Goal: Information Seeking & Learning: Learn about a topic

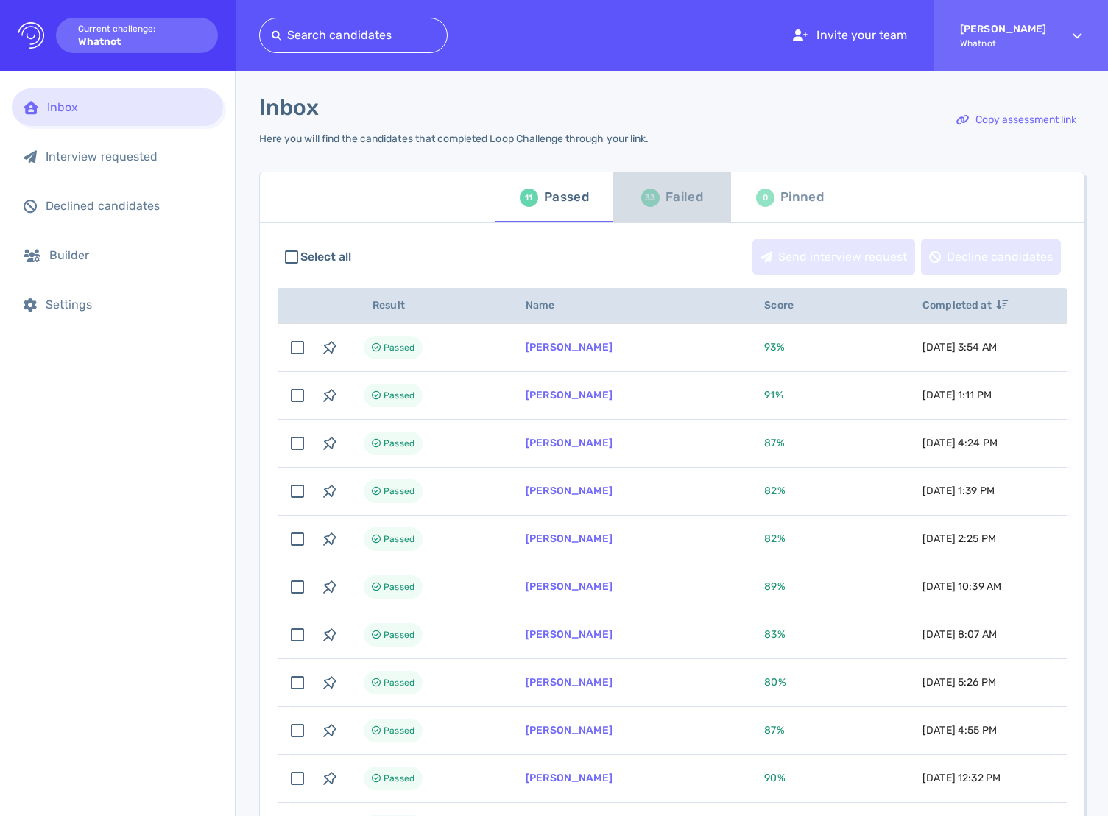
click at [654, 191] on div "33 Failed" at bounding box center [672, 197] width 62 height 41
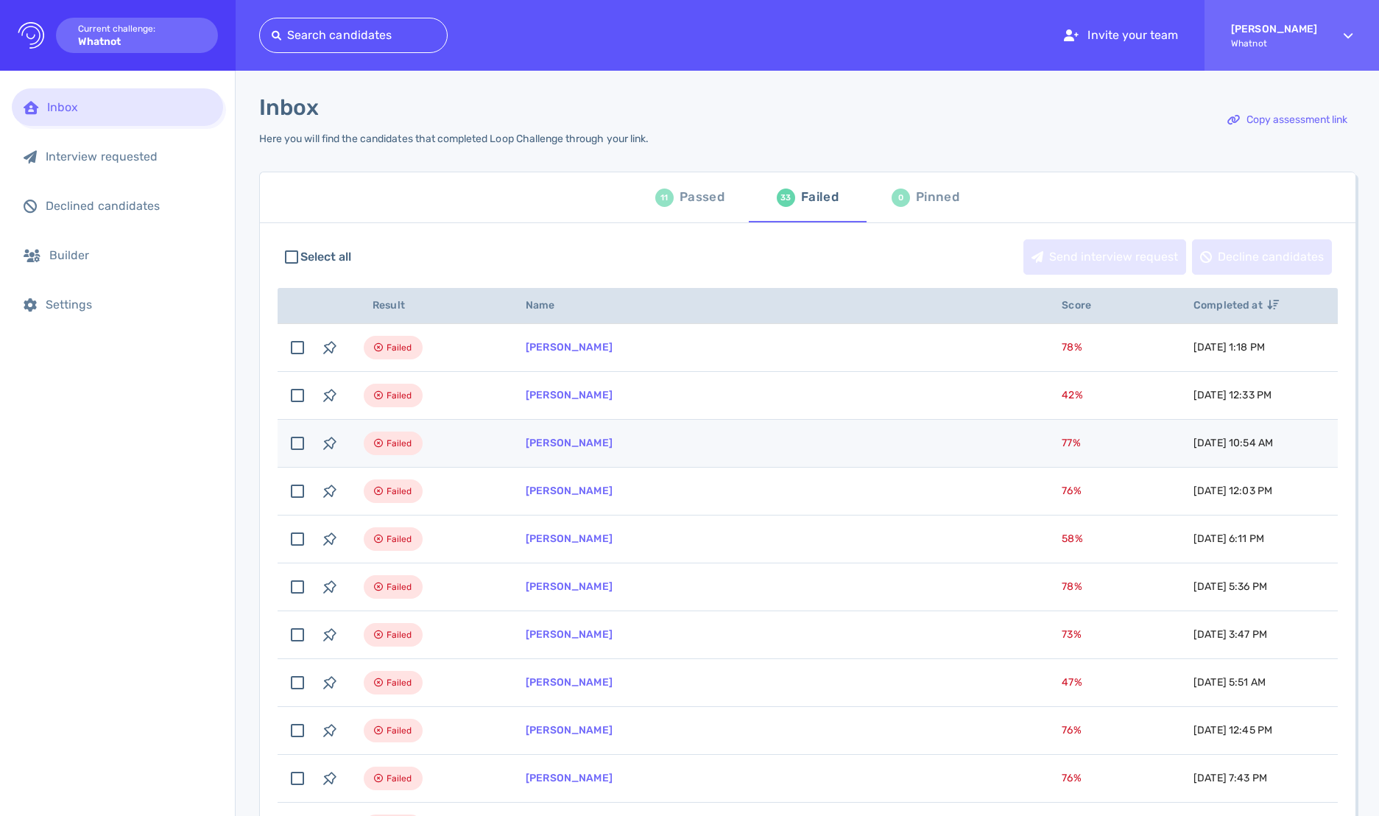
click at [704, 434] on td "[PERSON_NAME]" at bounding box center [776, 444] width 536 height 48
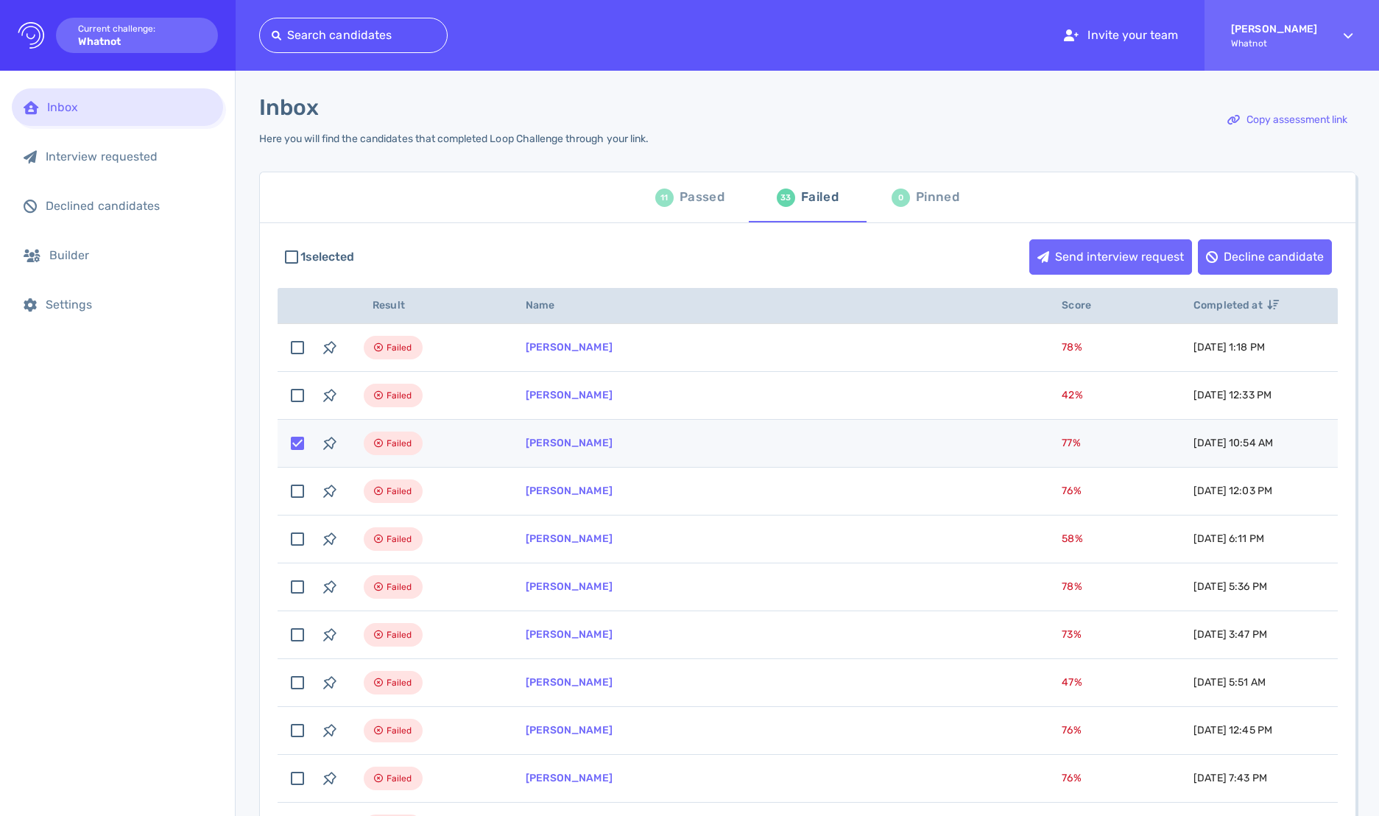
click at [530, 451] on td "[PERSON_NAME]" at bounding box center [776, 444] width 536 height 48
checkbox input "false"
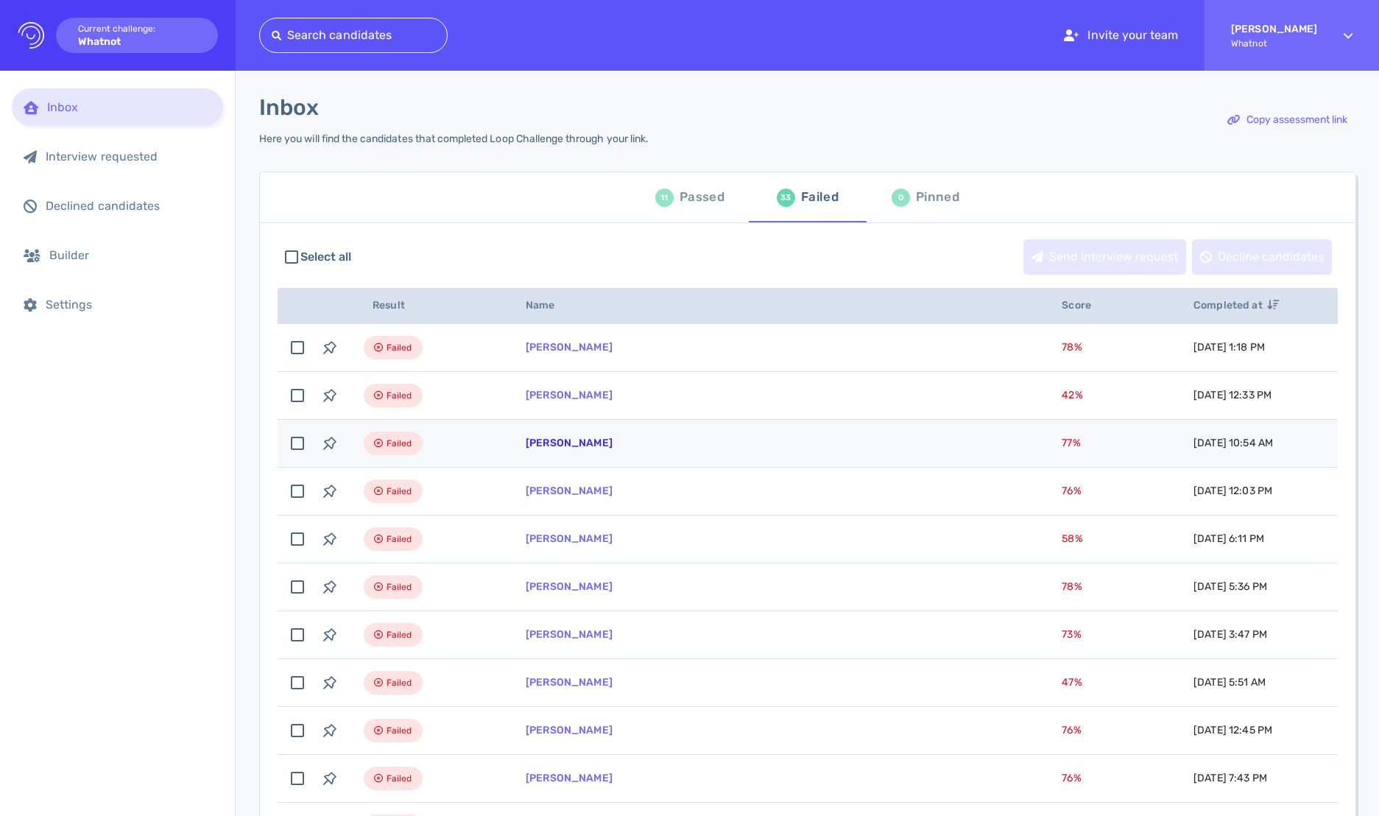
click at [547, 443] on link "[PERSON_NAME]" at bounding box center [569, 443] width 87 height 13
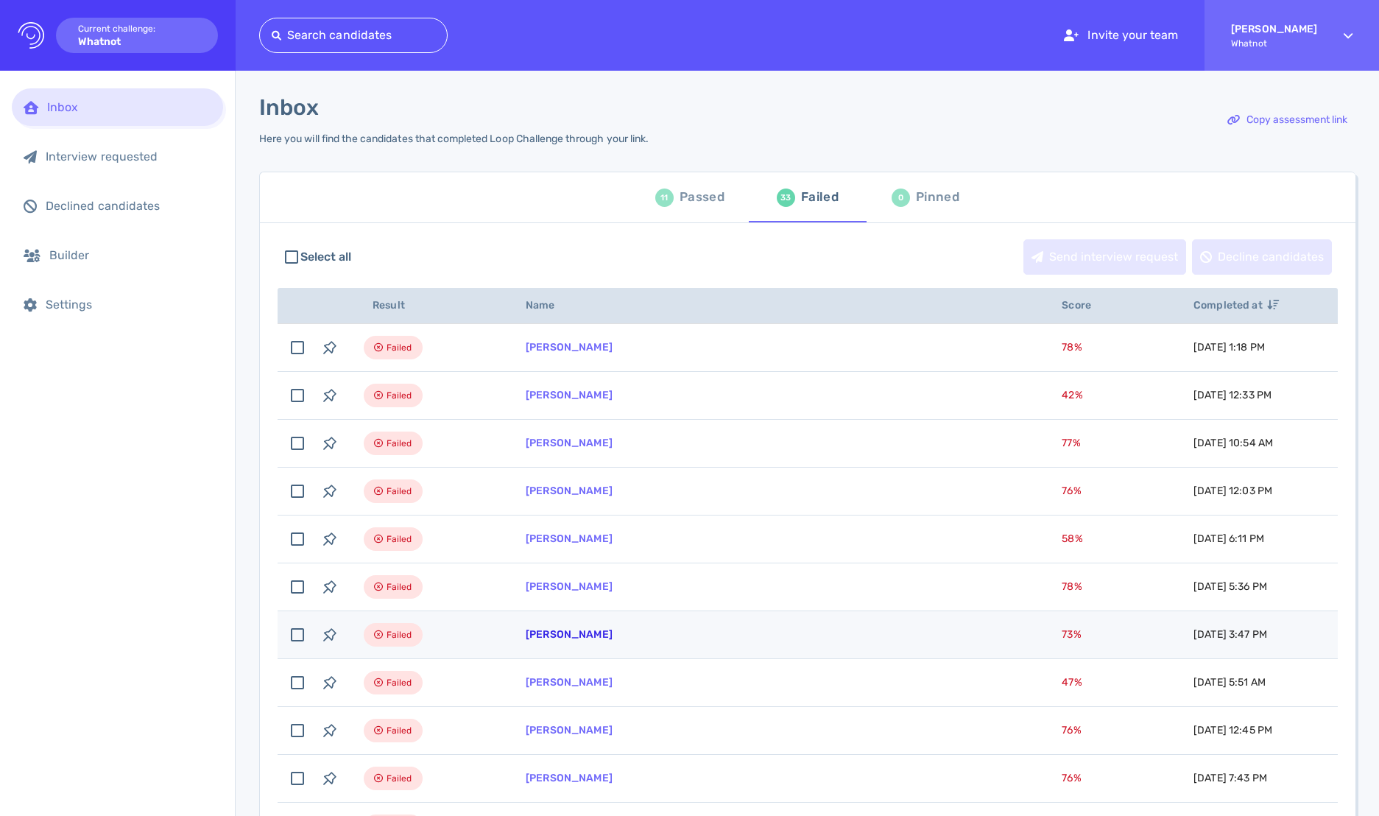
click at [576, 637] on link "Alejandra Sok" at bounding box center [569, 634] width 87 height 13
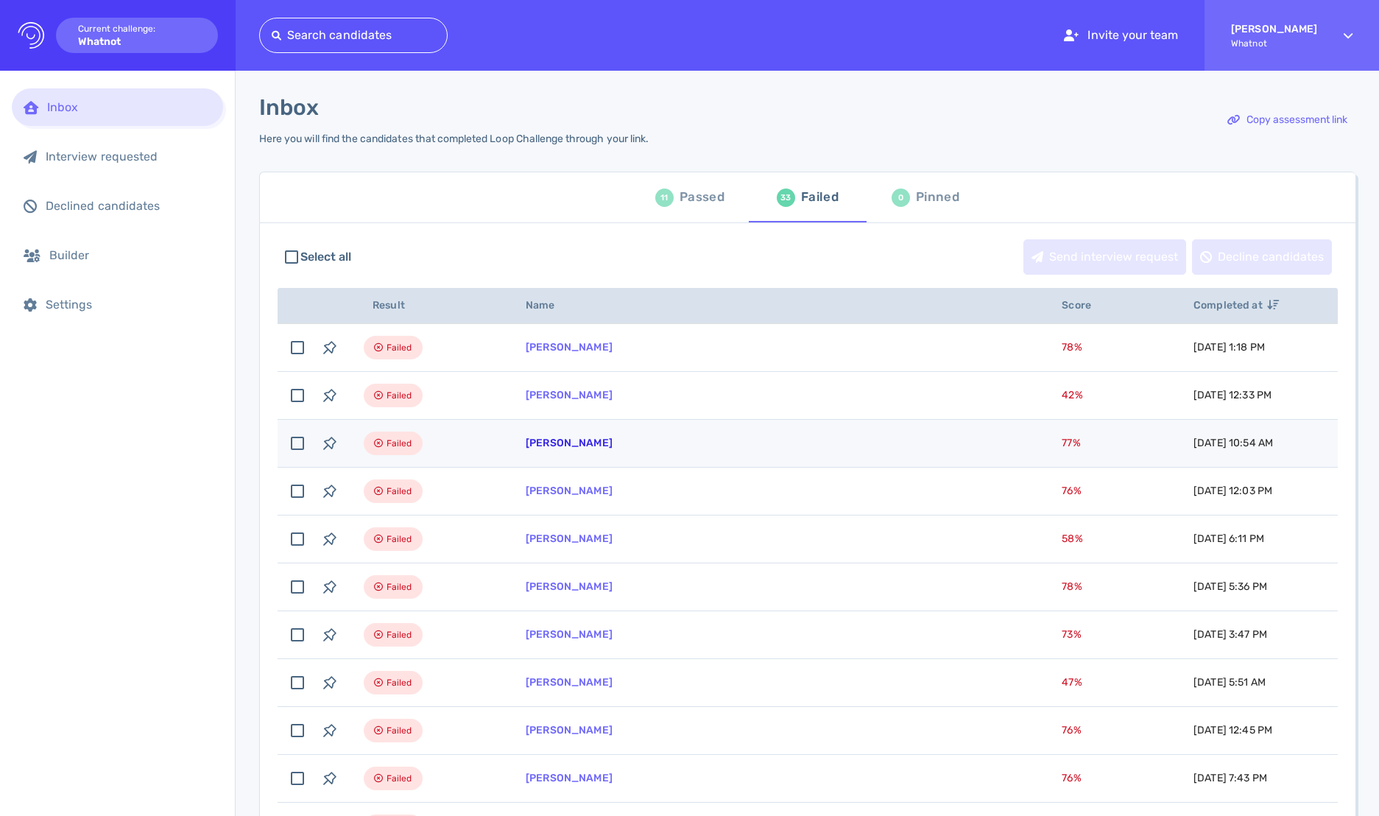
click at [582, 444] on link "[PERSON_NAME]" at bounding box center [569, 443] width 87 height 13
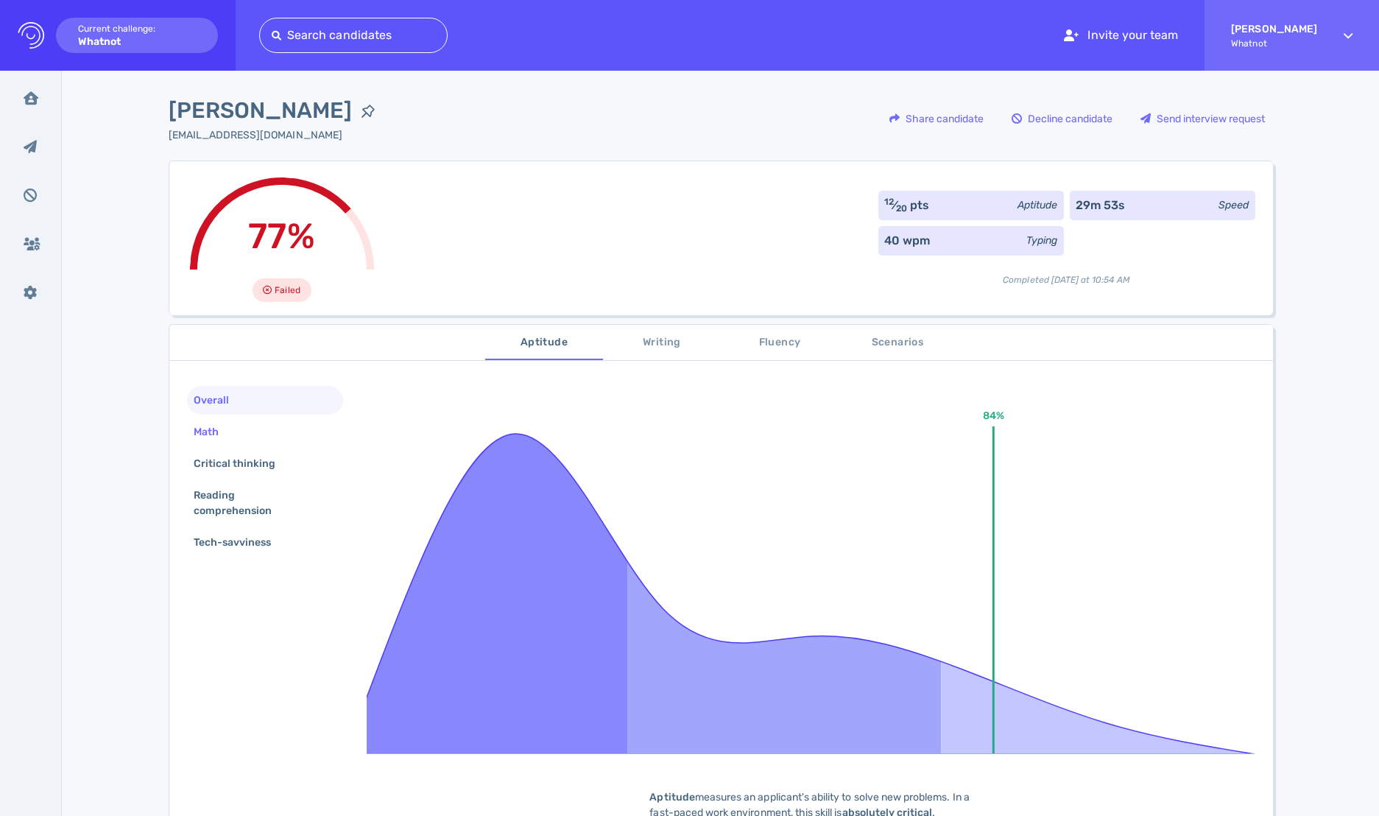
click at [242, 437] on div "Math" at bounding box center [265, 431] width 157 height 29
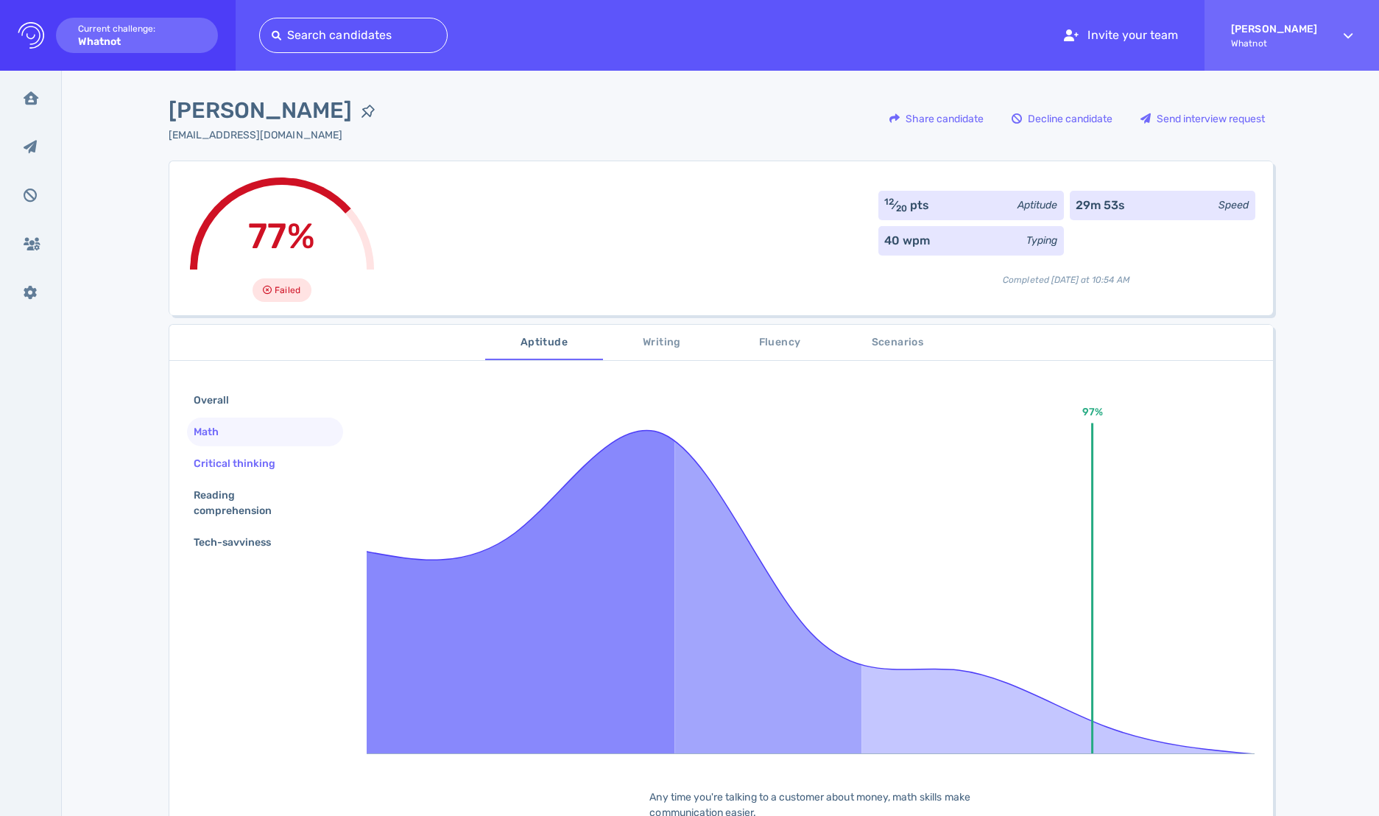
click at [241, 457] on div "Critical thinking" at bounding box center [242, 463] width 103 height 21
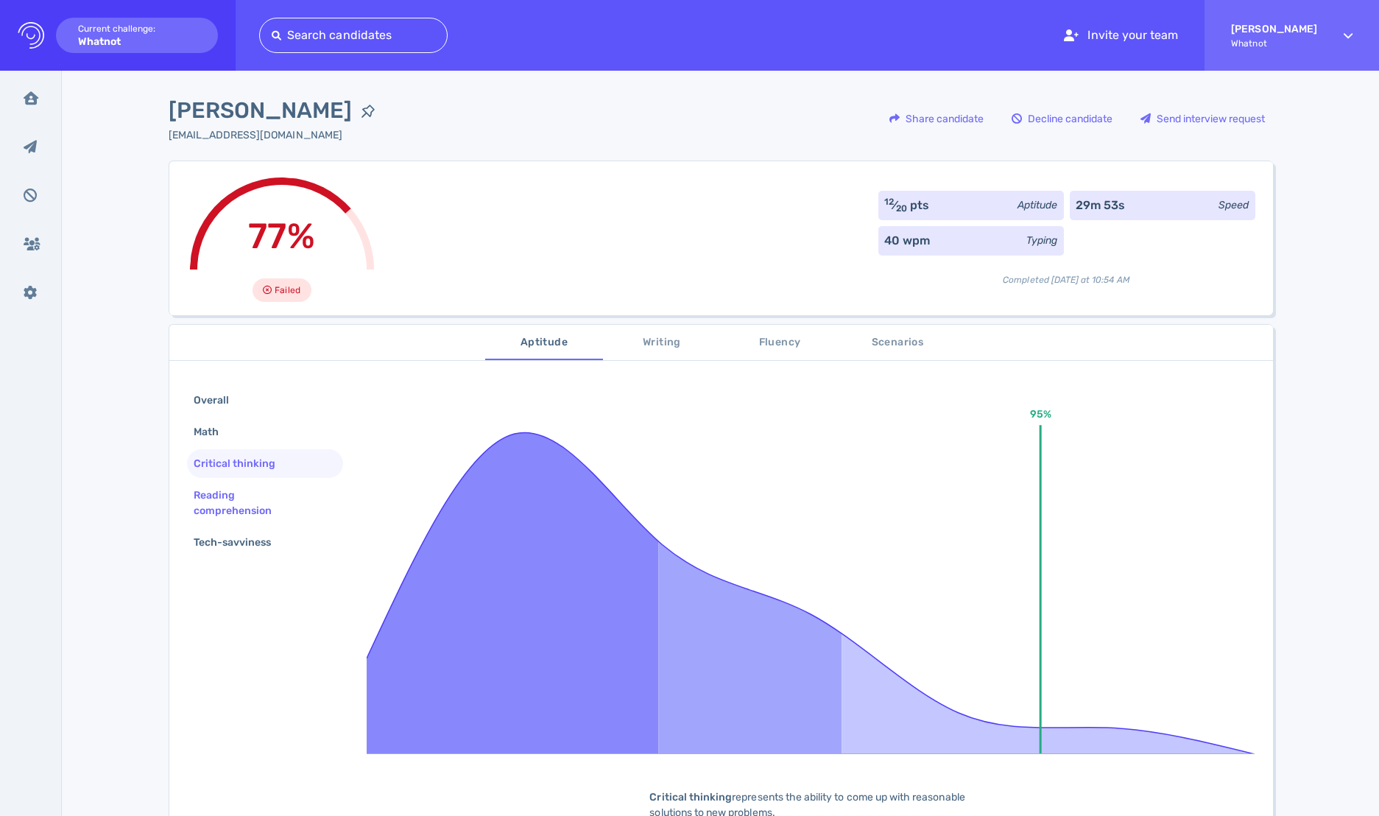
click at [233, 481] on div "Reading comprehension" at bounding box center [265, 503] width 157 height 44
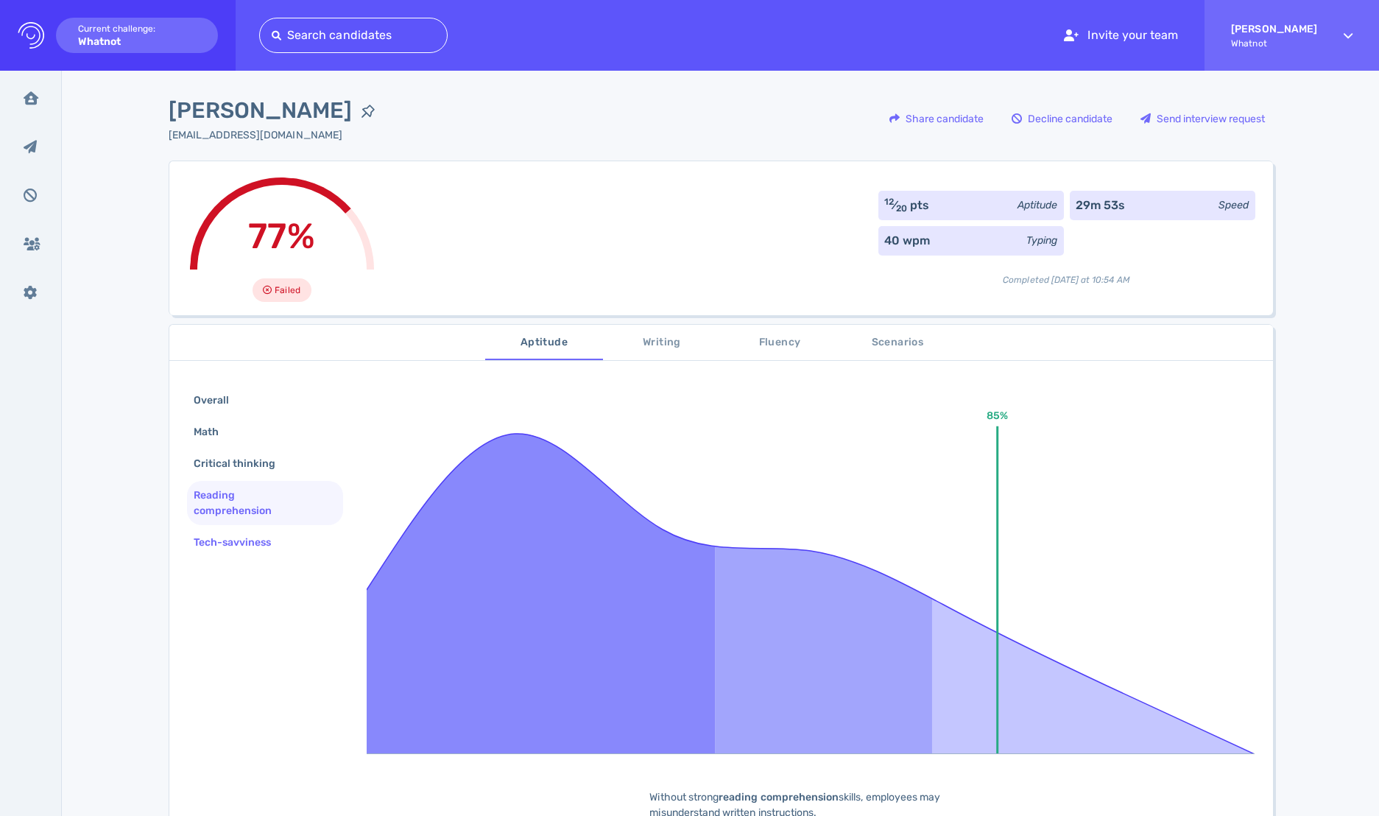
click at [247, 534] on div "Tech-savviness" at bounding box center [240, 541] width 99 height 21
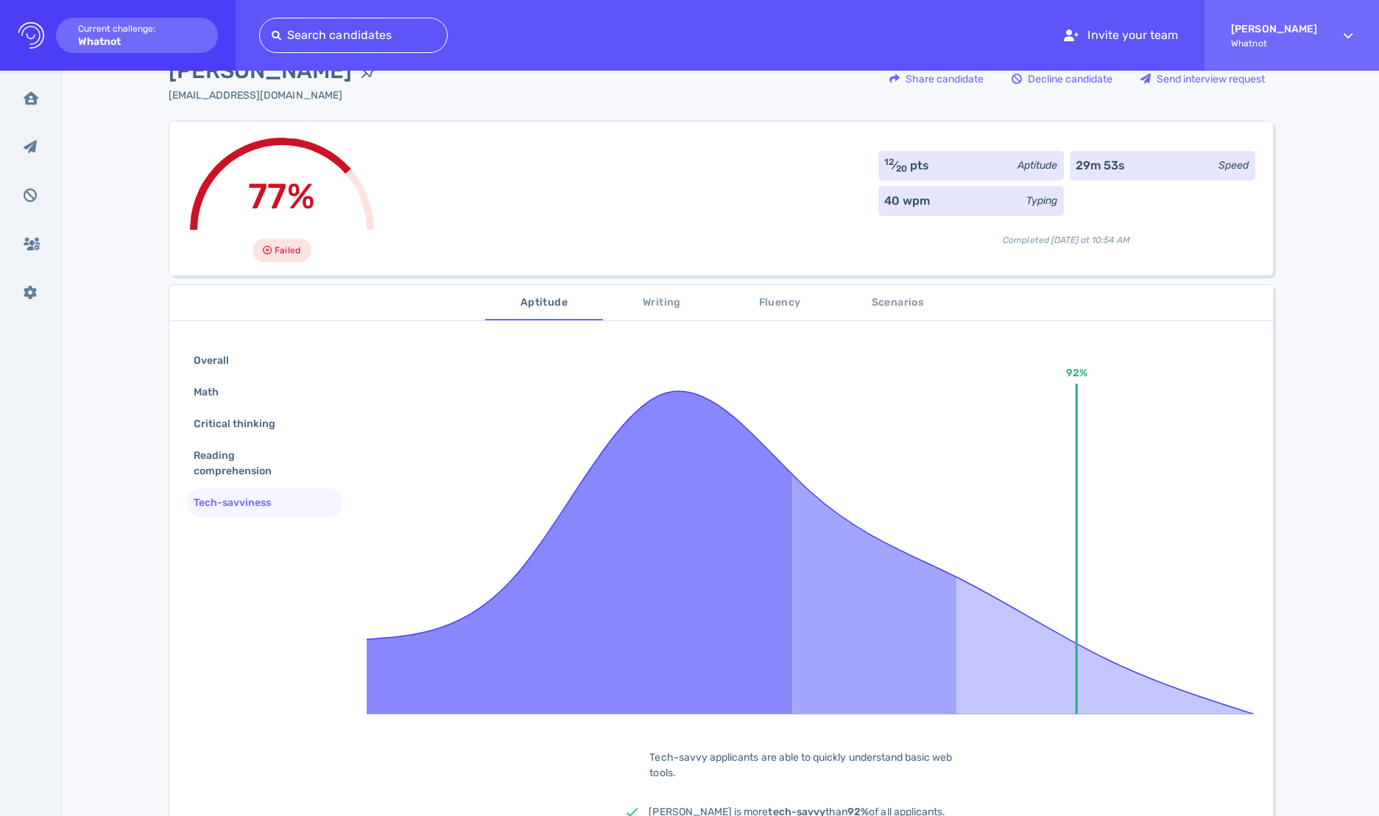
scroll to position [40, 0]
click at [659, 300] on span "Writing" at bounding box center [662, 302] width 100 height 18
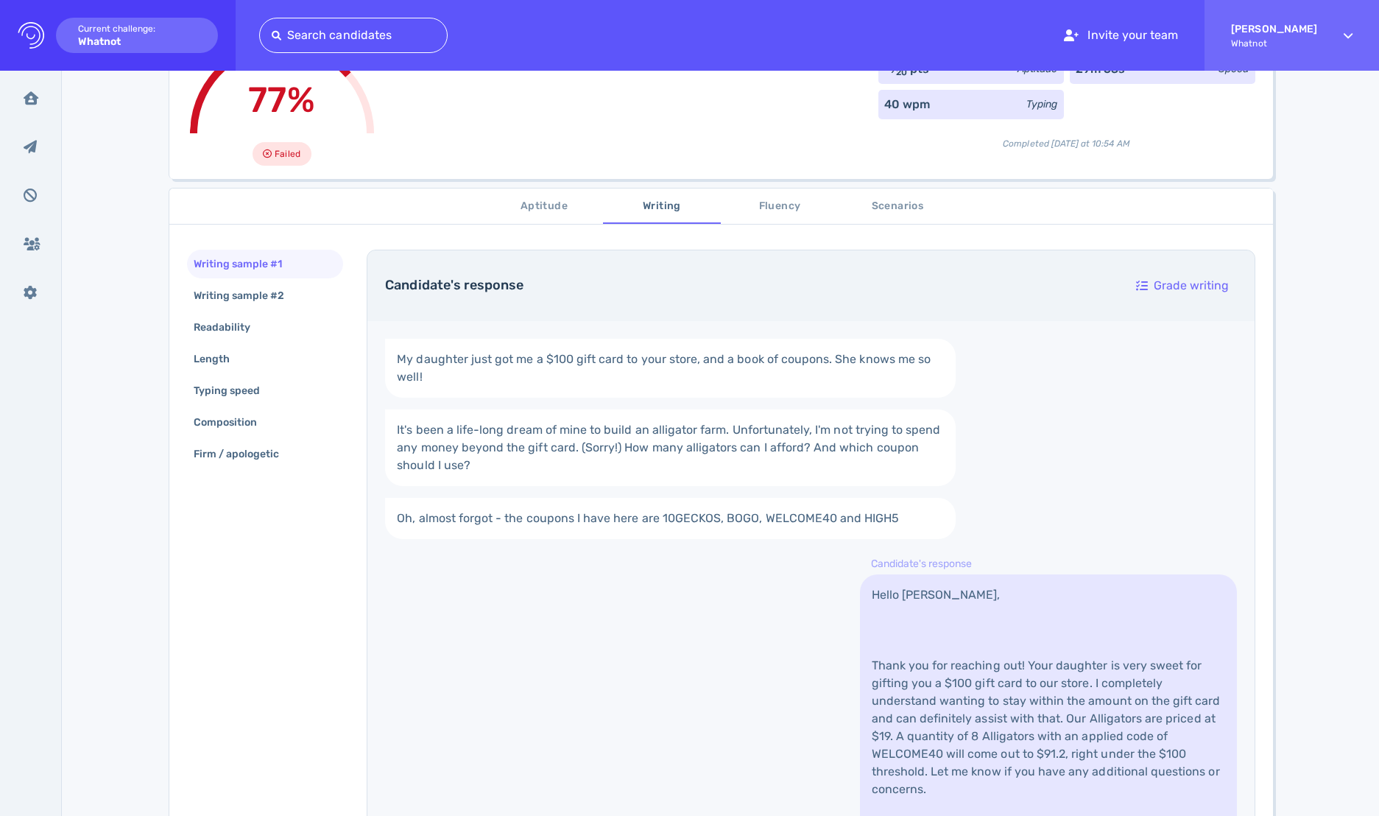
scroll to position [95, 0]
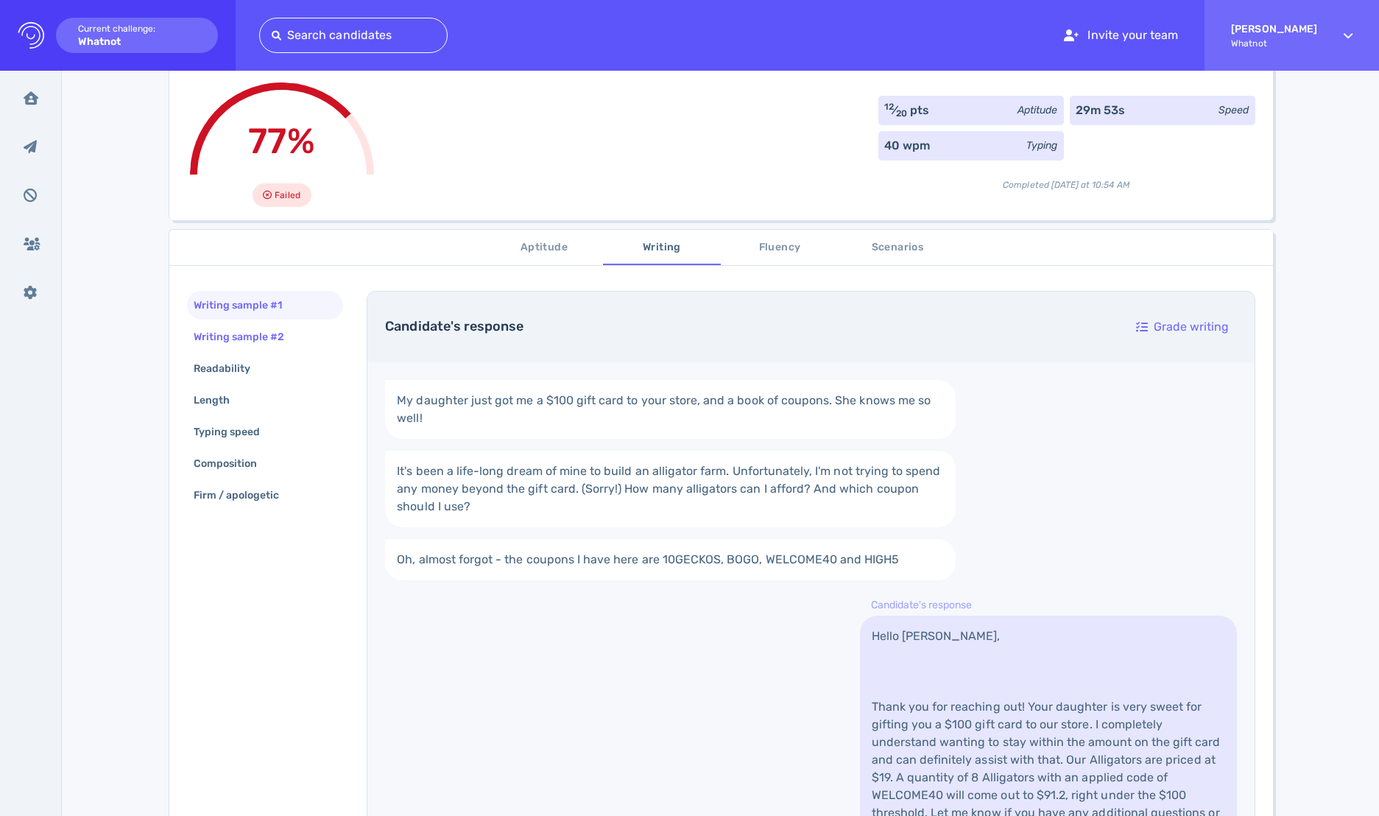
click at [254, 339] on div "Writing sample #2" at bounding box center [247, 336] width 112 height 21
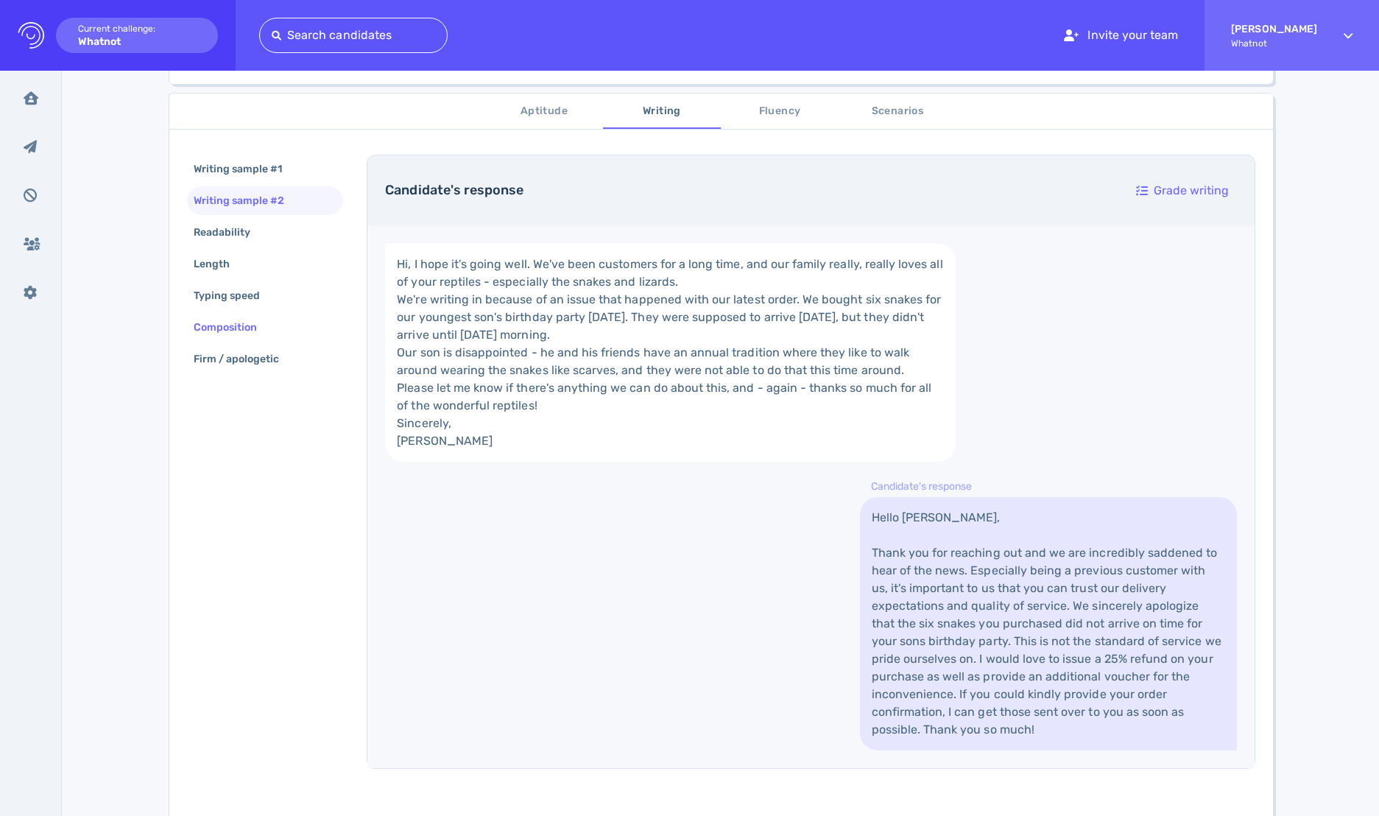
scroll to position [42, 0]
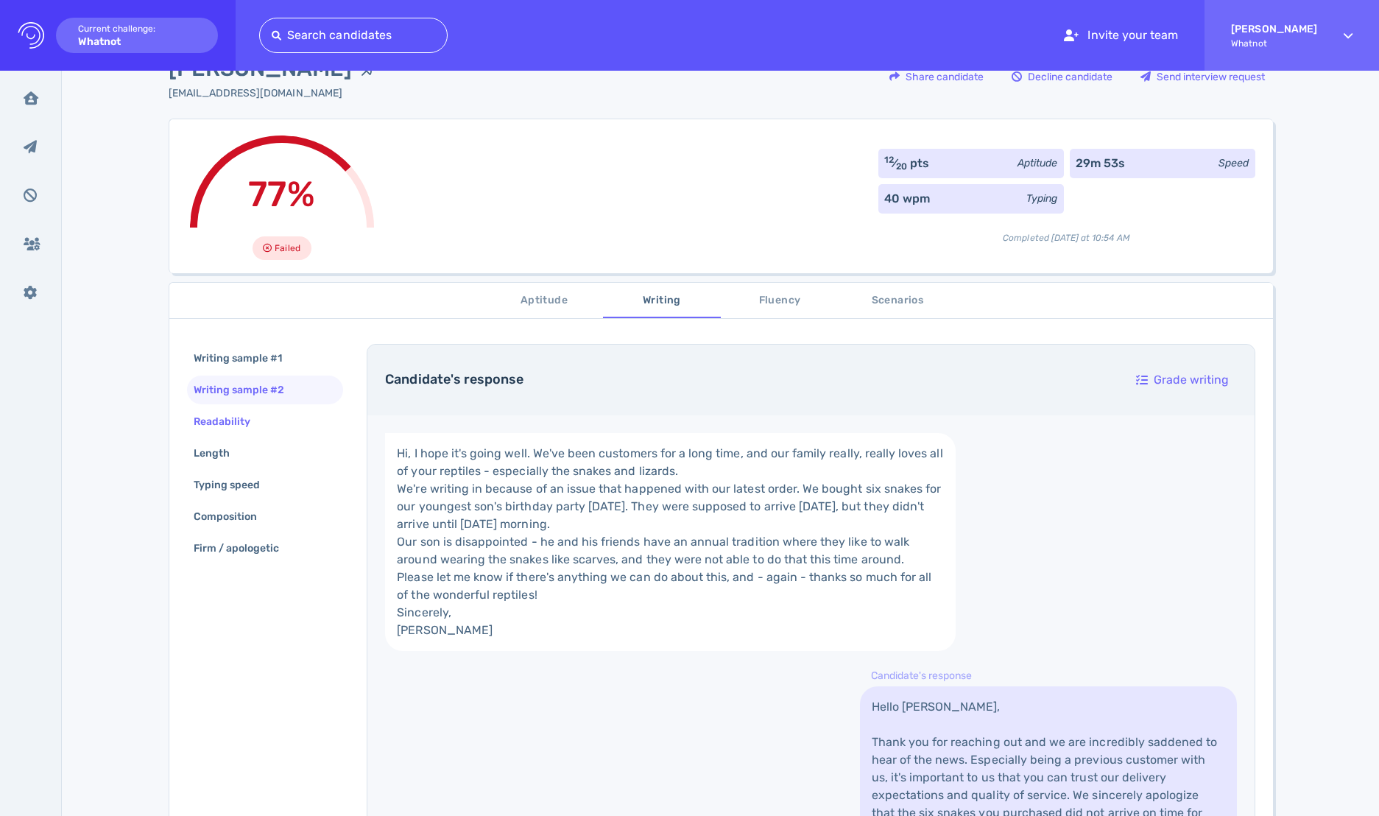
click at [264, 427] on div "Readability" at bounding box center [265, 421] width 157 height 29
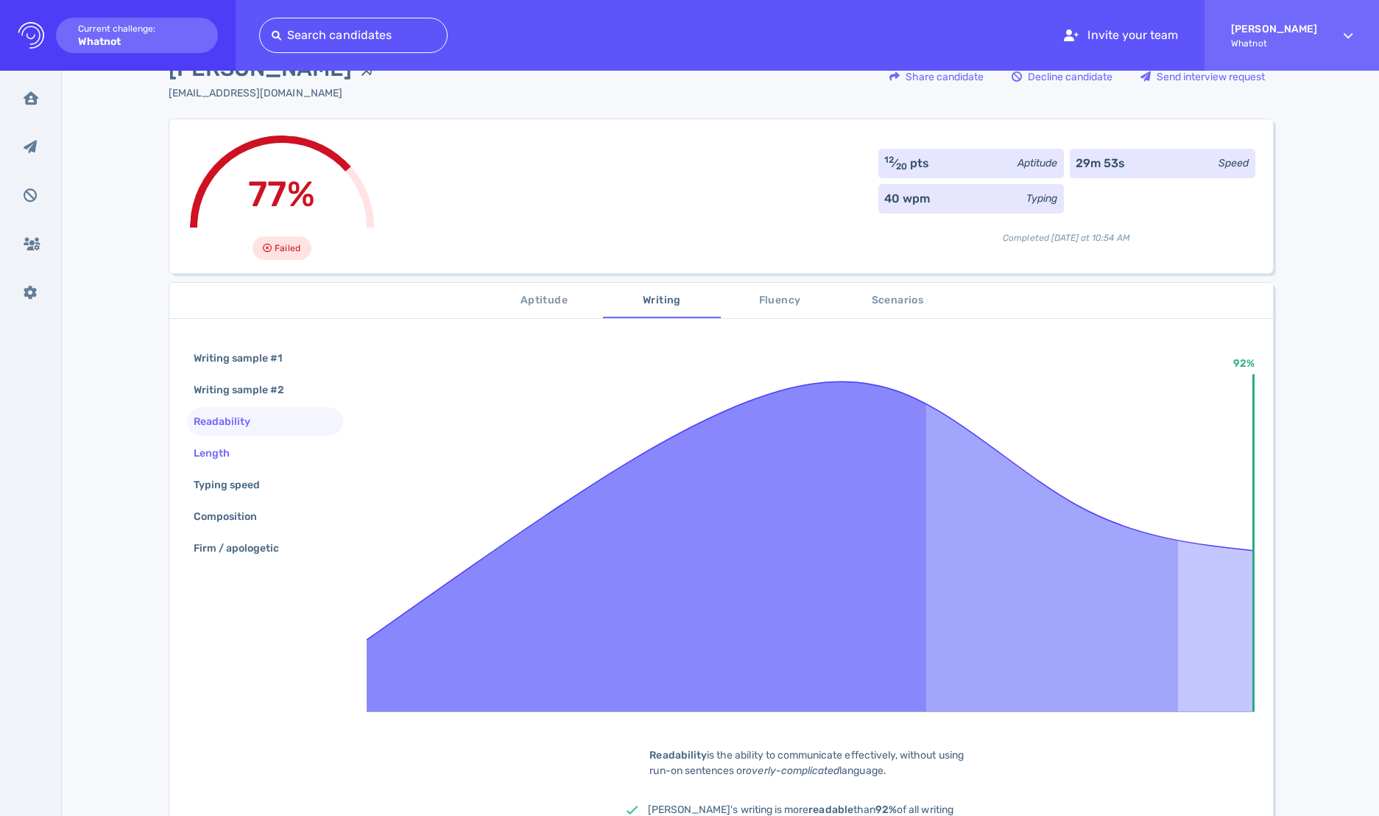
click at [264, 444] on div "Length" at bounding box center [265, 453] width 157 height 29
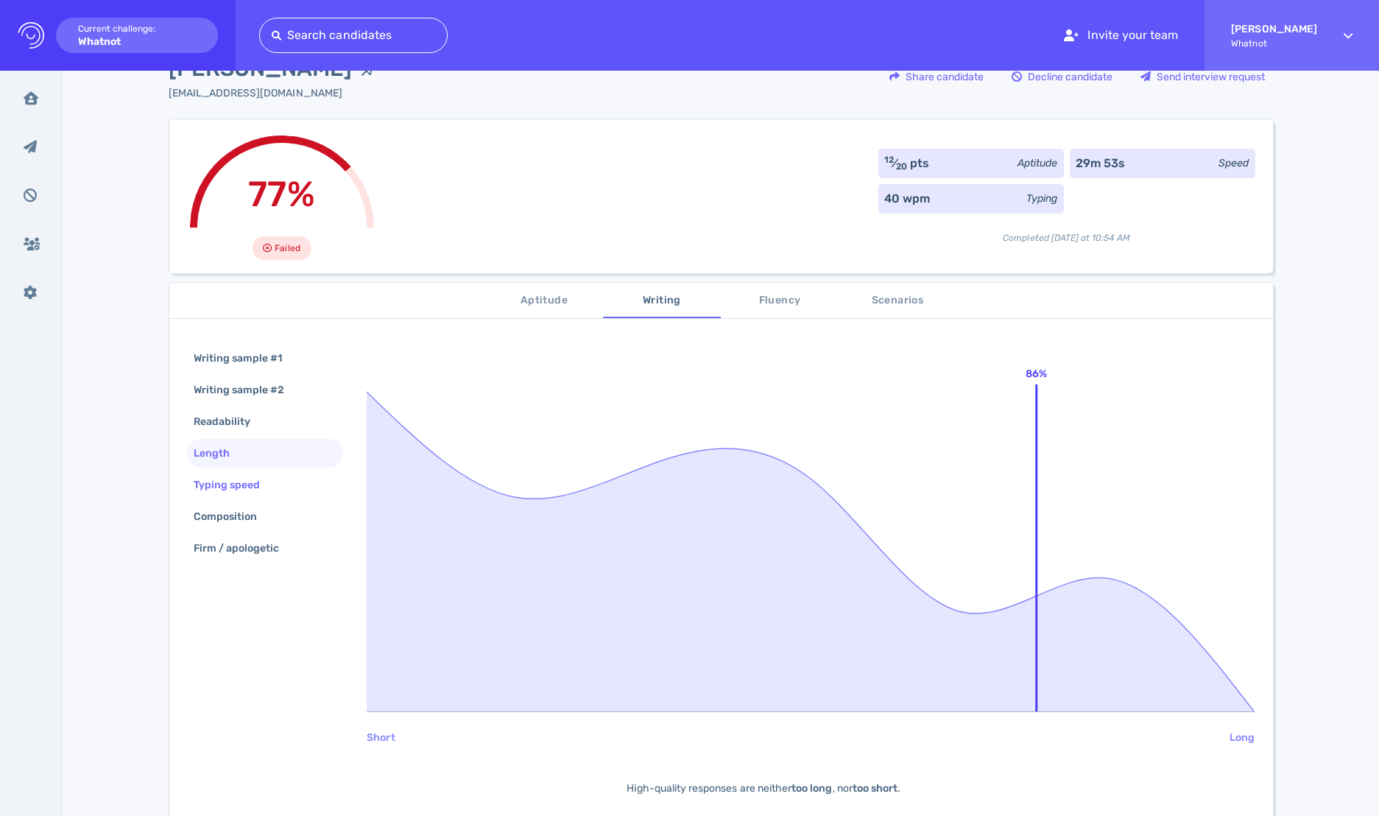
click at [275, 486] on div "Typing speed" at bounding box center [265, 484] width 157 height 29
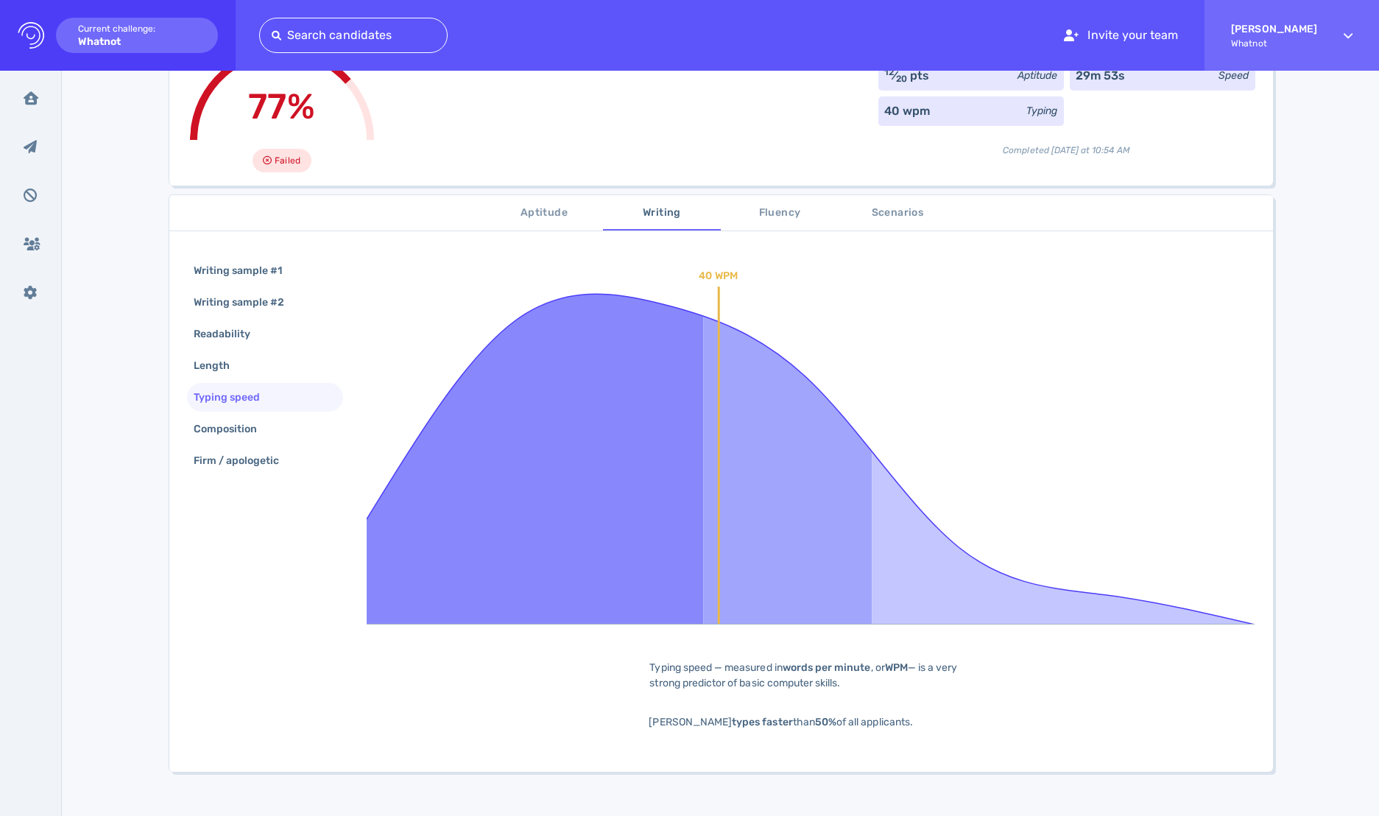
scroll to position [130, 0]
click at [286, 421] on div "Composition" at bounding box center [265, 428] width 157 height 29
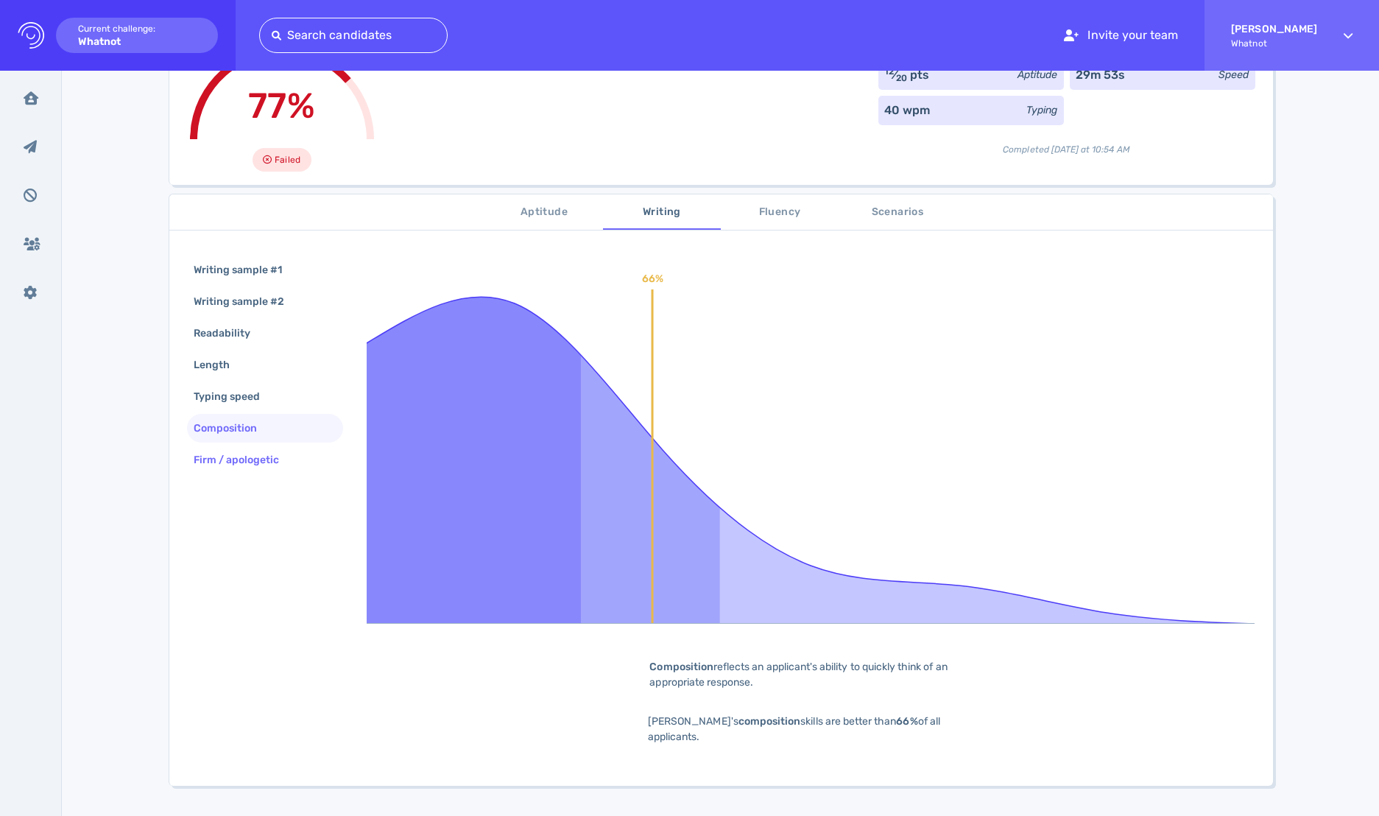
click at [275, 464] on div "Firm / apologetic" at bounding box center [244, 459] width 107 height 21
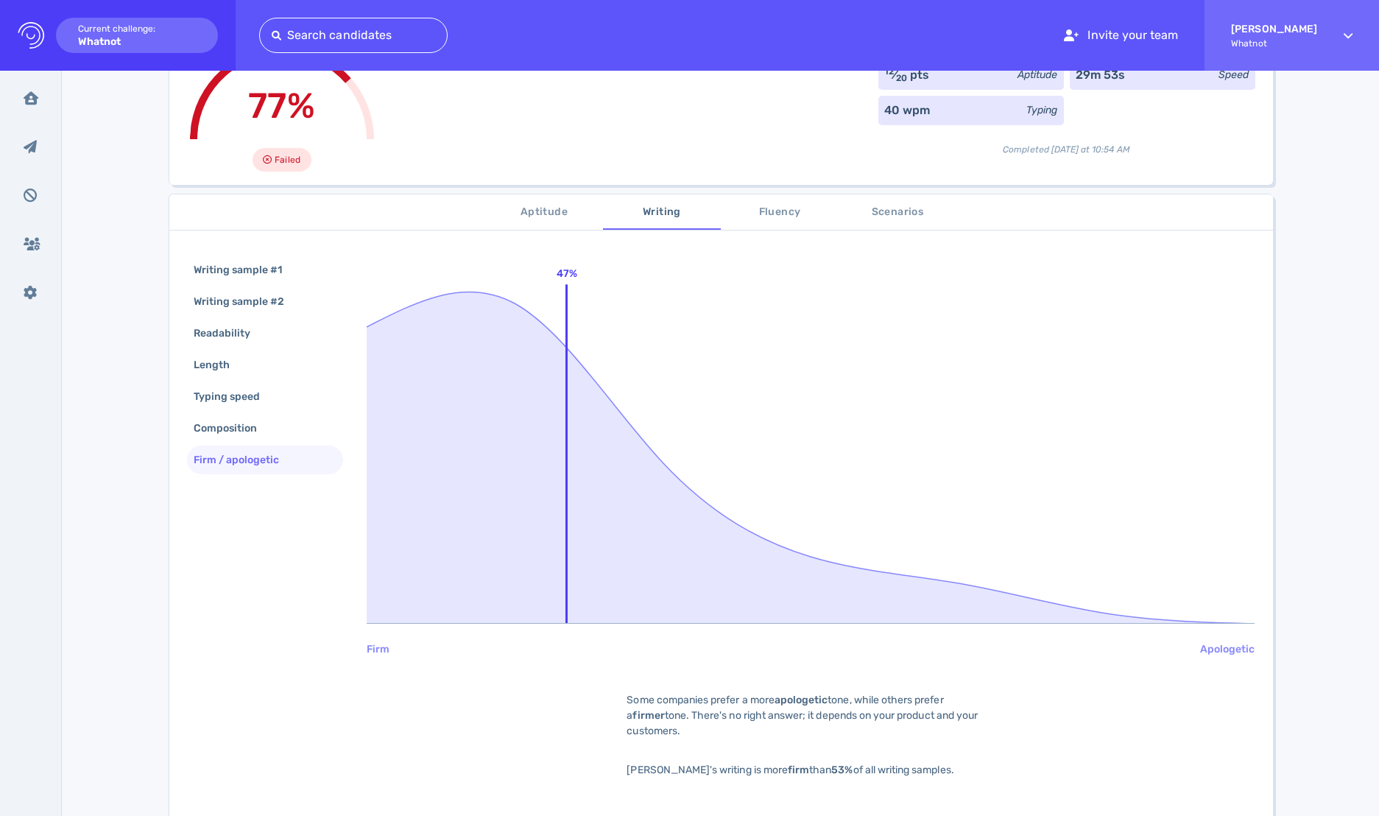
click at [744, 208] on span "Fluency" at bounding box center [779, 212] width 100 height 18
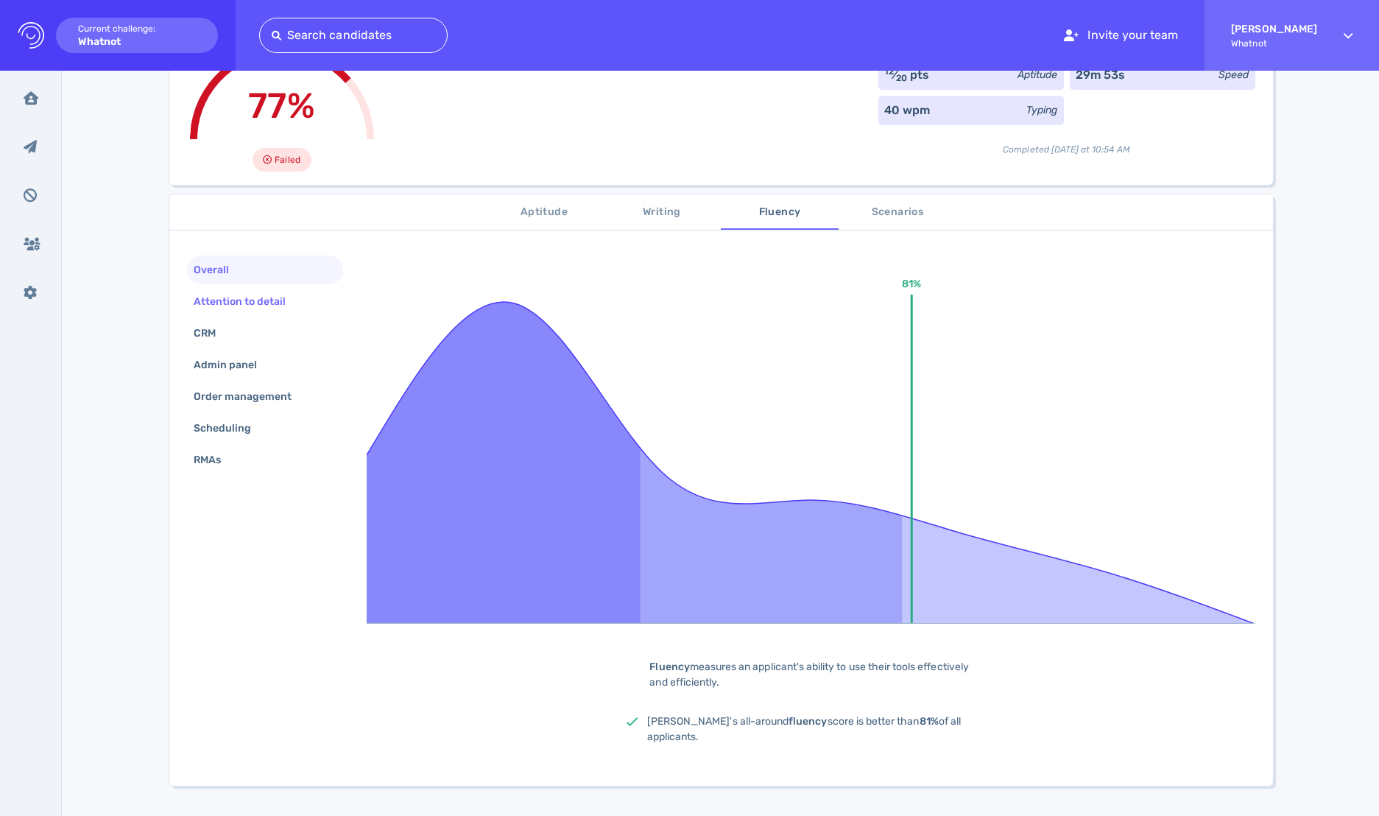
click at [269, 292] on div "Attention to detail" at bounding box center [247, 301] width 113 height 21
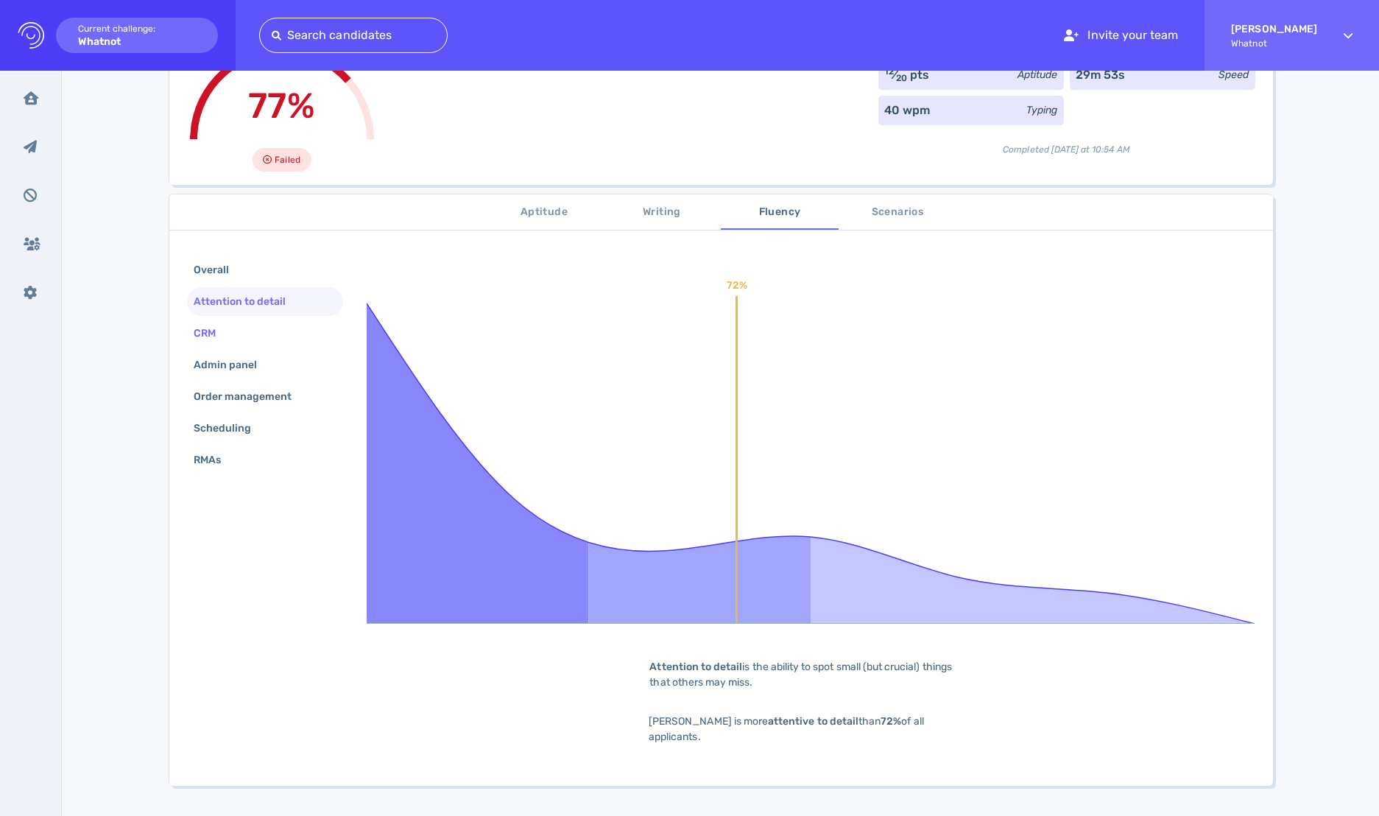
click at [219, 325] on div "CRM" at bounding box center [212, 332] width 43 height 21
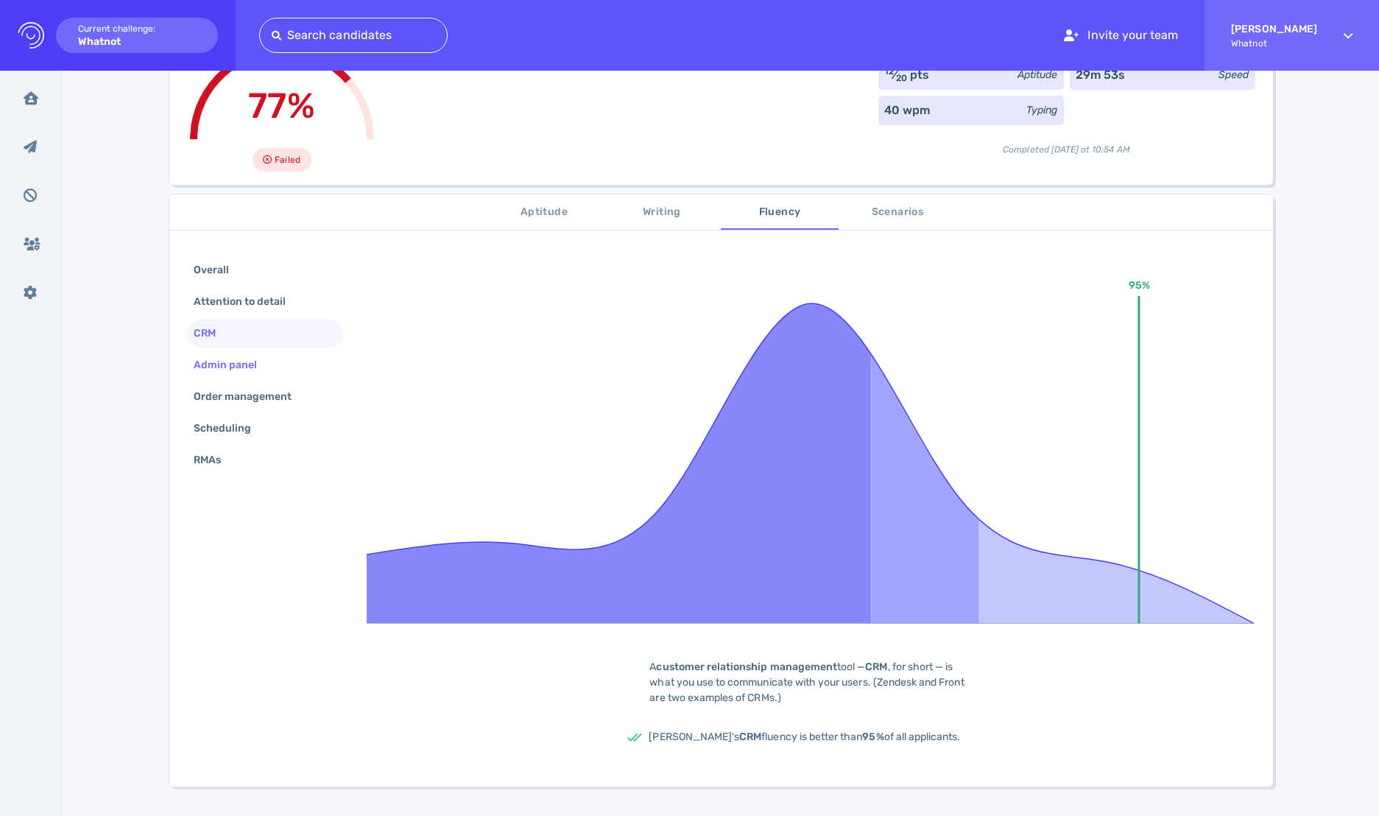
click at [230, 361] on div "Admin panel" at bounding box center [233, 364] width 85 height 21
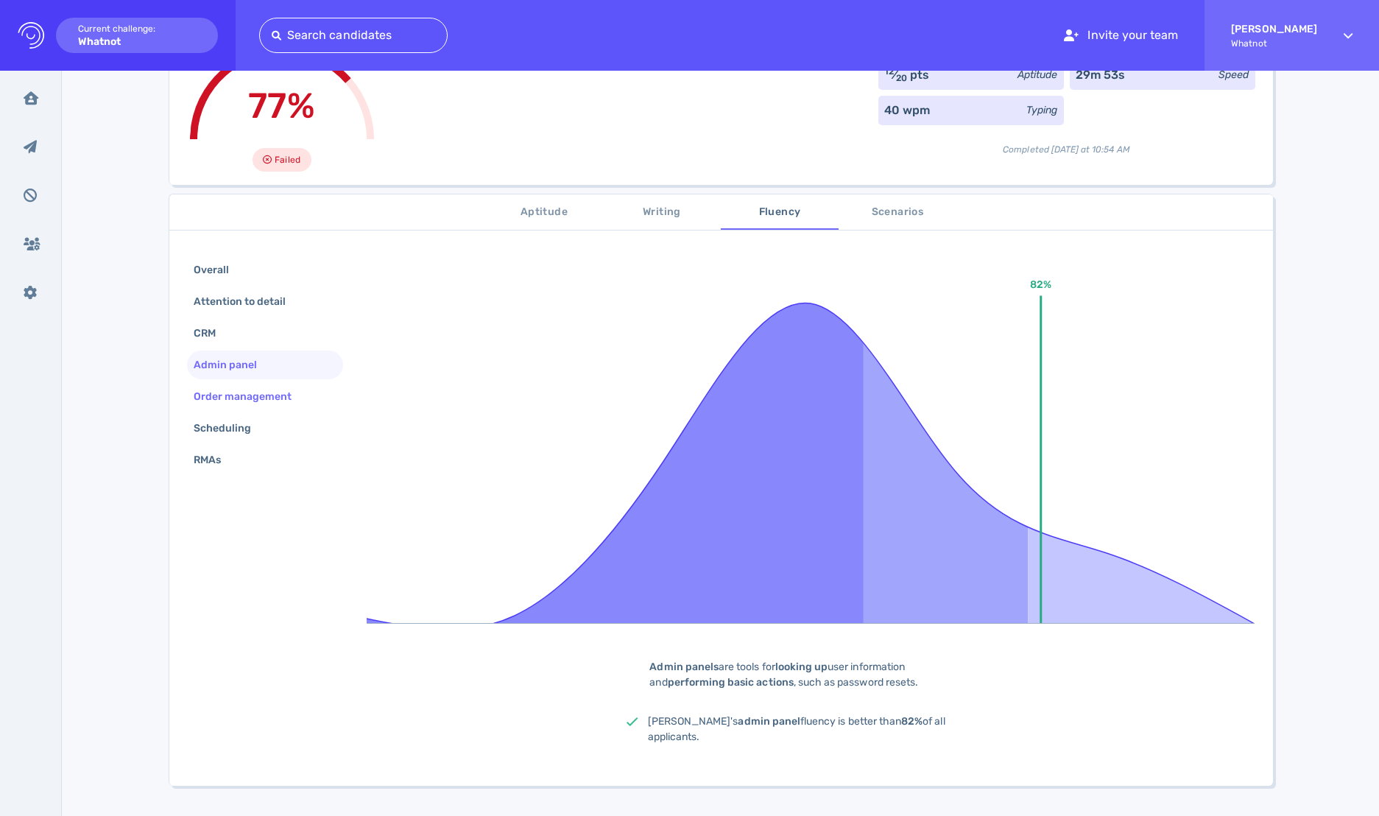
click at [235, 390] on div "Order management" at bounding box center [250, 396] width 119 height 21
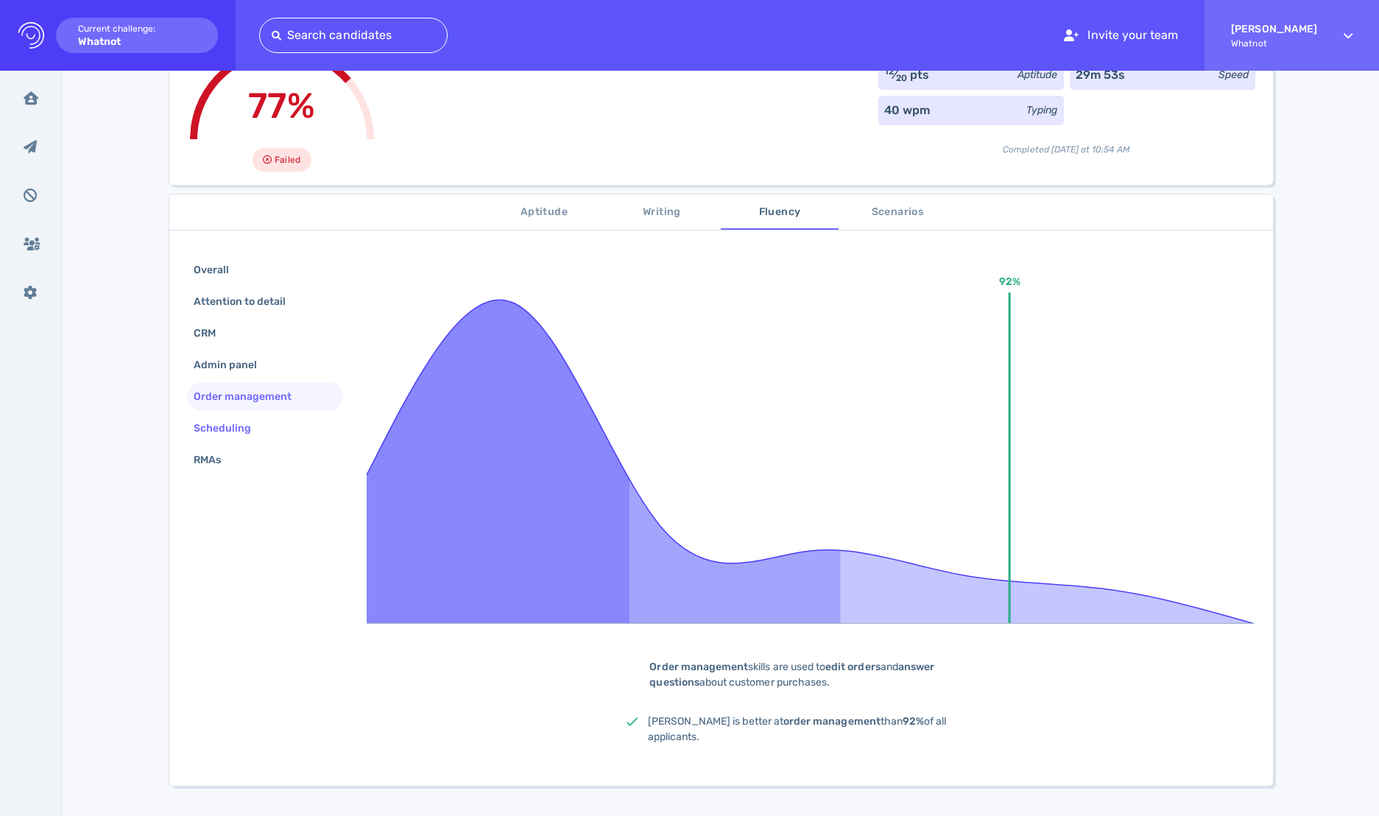
click at [240, 425] on div "Scheduling" at bounding box center [230, 427] width 79 height 21
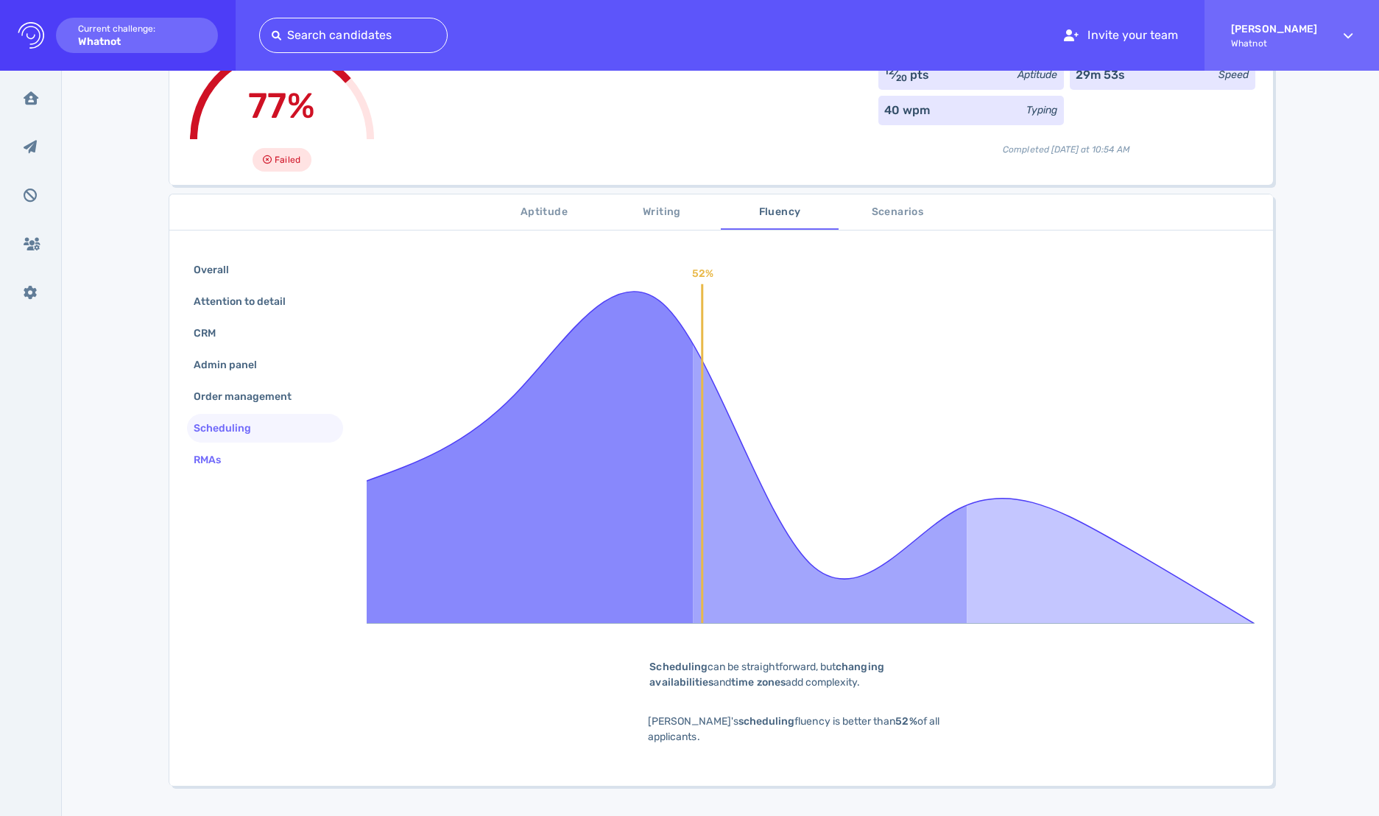
click at [247, 459] on div "RMAs" at bounding box center [265, 459] width 157 height 29
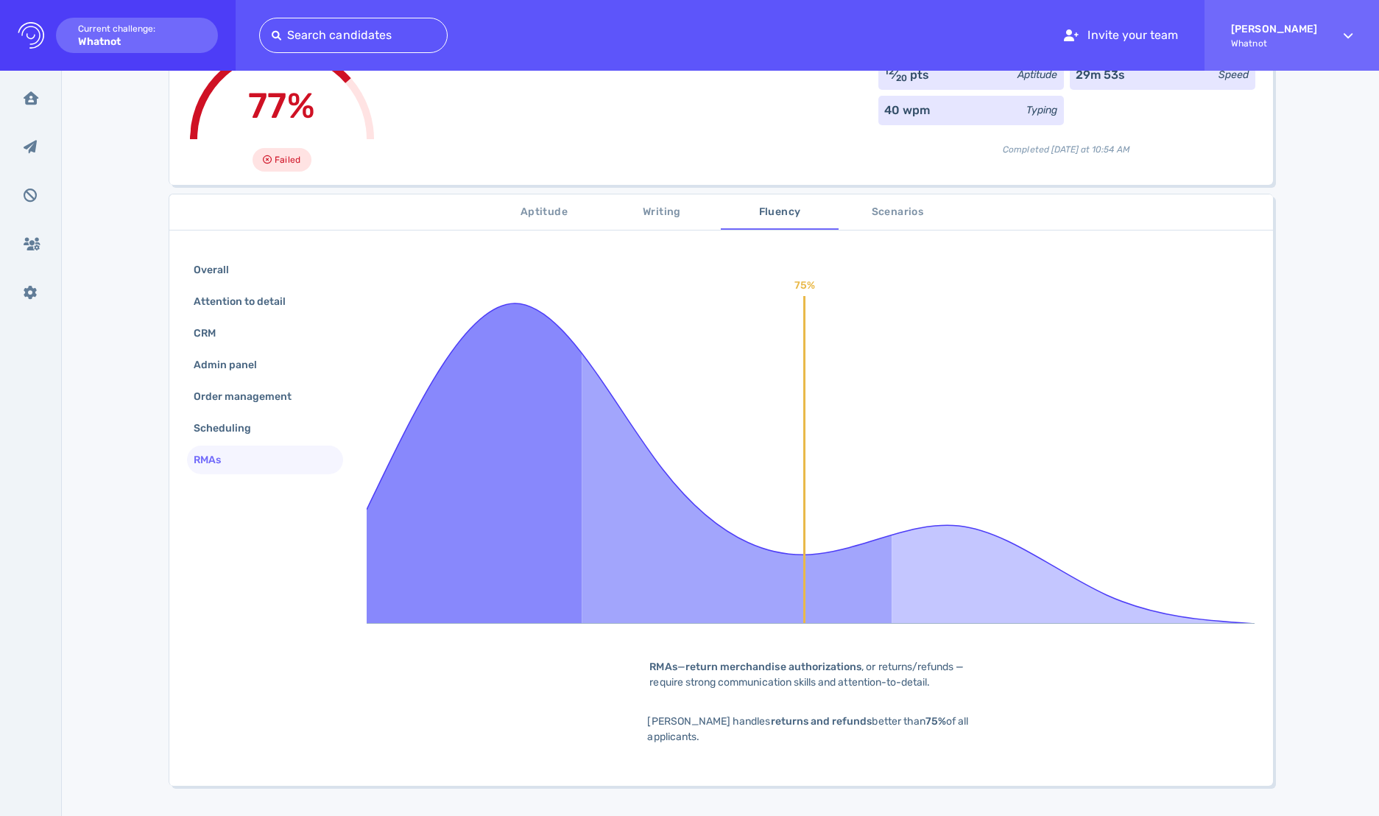
click at [898, 214] on span "Scenarios" at bounding box center [897, 212] width 100 height 18
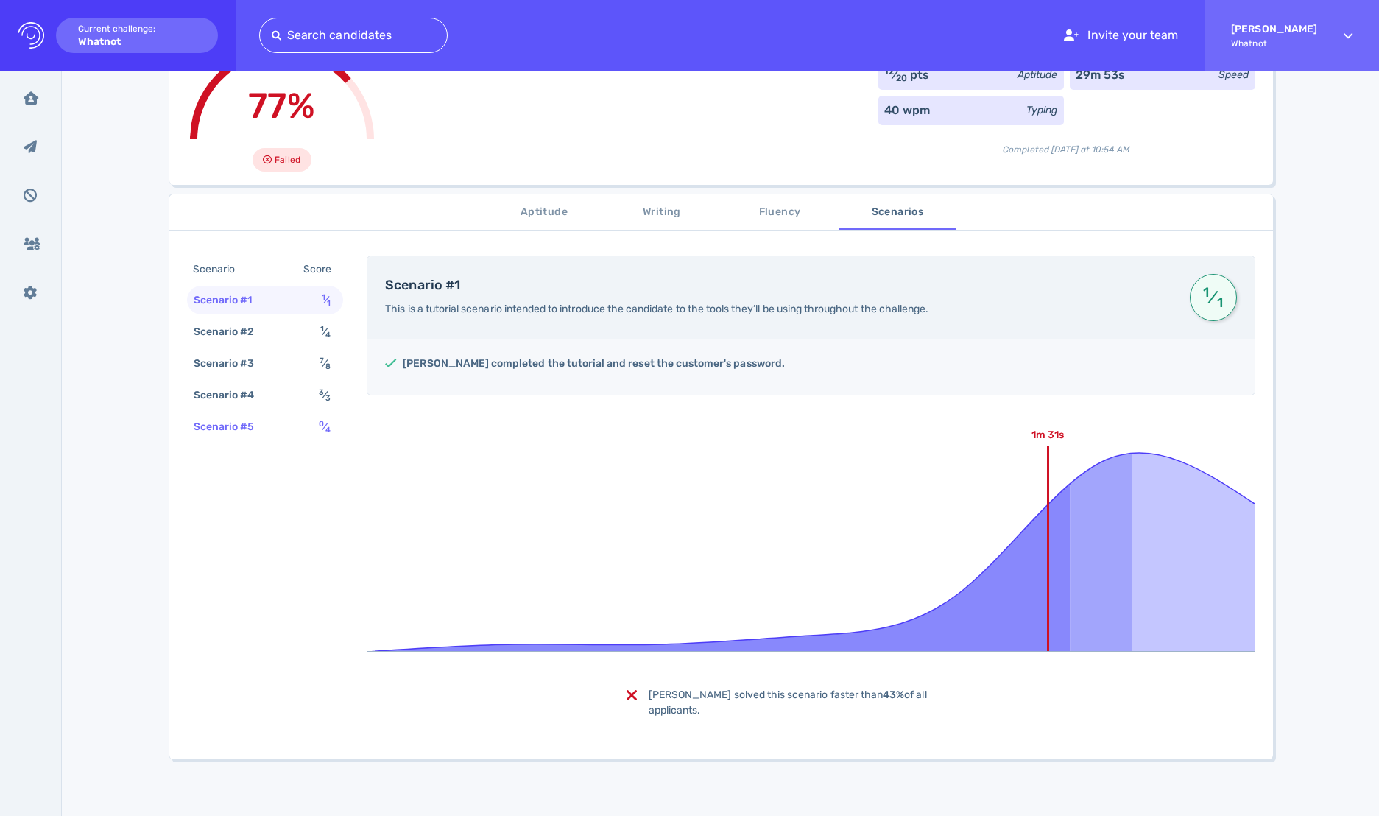
click at [286, 423] on div "Scenario #5 0 ⁄ 4" at bounding box center [265, 426] width 157 height 29
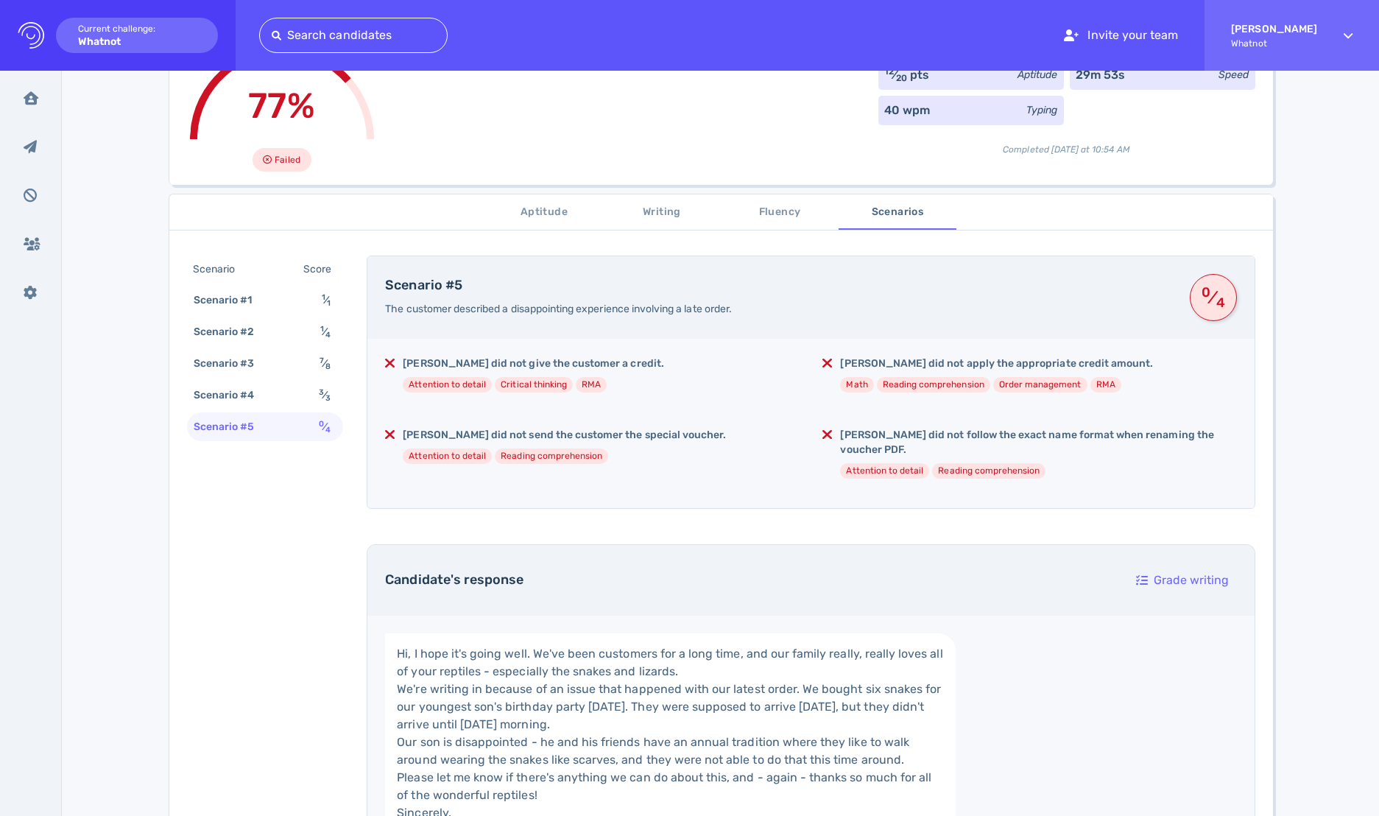
scroll to position [179, 0]
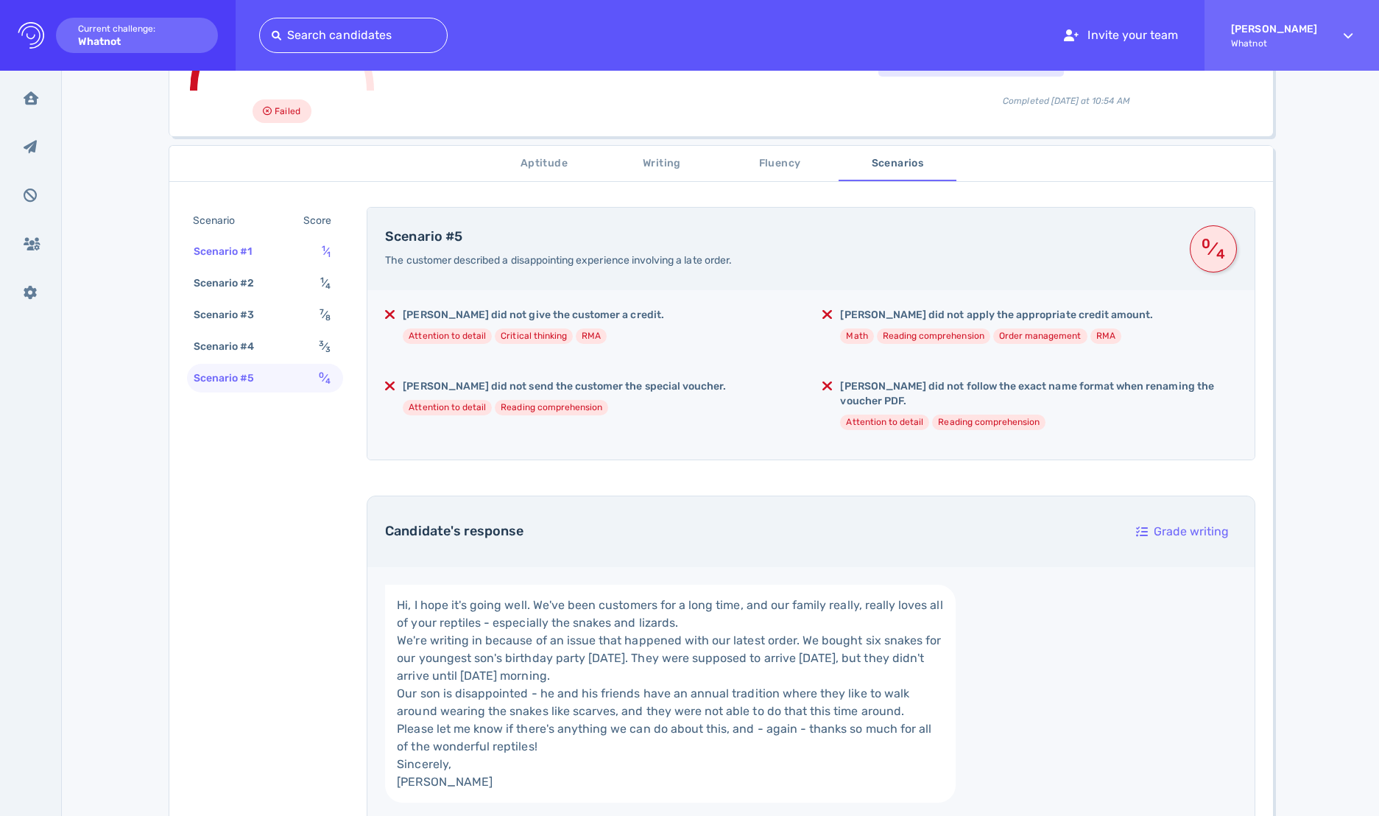
click at [283, 257] on div "Scenario #1 1 ⁄ 1" at bounding box center [265, 251] width 157 height 29
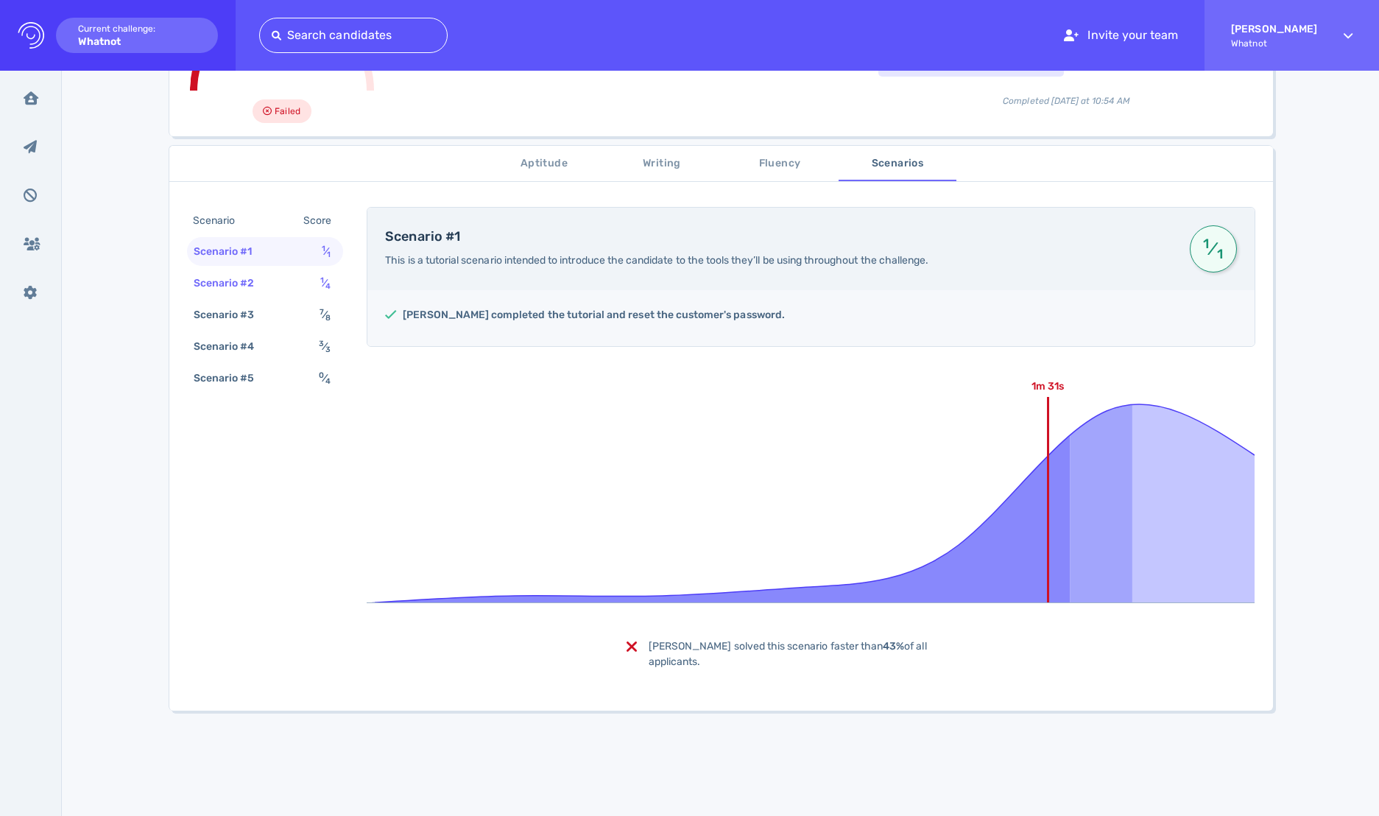
click at [281, 283] on div "Scenario #2 1 ⁄ 4" at bounding box center [265, 283] width 157 height 29
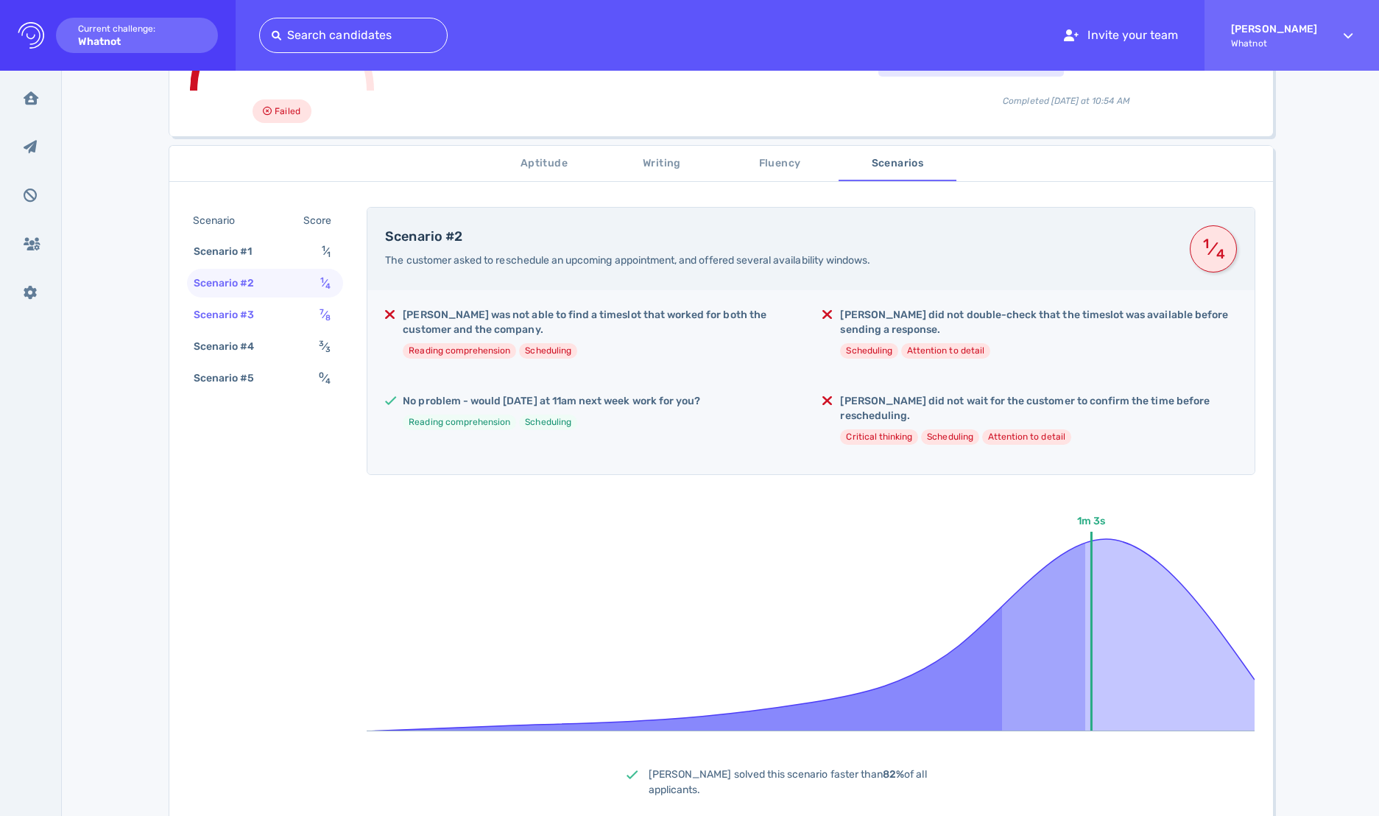
click at [275, 318] on div "Scenario #3 7 ⁄ 8" at bounding box center [265, 314] width 157 height 29
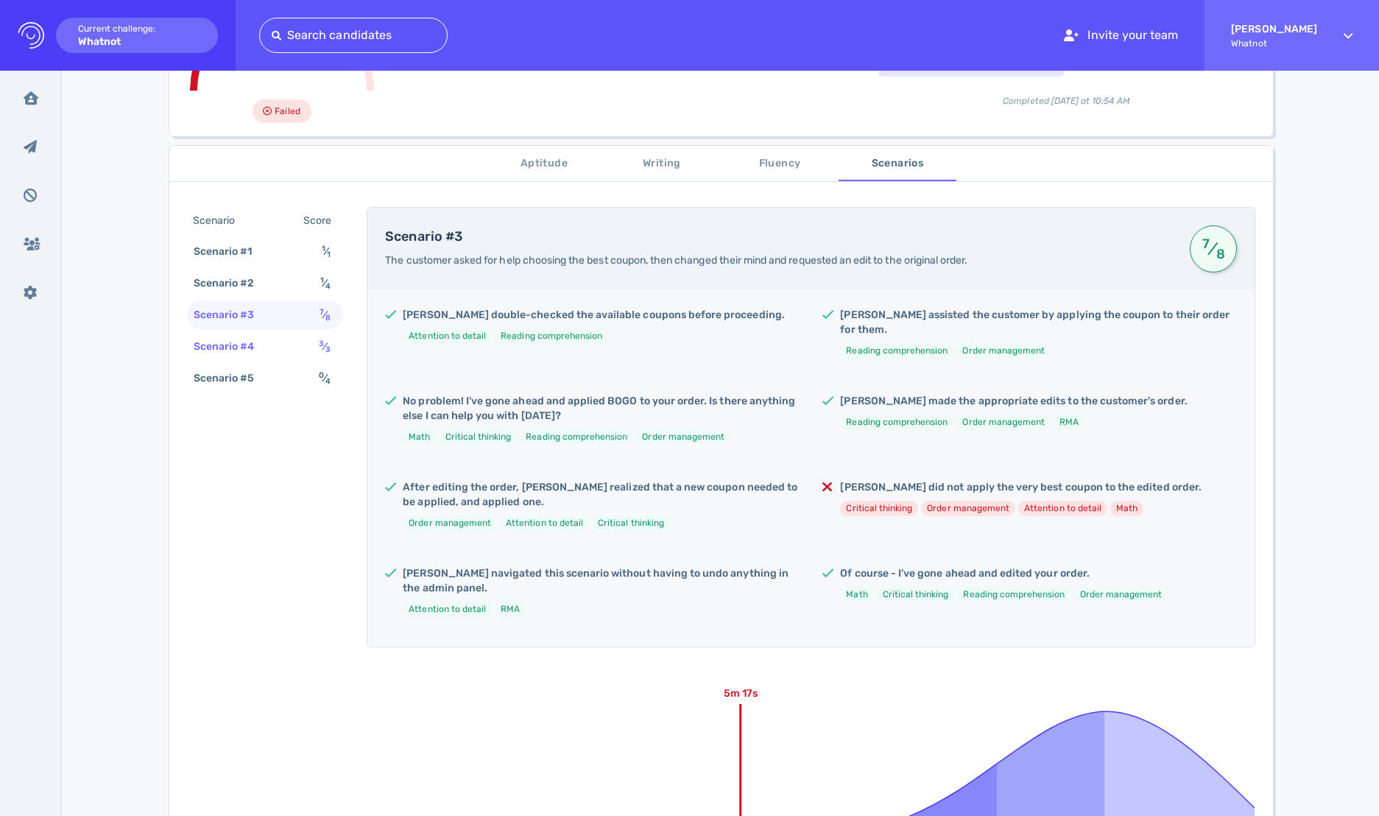
click at [275, 339] on div "Scenario #4 3 ⁄ 3" at bounding box center [265, 346] width 157 height 29
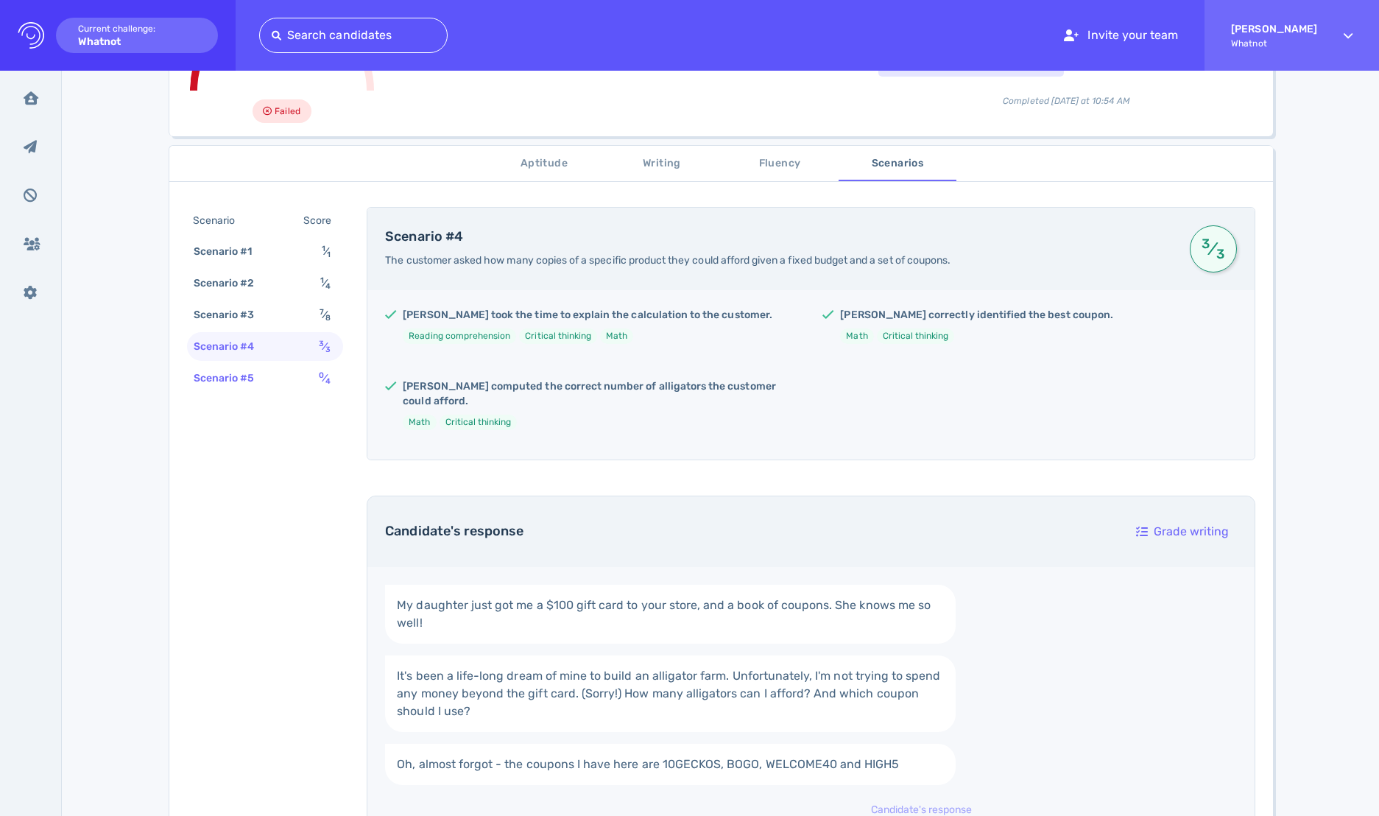
click at [279, 378] on div "Scenario #5 0 ⁄ 4" at bounding box center [265, 378] width 157 height 29
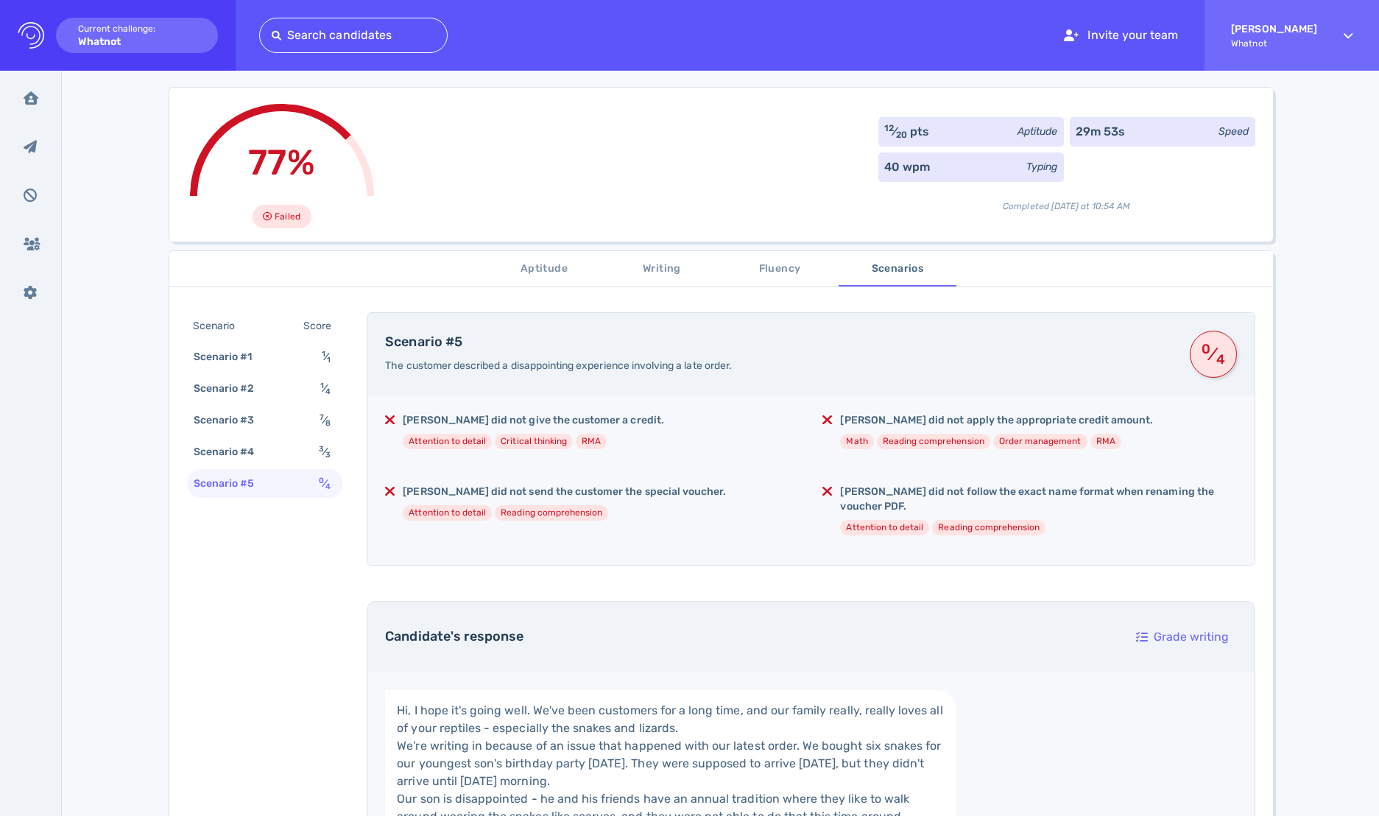
scroll to position [0, 0]
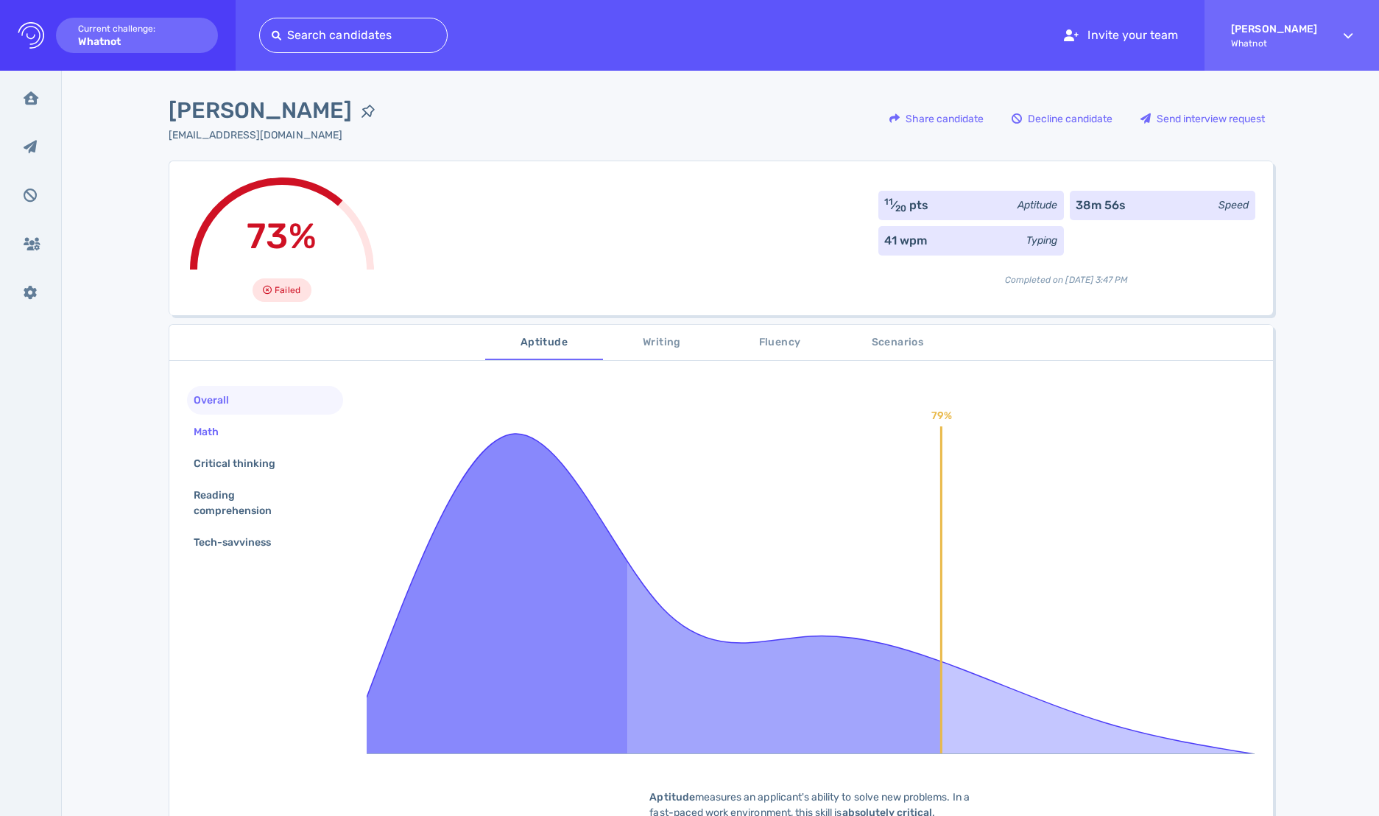
click at [249, 428] on div "Math" at bounding box center [265, 431] width 157 height 29
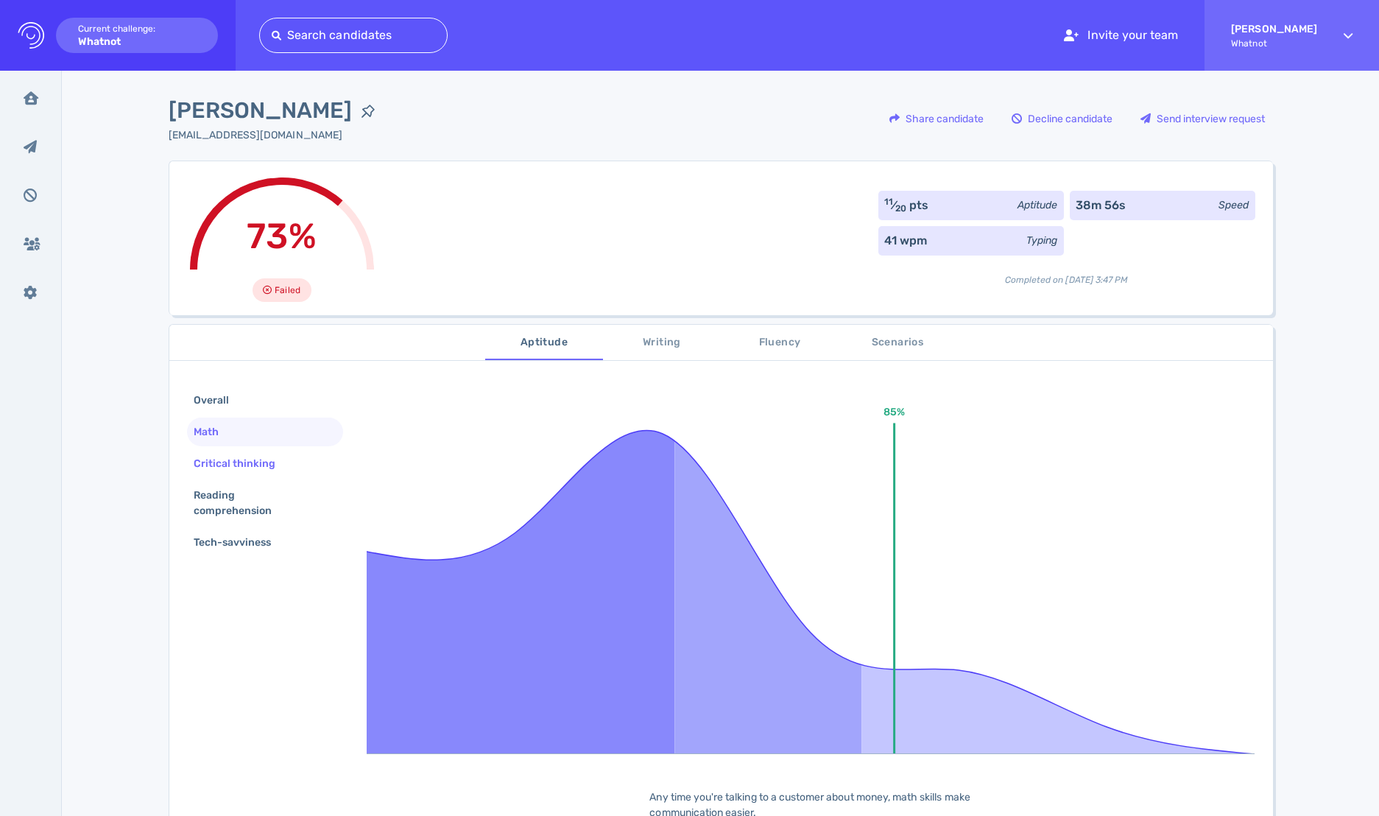
click at [242, 453] on div "Critical thinking" at bounding box center [242, 463] width 103 height 21
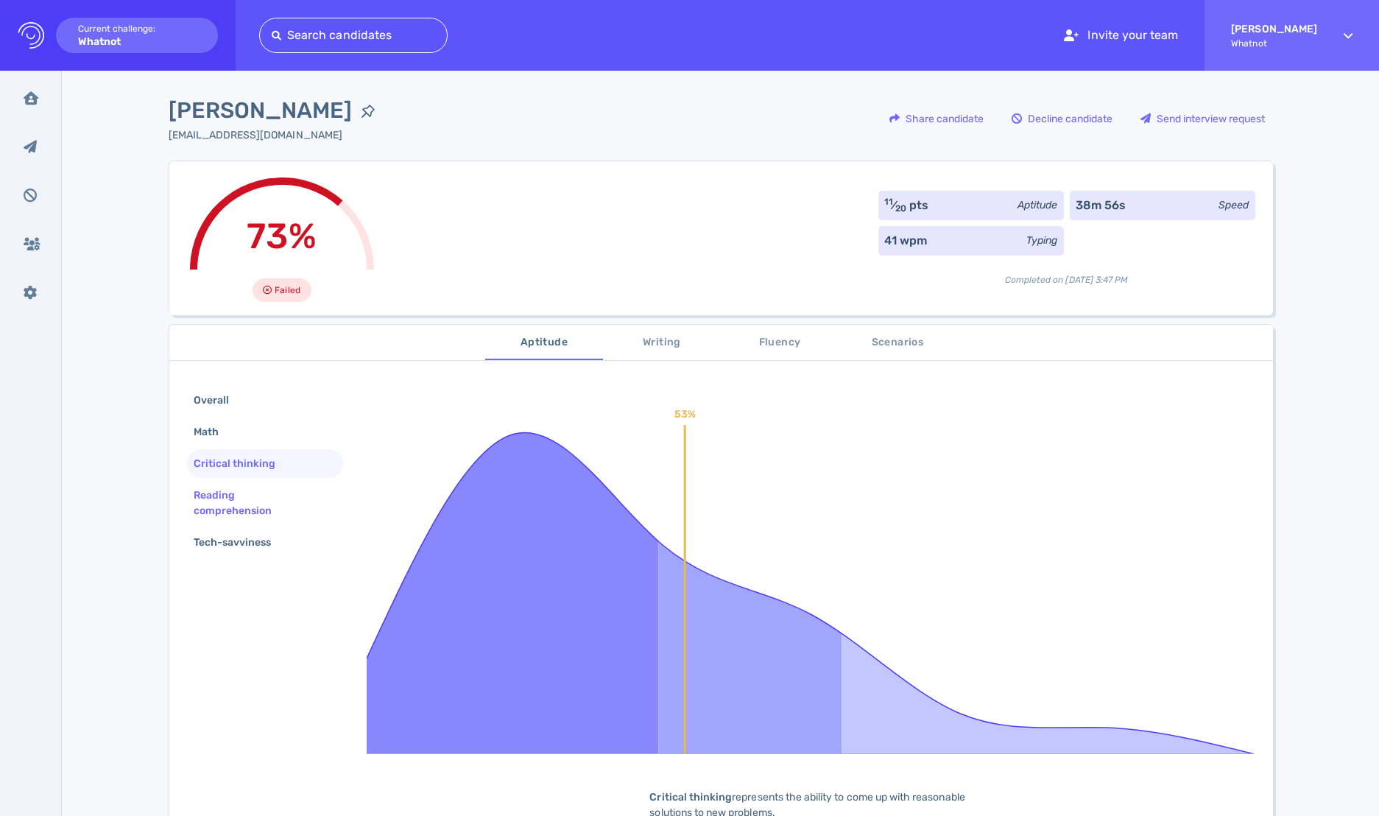
click at [247, 487] on div "Reading comprehension" at bounding box center [260, 502] width 138 height 37
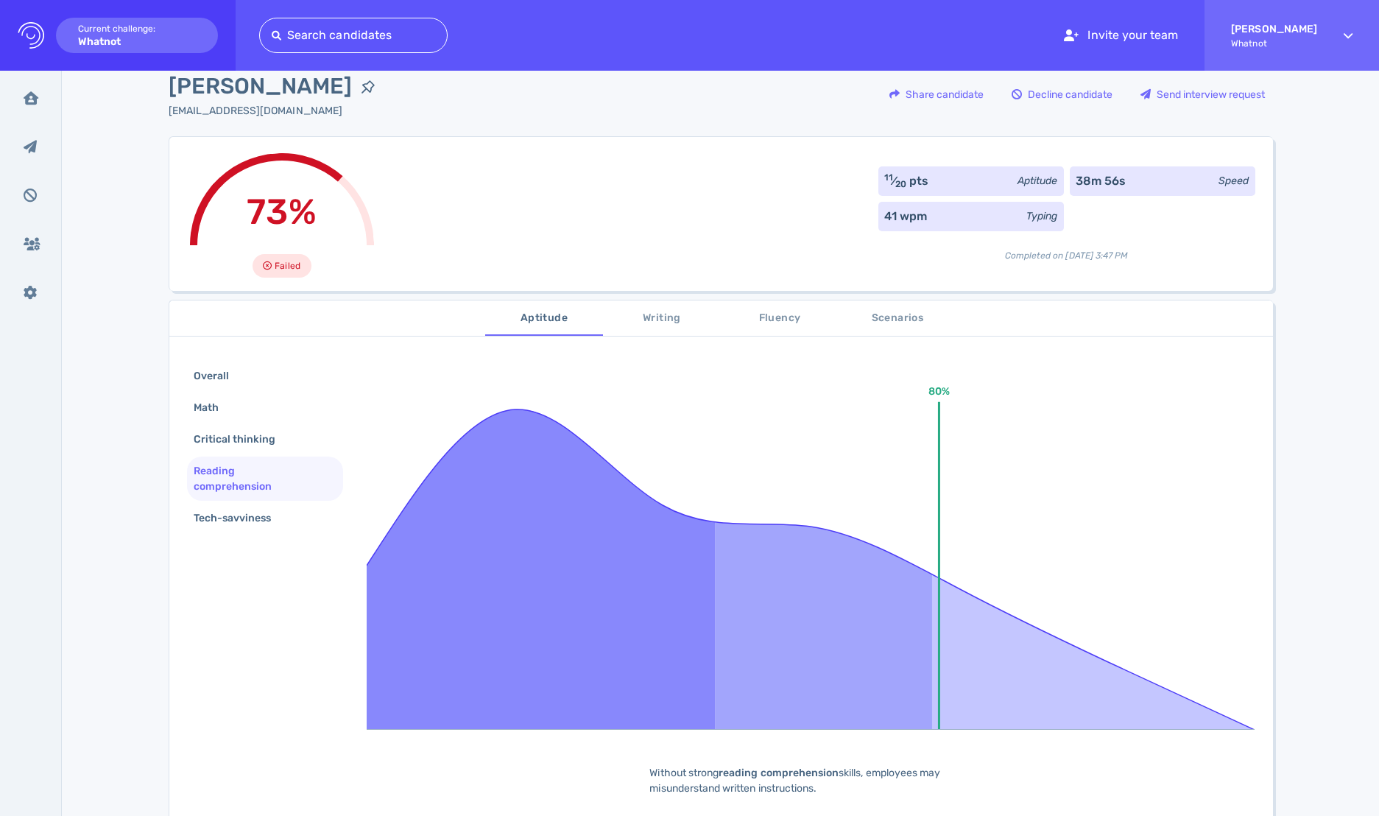
scroll to position [25, 0]
click at [244, 519] on div "Tech-savviness" at bounding box center [240, 516] width 99 height 21
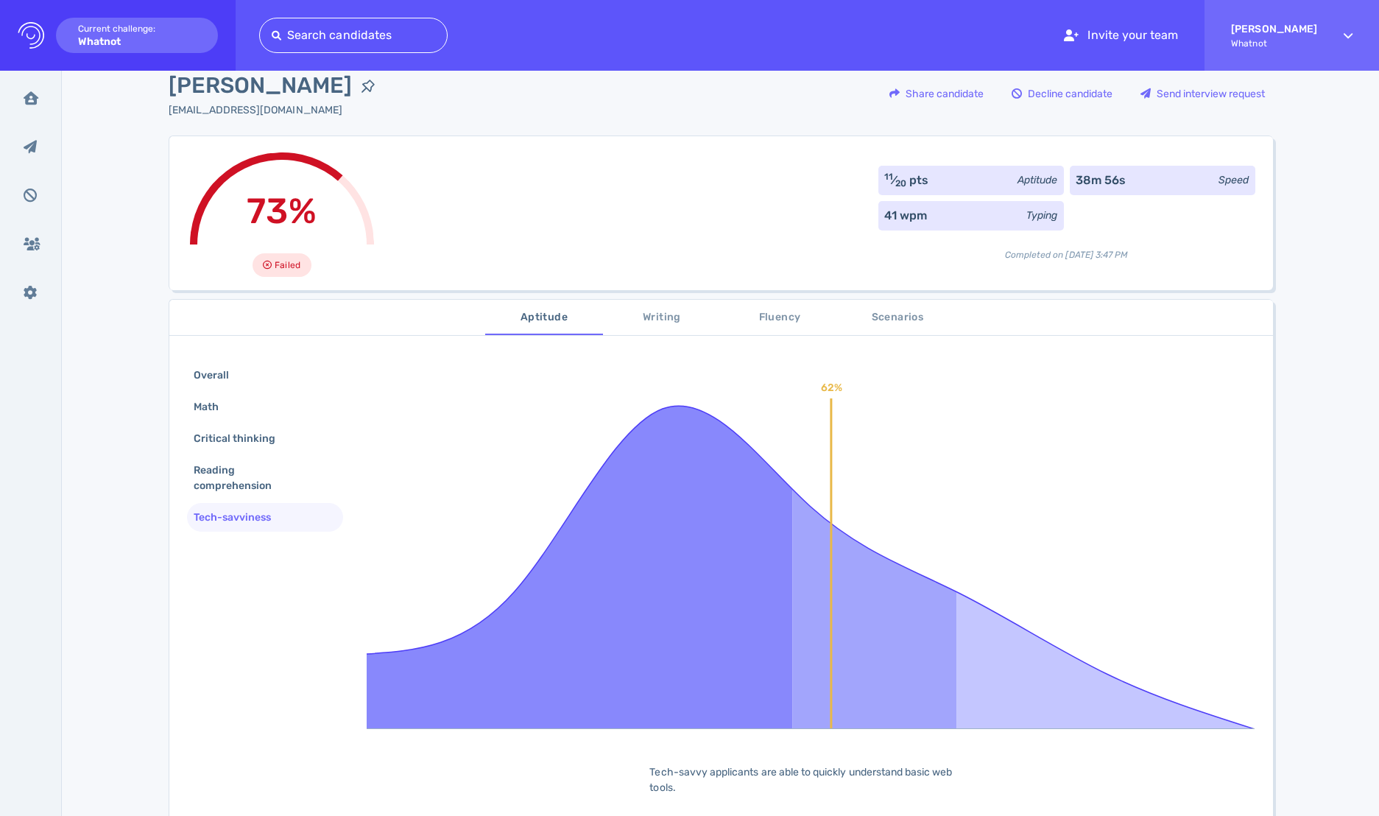
click at [657, 308] on span "Writing" at bounding box center [662, 317] width 100 height 18
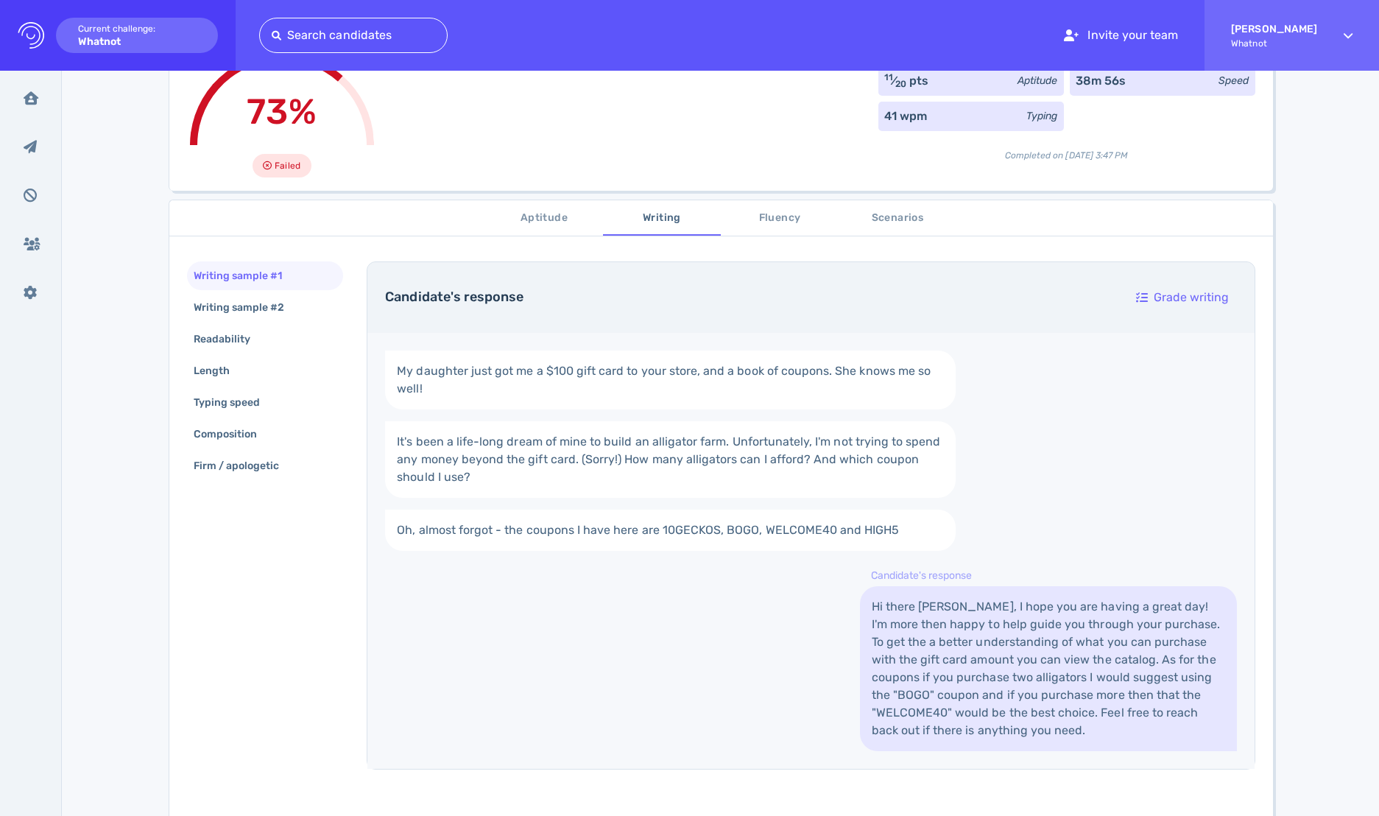
scroll to position [135, 0]
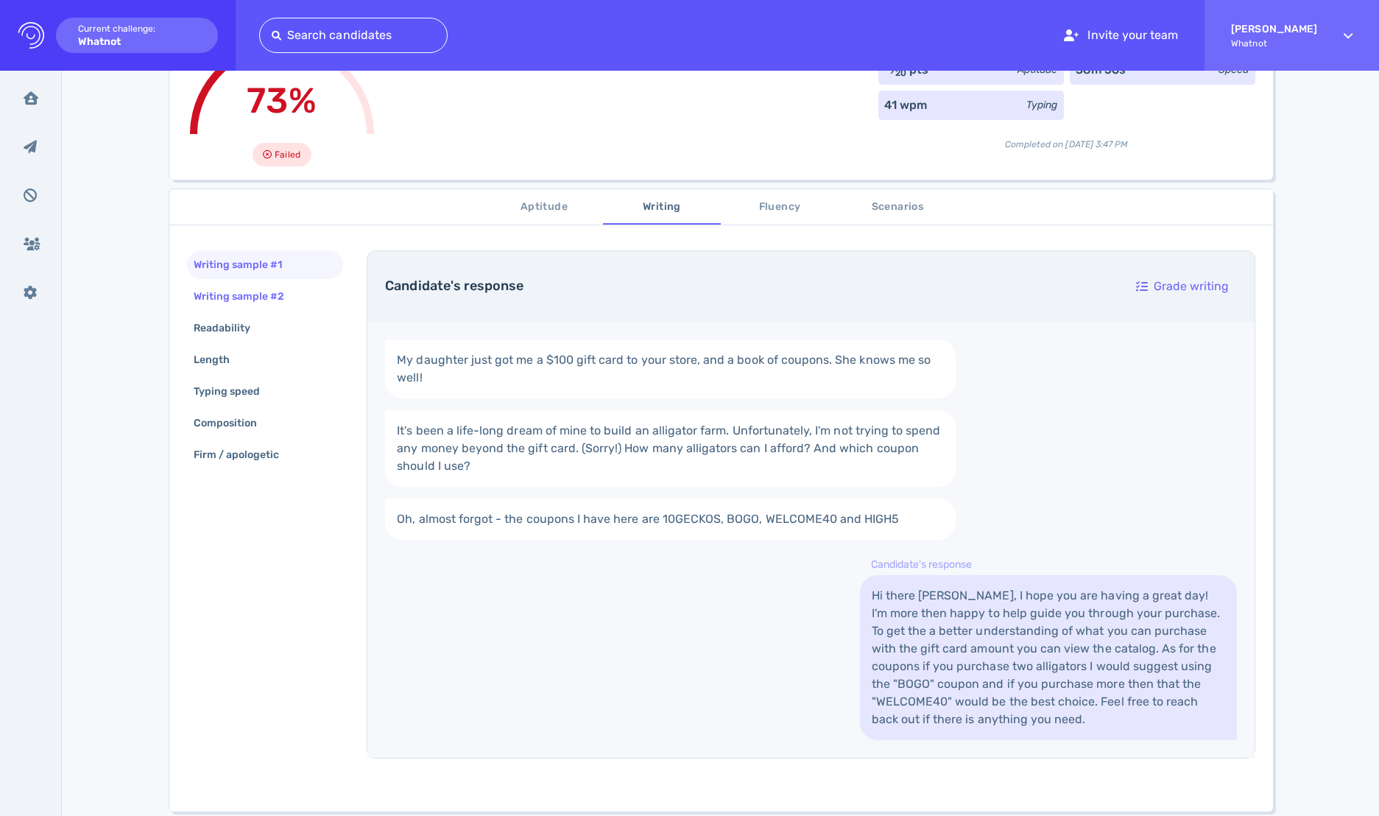
click at [260, 303] on div "Writing sample #2" at bounding box center [247, 296] width 112 height 21
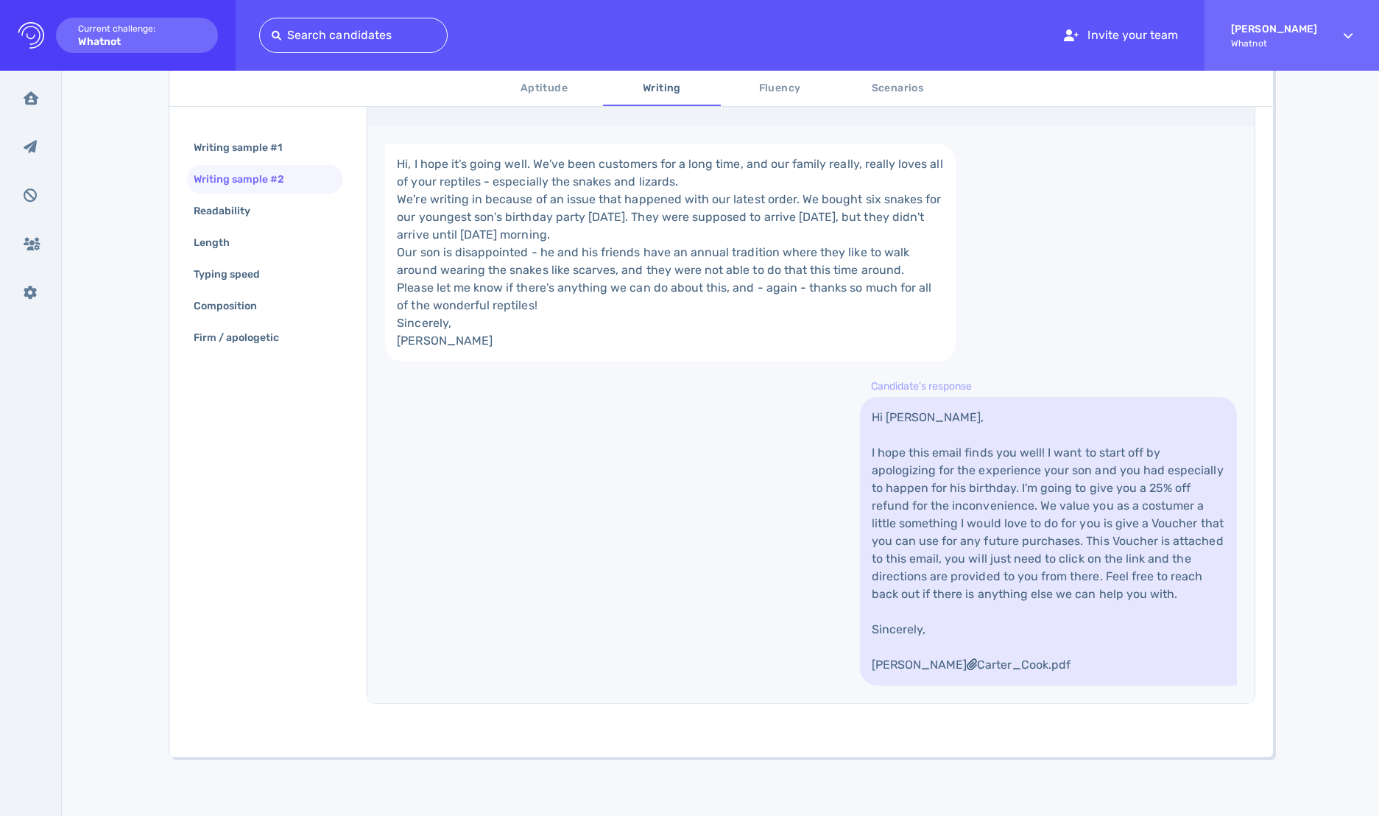
scroll to position [327, 0]
click at [292, 214] on div "Readability" at bounding box center [265, 211] width 157 height 29
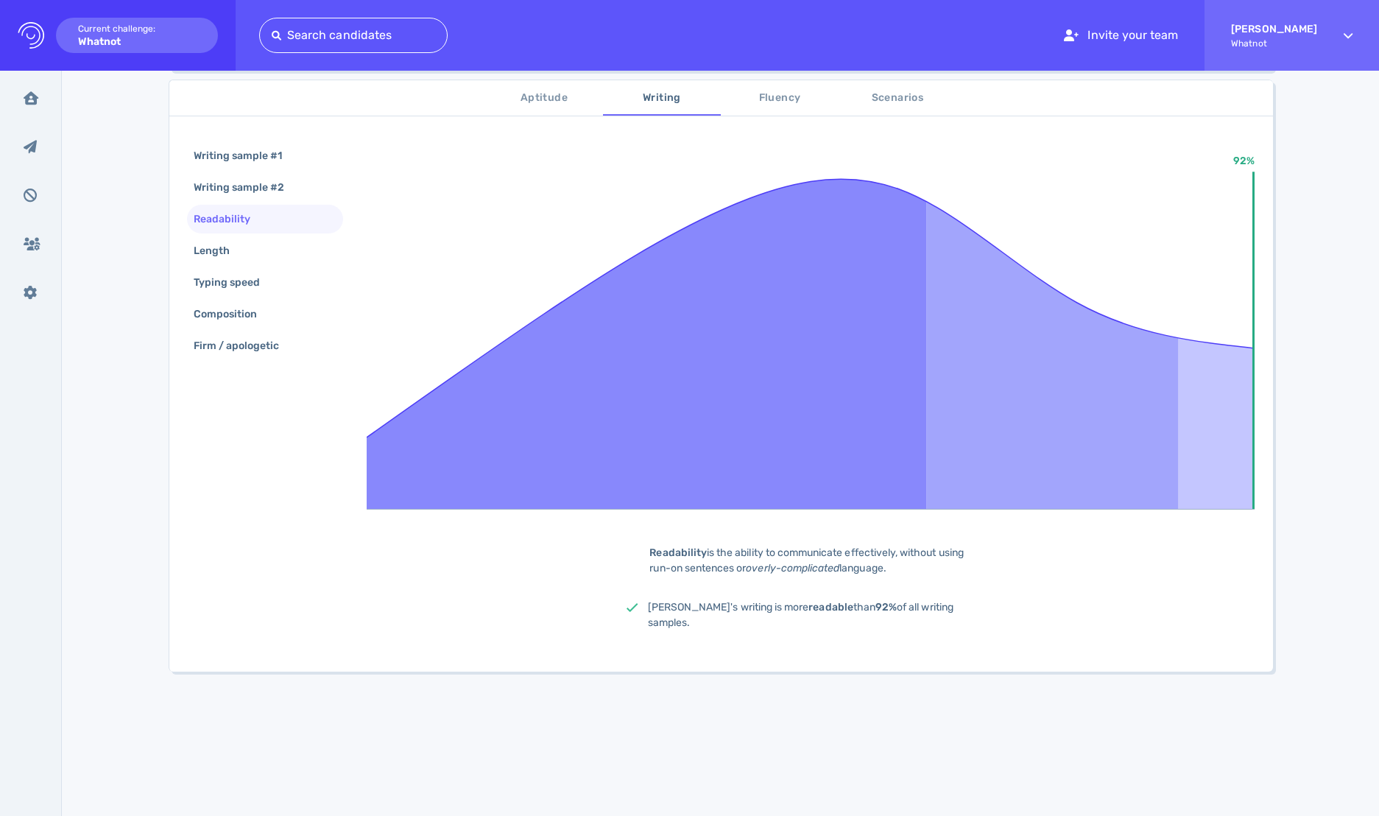
scroll to position [85, 0]
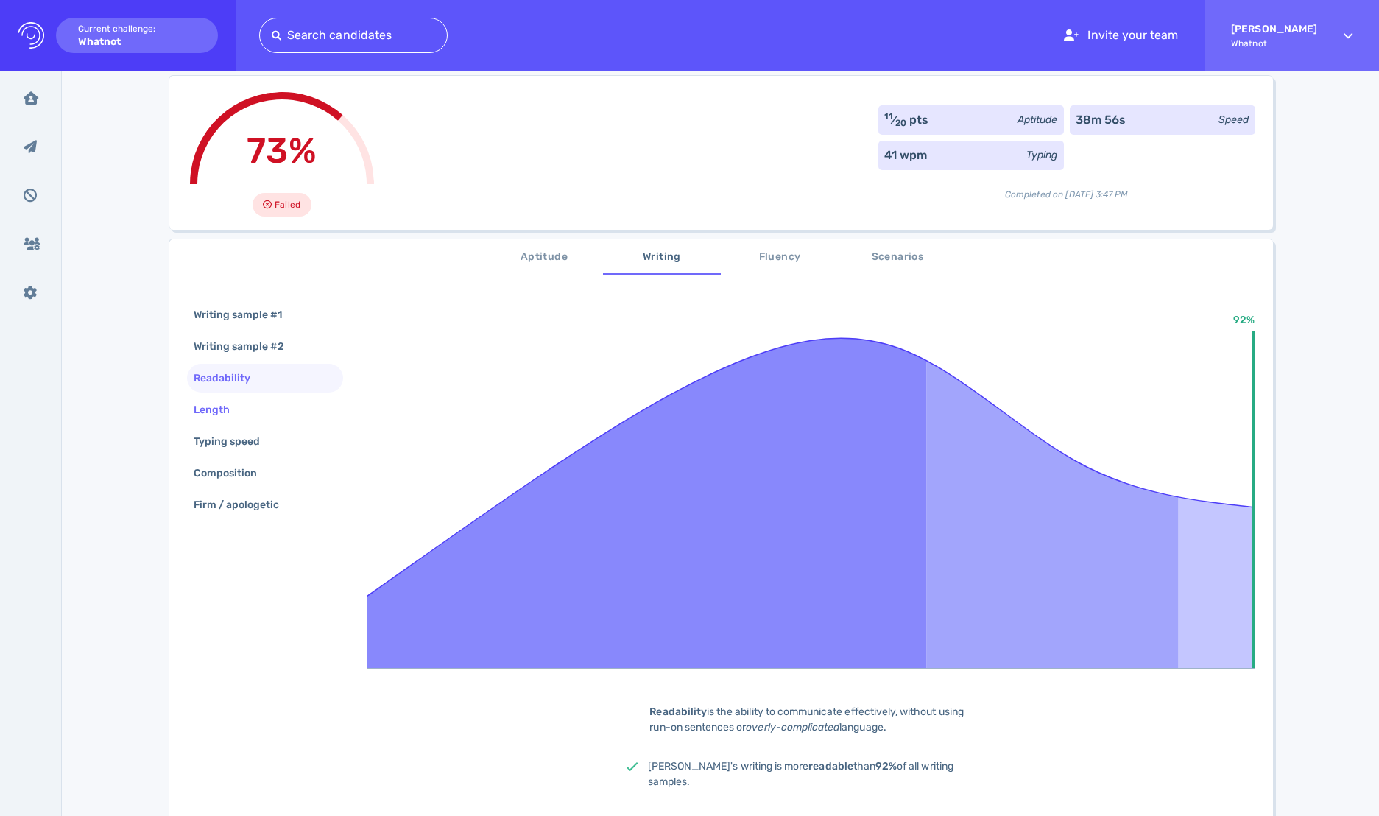
click at [255, 403] on div "Length" at bounding box center [265, 409] width 157 height 29
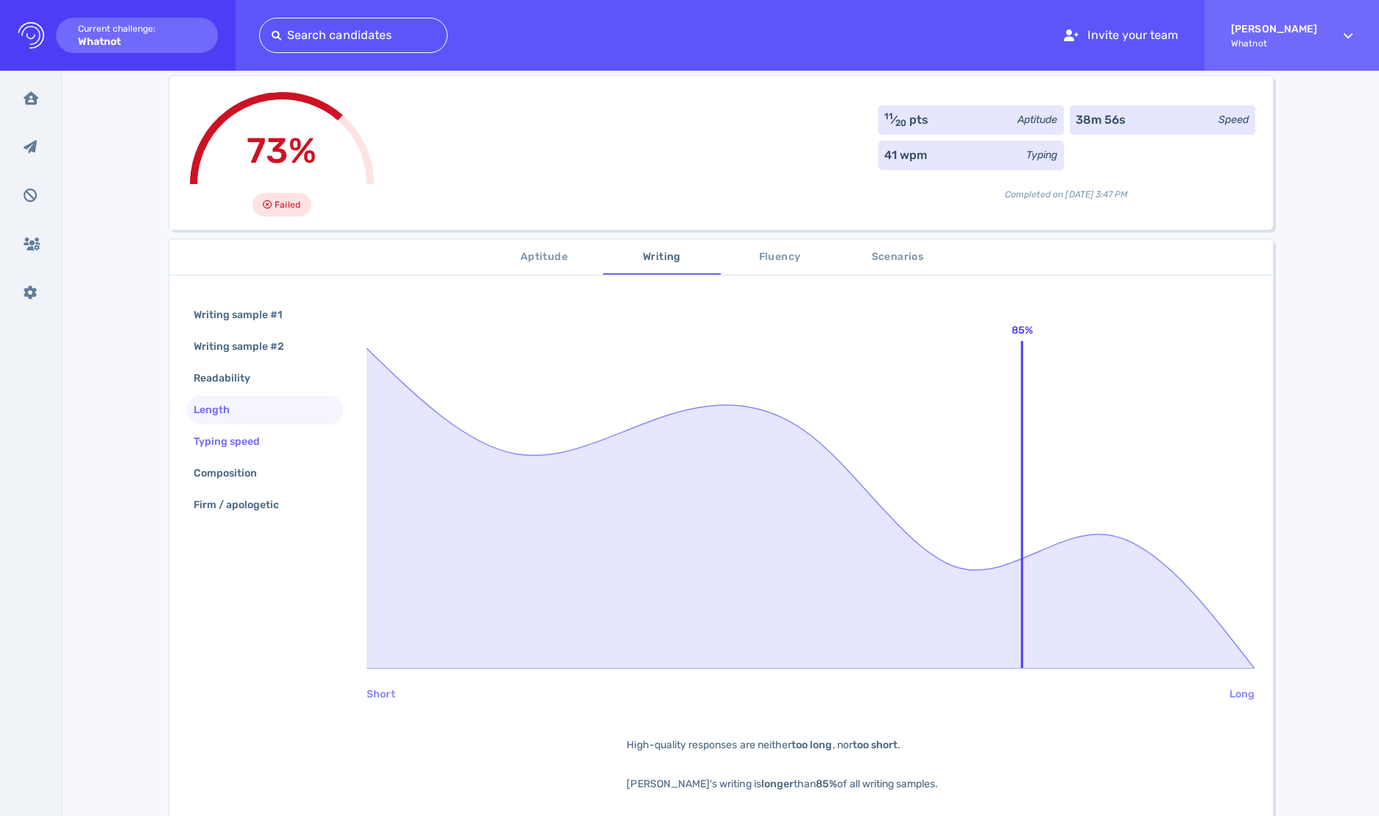
click at [260, 431] on div "Typing speed" at bounding box center [235, 441] width 88 height 21
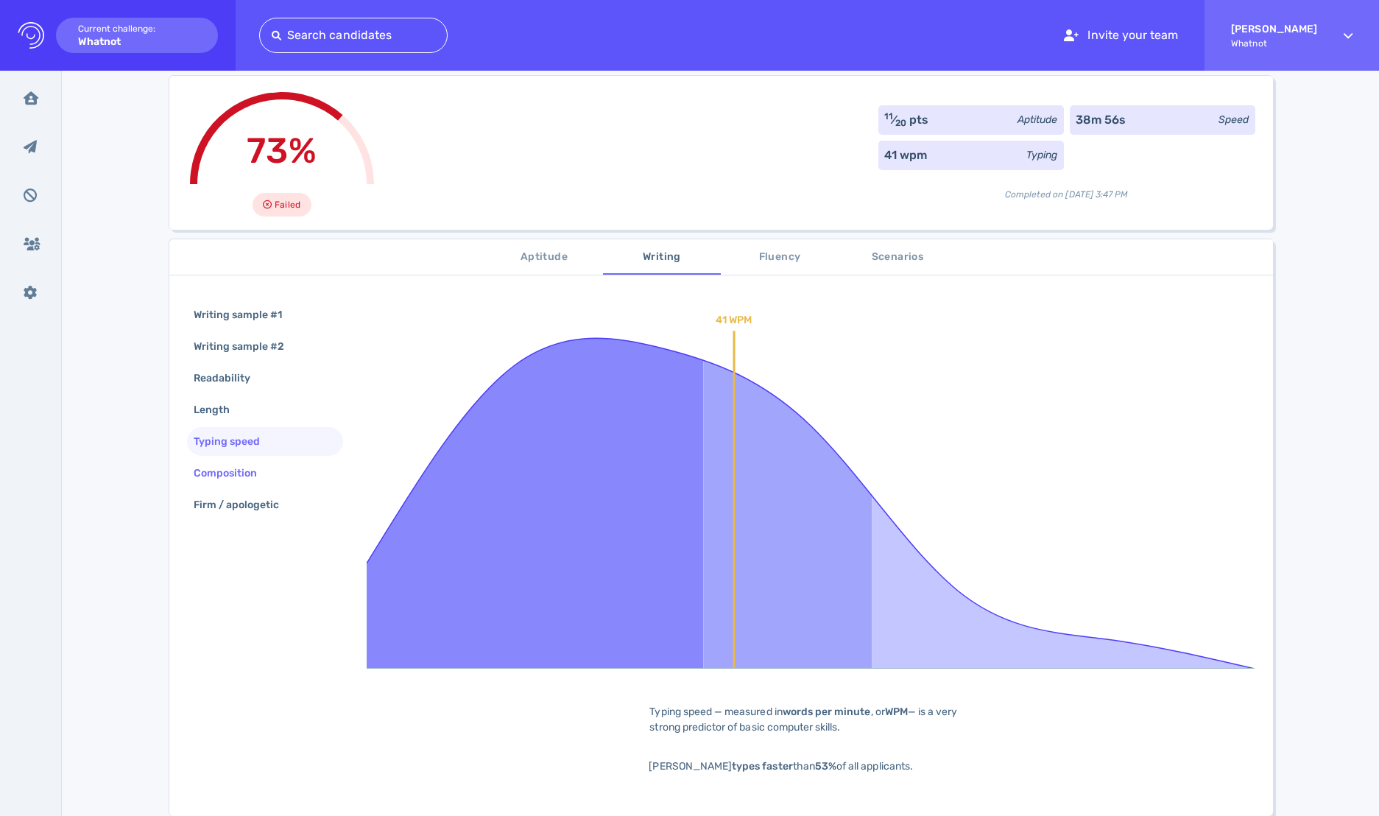
click at [261, 467] on div "Composition" at bounding box center [233, 472] width 85 height 21
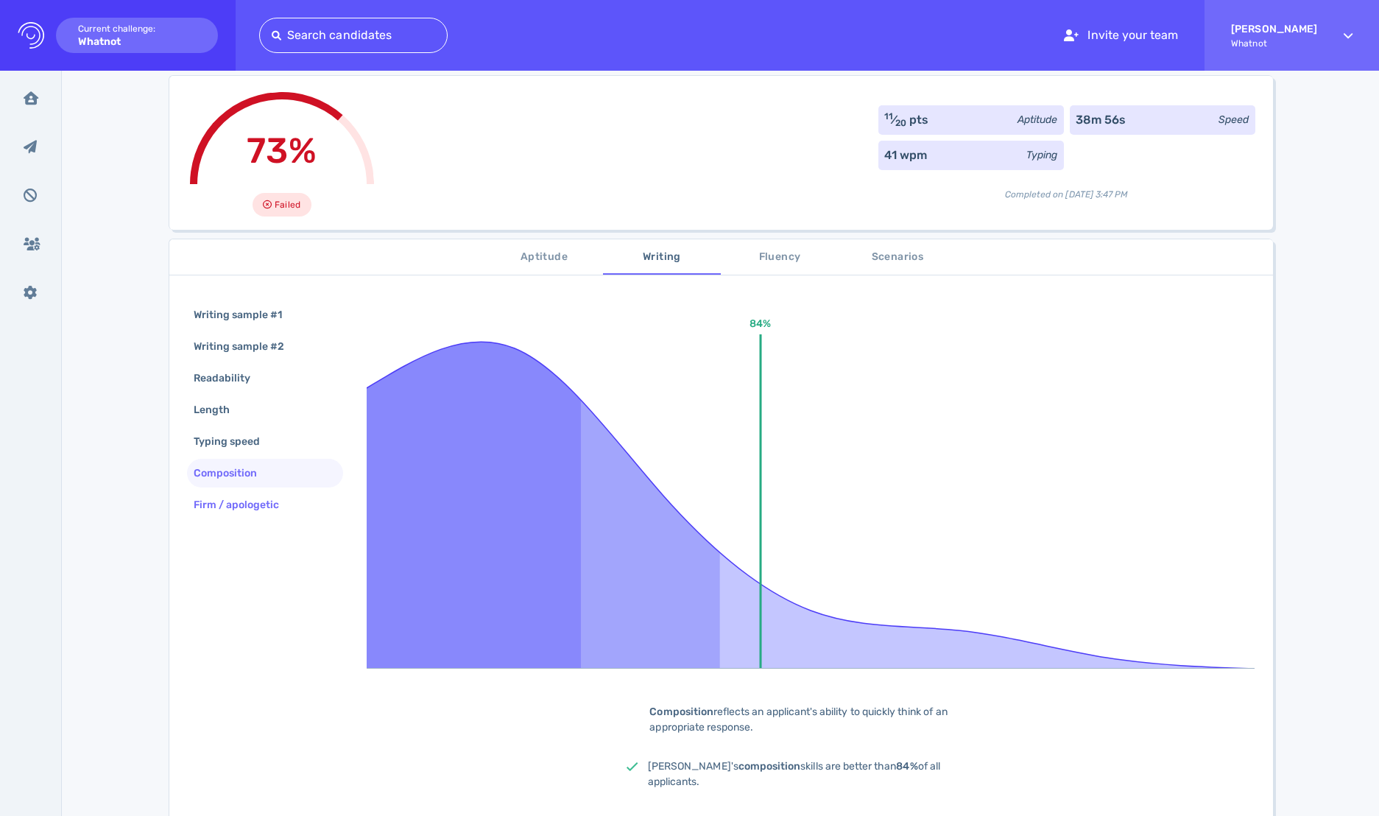
click at [255, 498] on div "Firm / apologetic" at bounding box center [244, 504] width 107 height 21
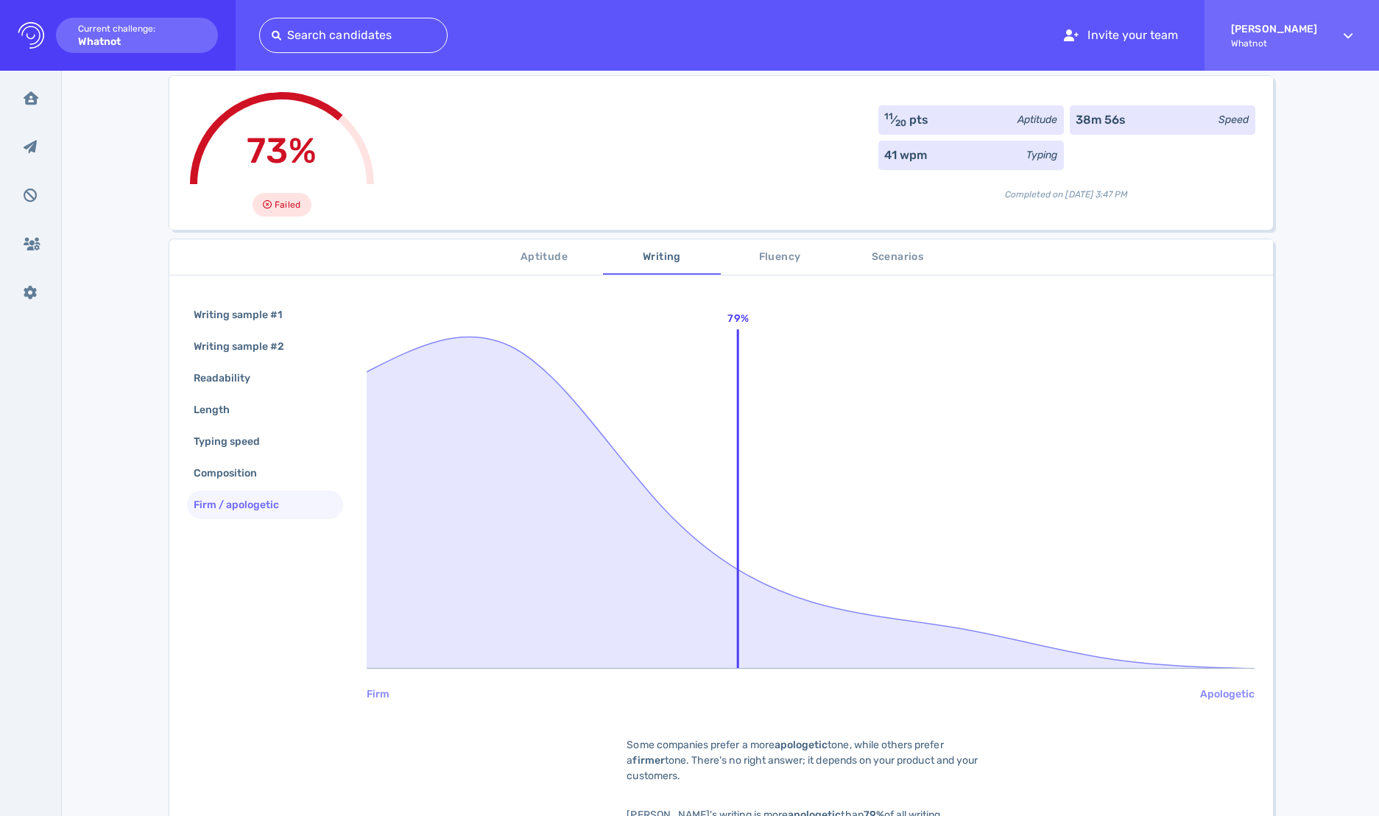
click at [793, 244] on button "Fluency" at bounding box center [780, 256] width 118 height 35
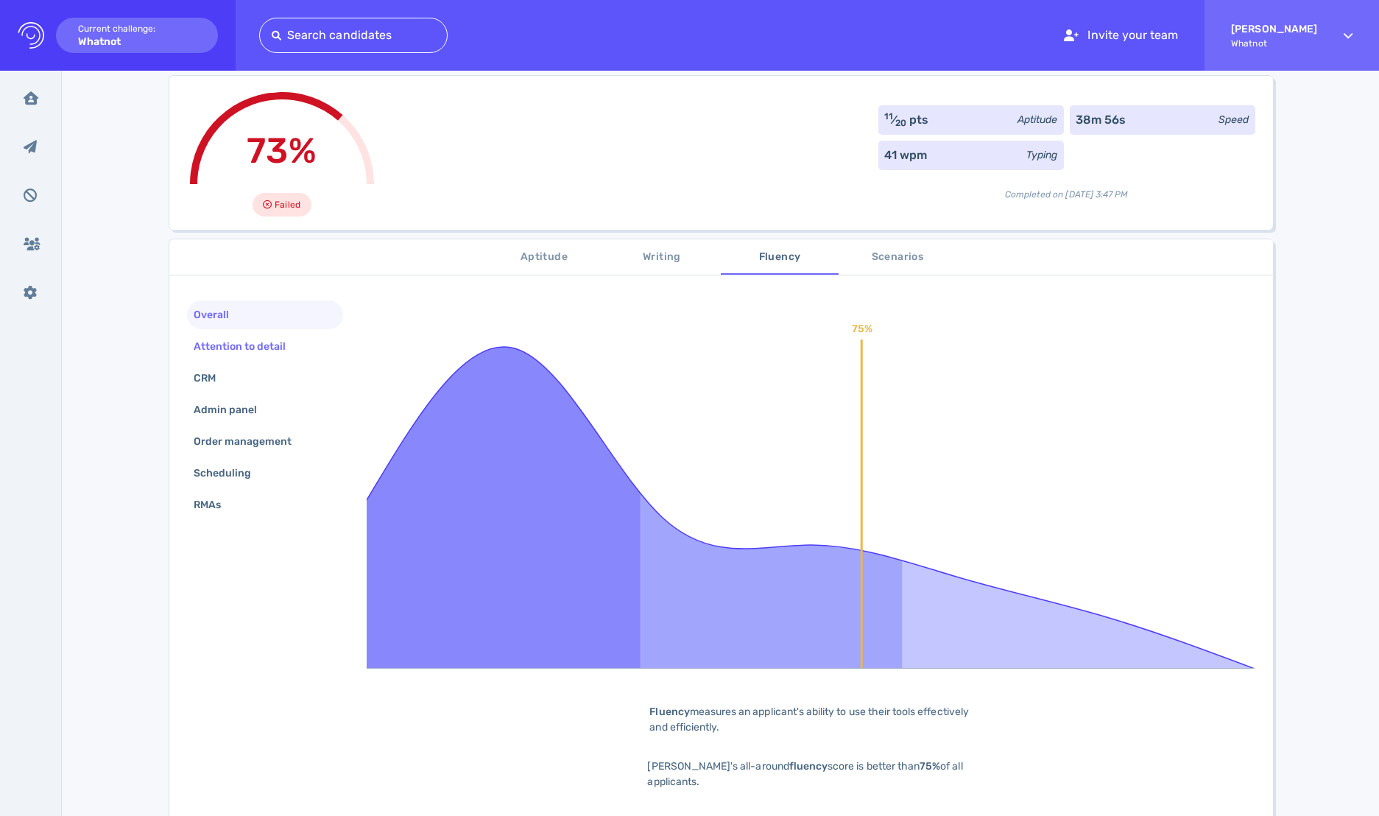
click at [259, 345] on div "Attention to detail" at bounding box center [247, 346] width 113 height 21
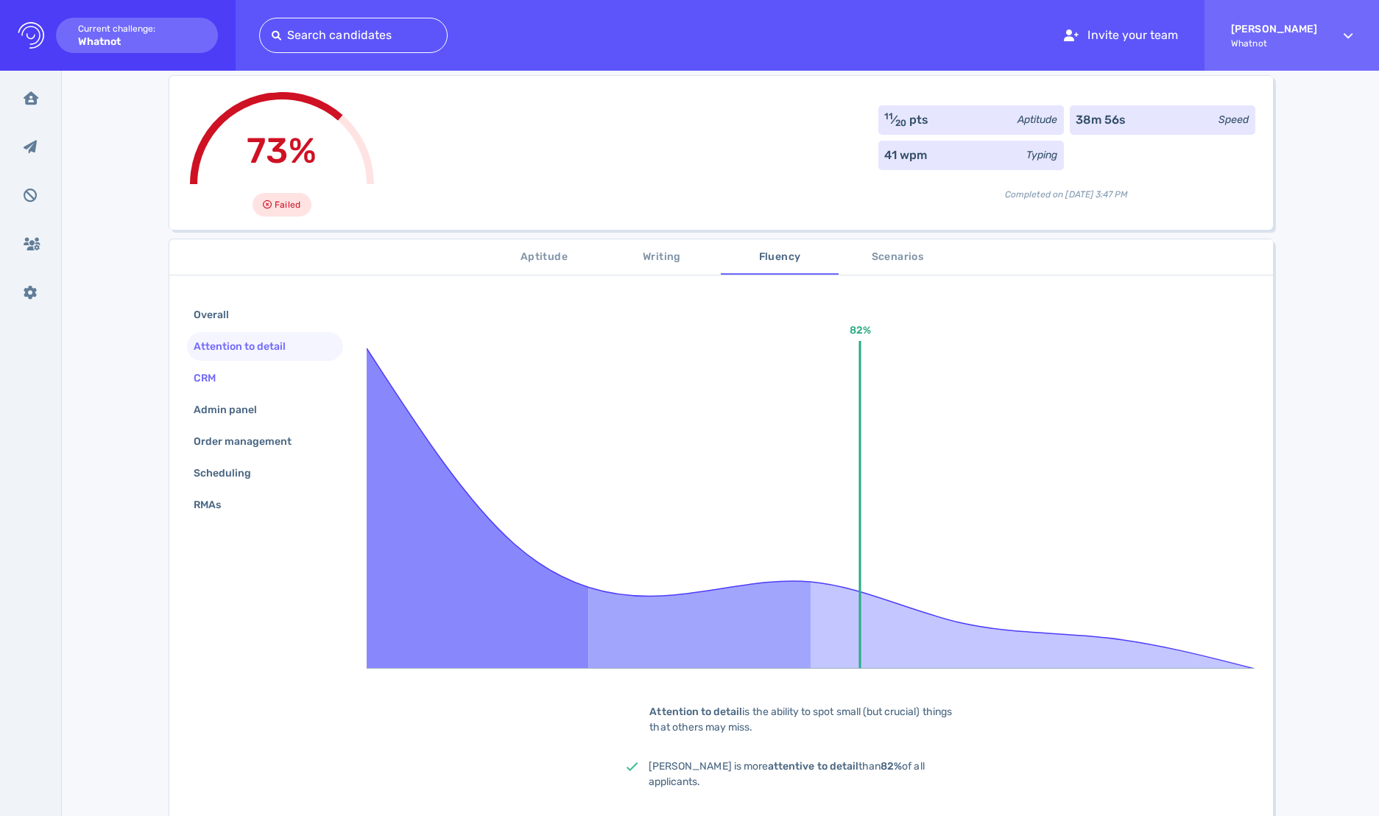
click at [246, 373] on div "CRM" at bounding box center [265, 378] width 157 height 29
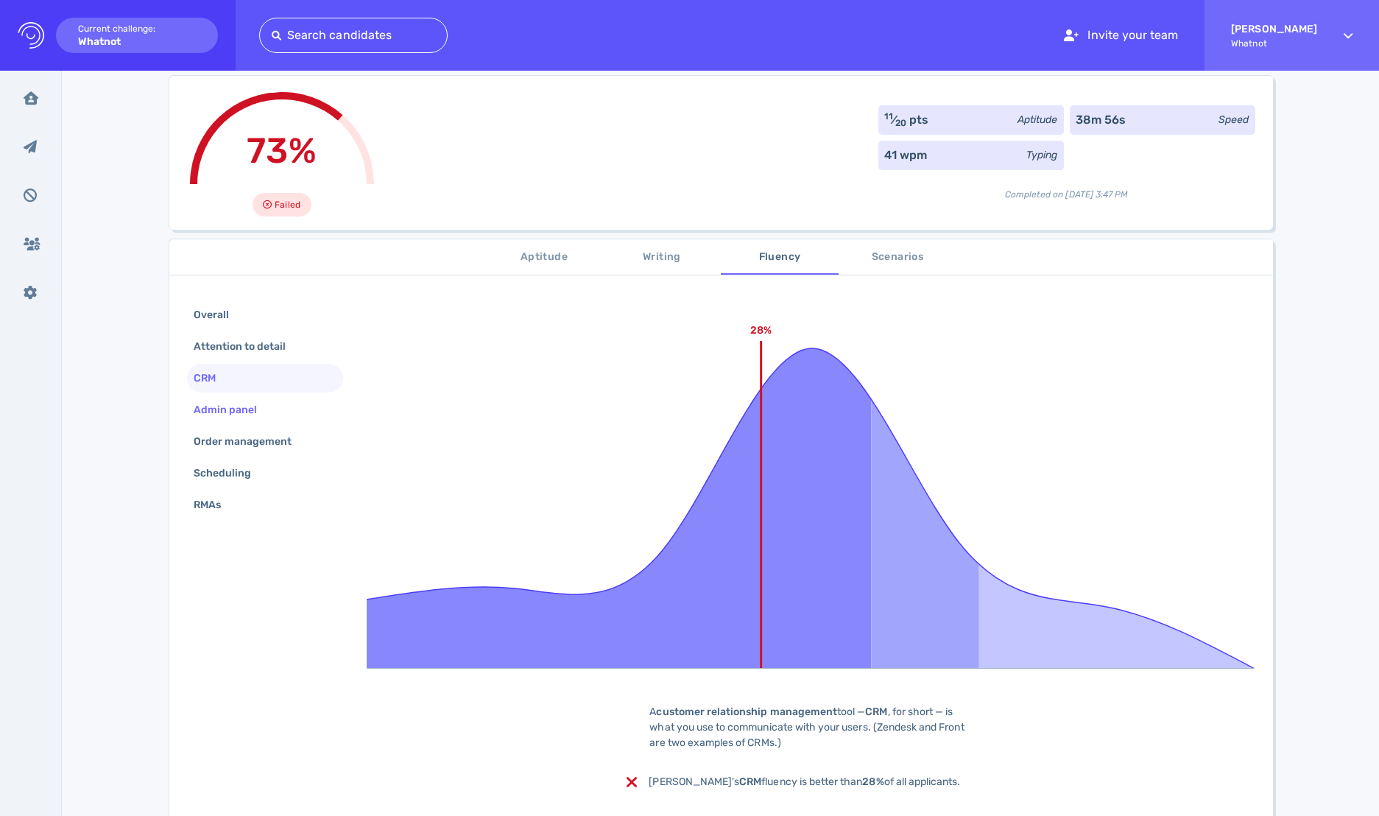
click at [248, 411] on div "Admin panel" at bounding box center [233, 409] width 85 height 21
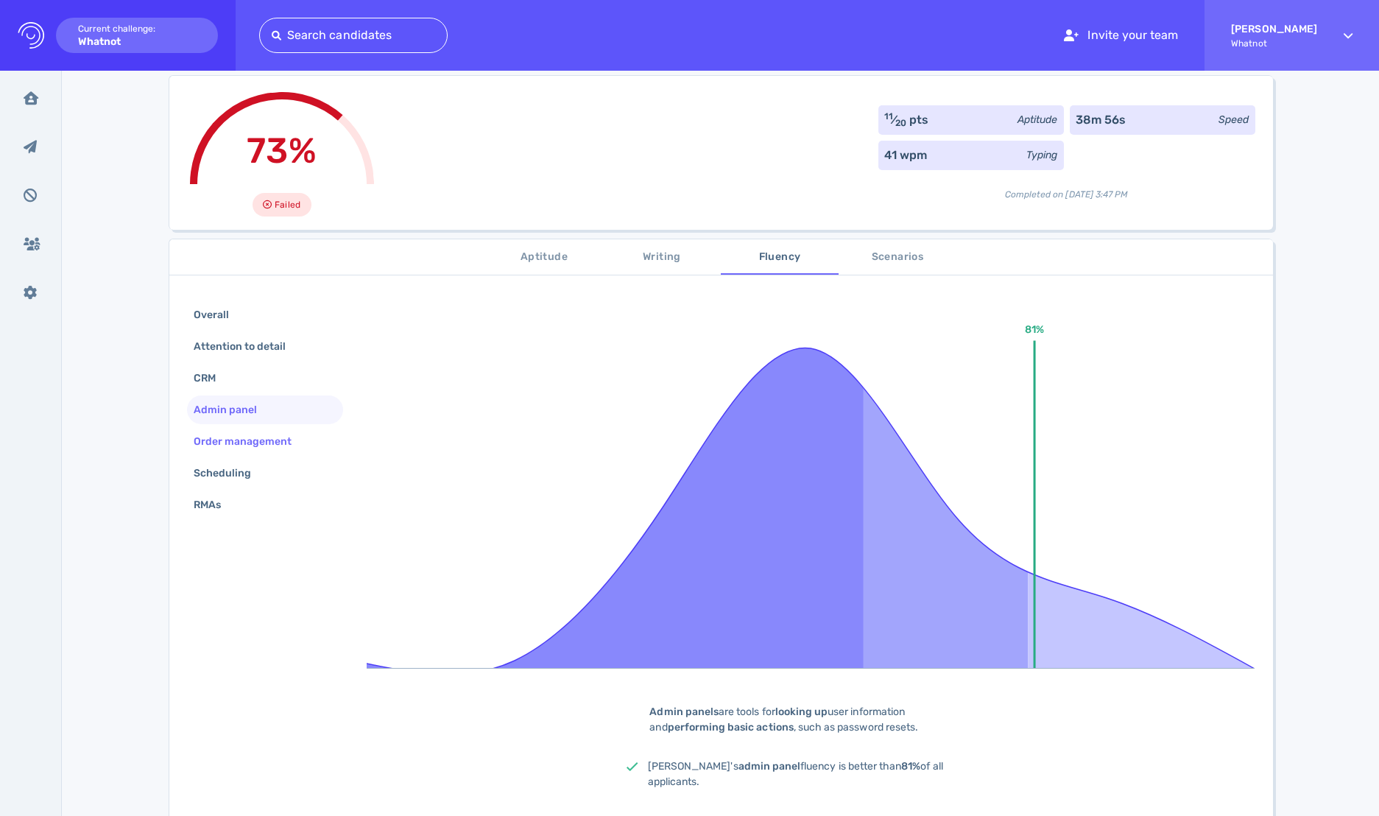
click at [257, 444] on div "Order management" at bounding box center [250, 441] width 119 height 21
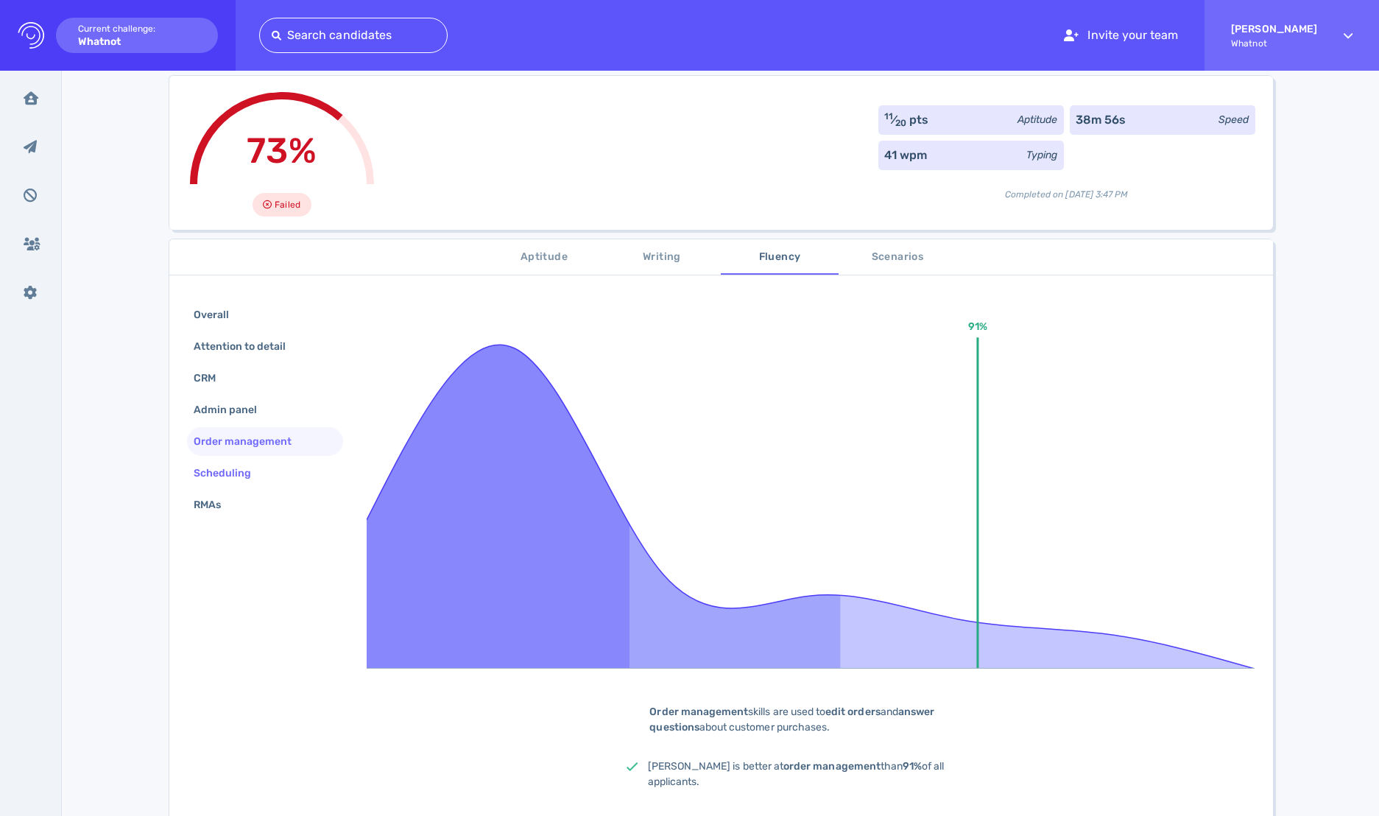
click at [247, 471] on div "Scheduling" at bounding box center [230, 472] width 79 height 21
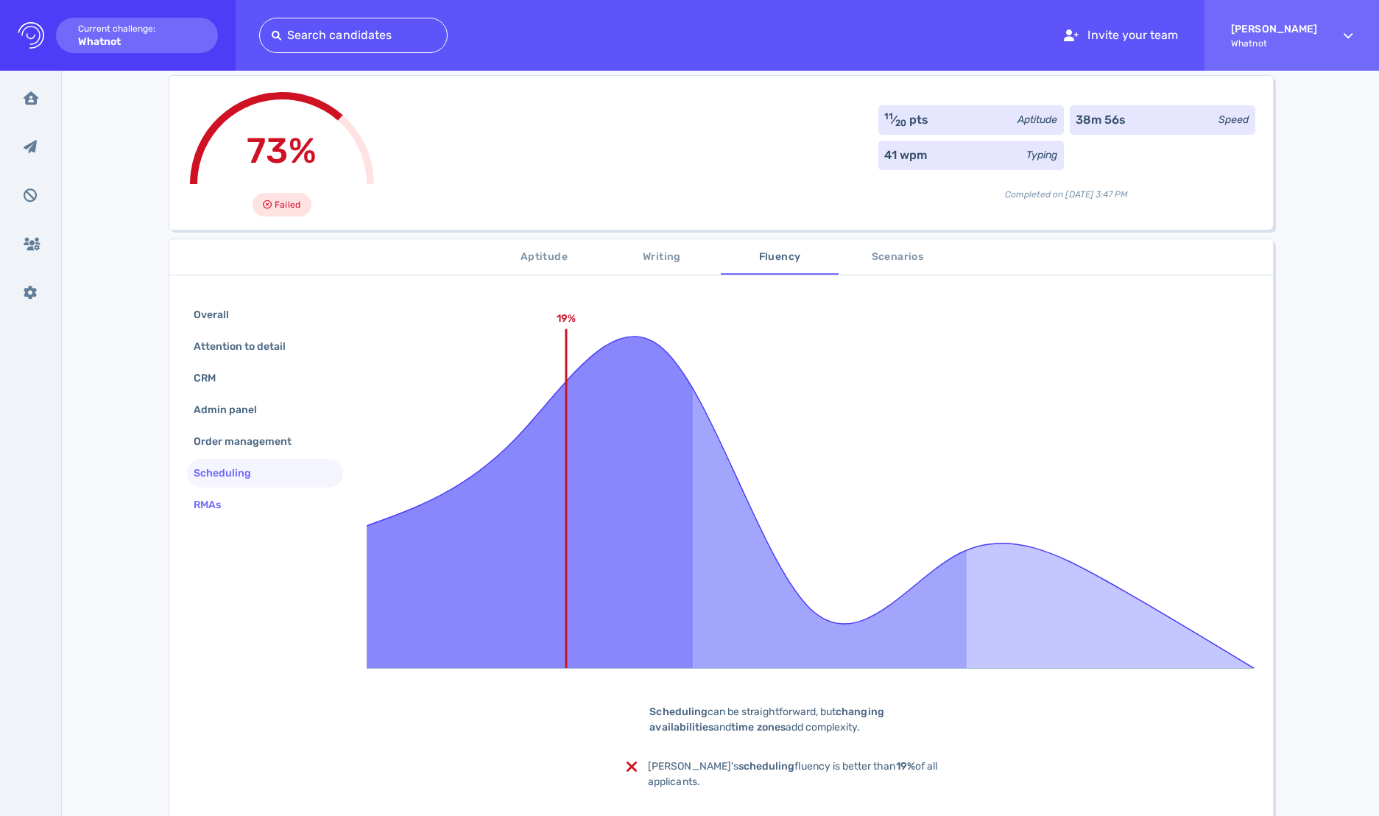
click at [246, 502] on div "RMAs" at bounding box center [265, 504] width 157 height 29
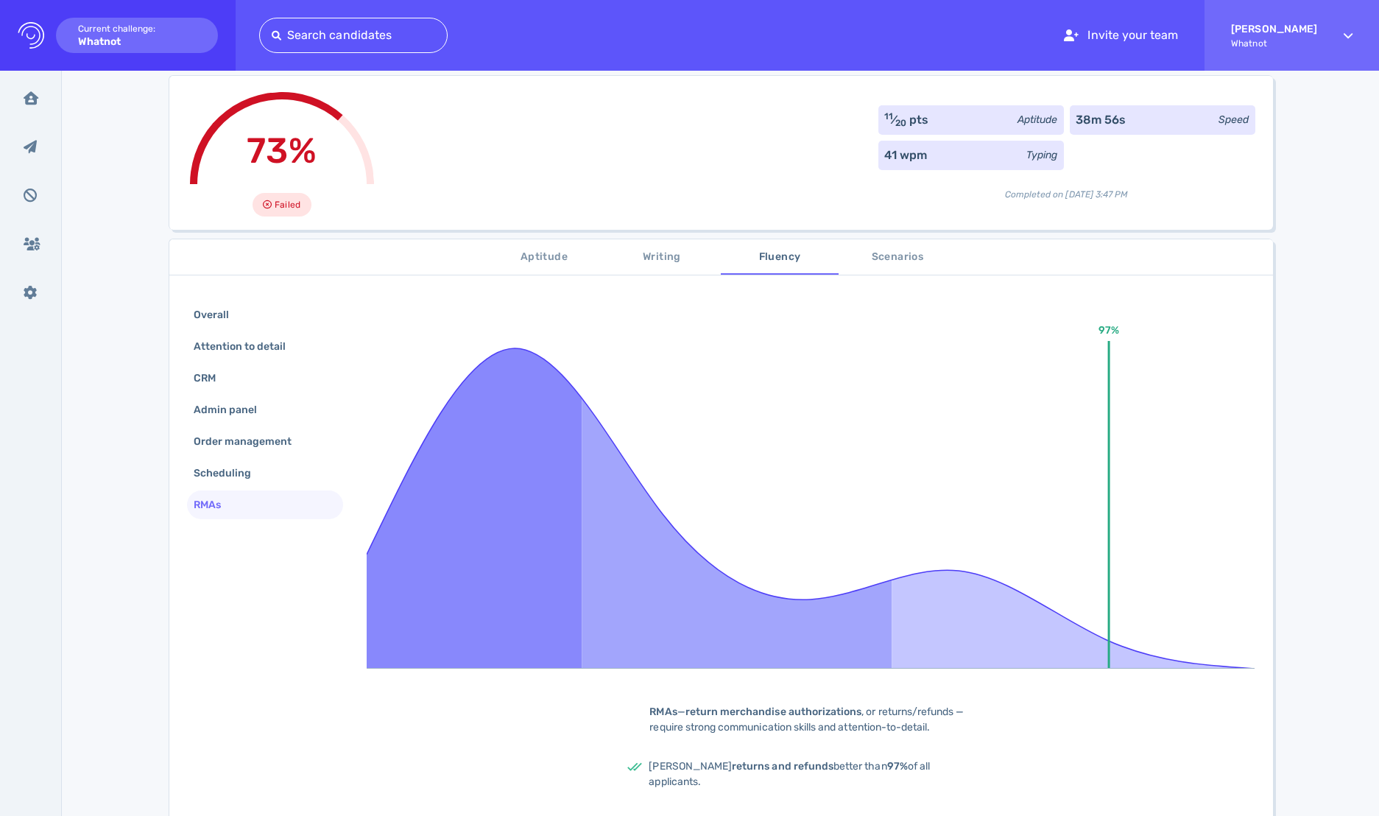
click at [881, 259] on span "Scenarios" at bounding box center [897, 257] width 100 height 18
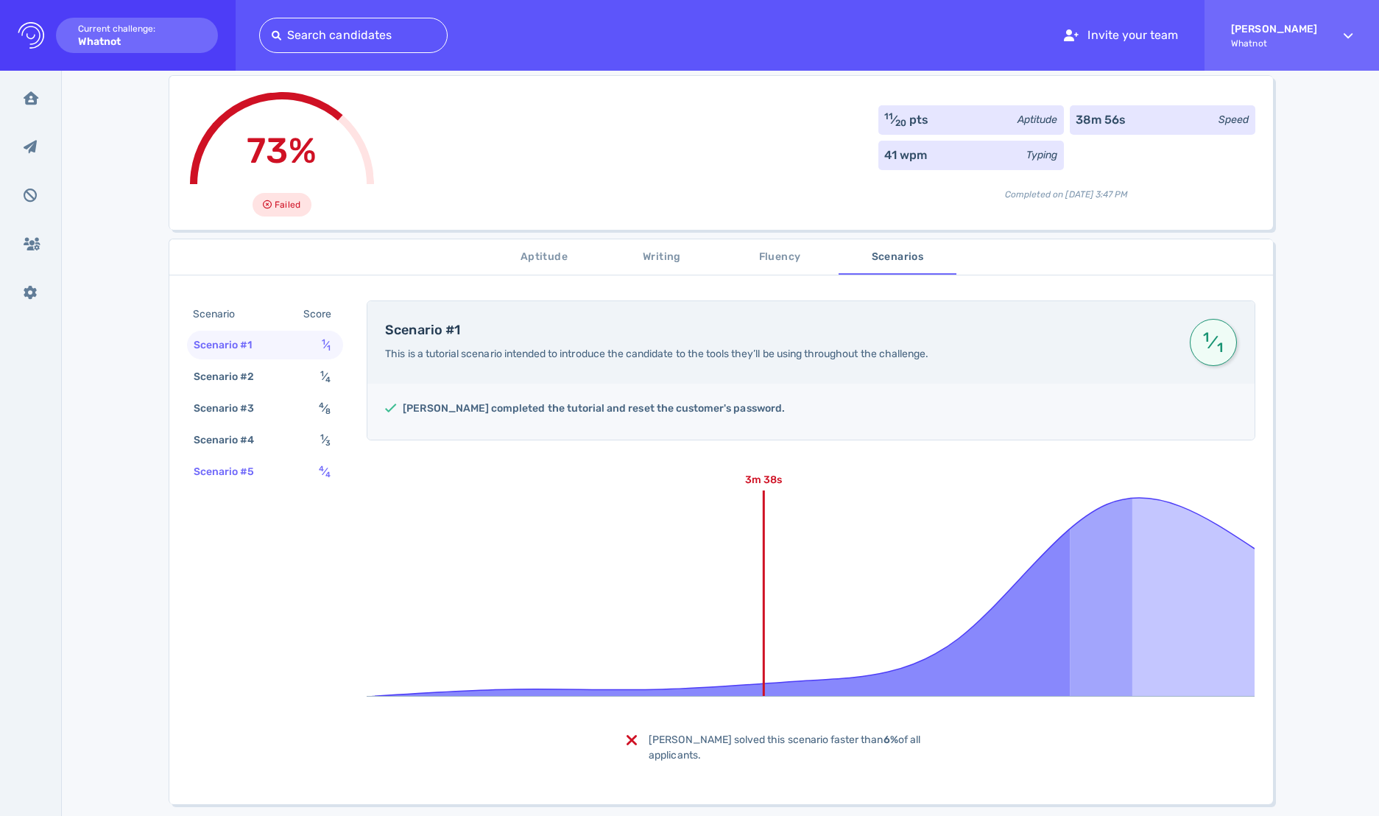
click at [298, 460] on div "Scenario #5 4 ⁄ 4" at bounding box center [265, 471] width 157 height 29
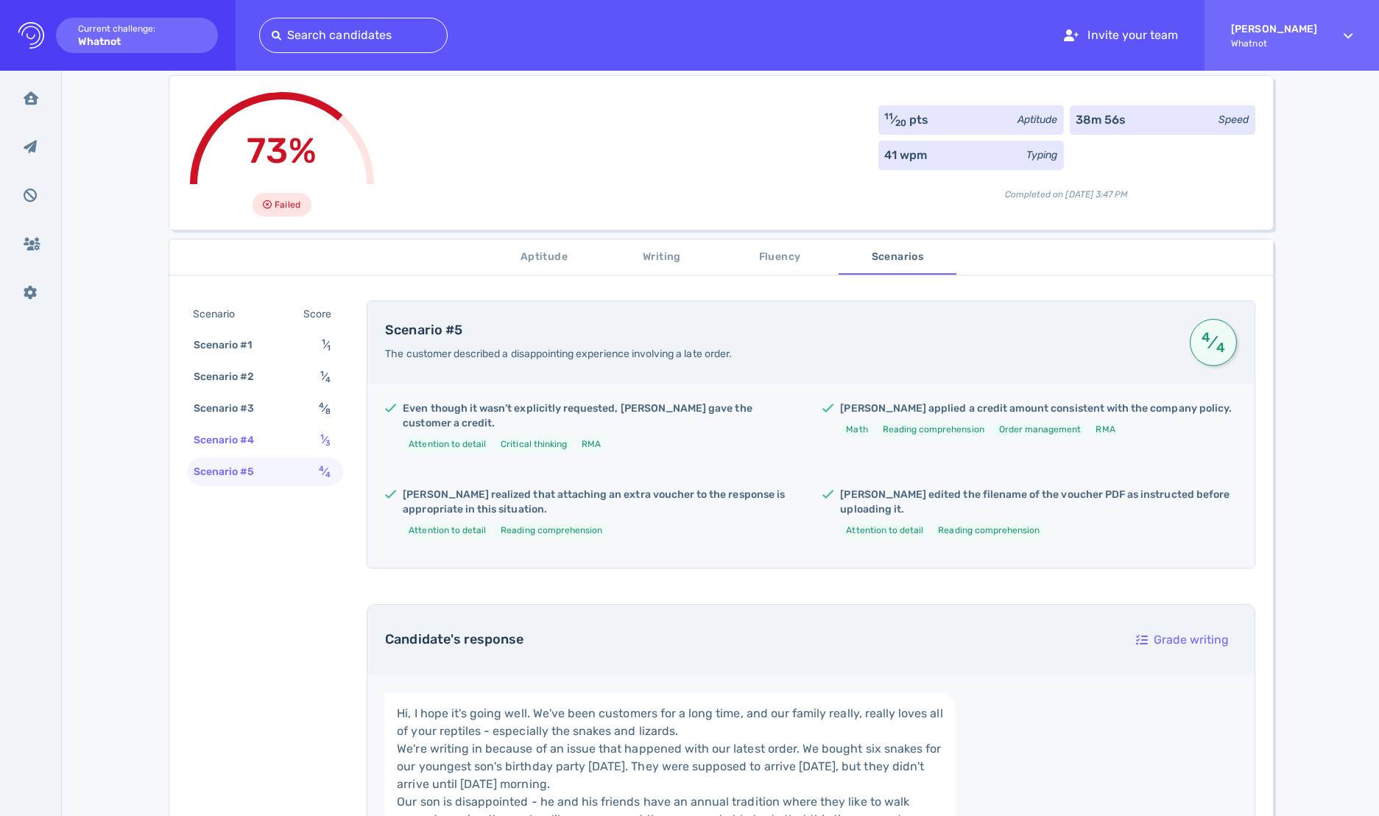
click at [290, 439] on div "Scenario #4 1 ⁄ 3" at bounding box center [265, 439] width 157 height 29
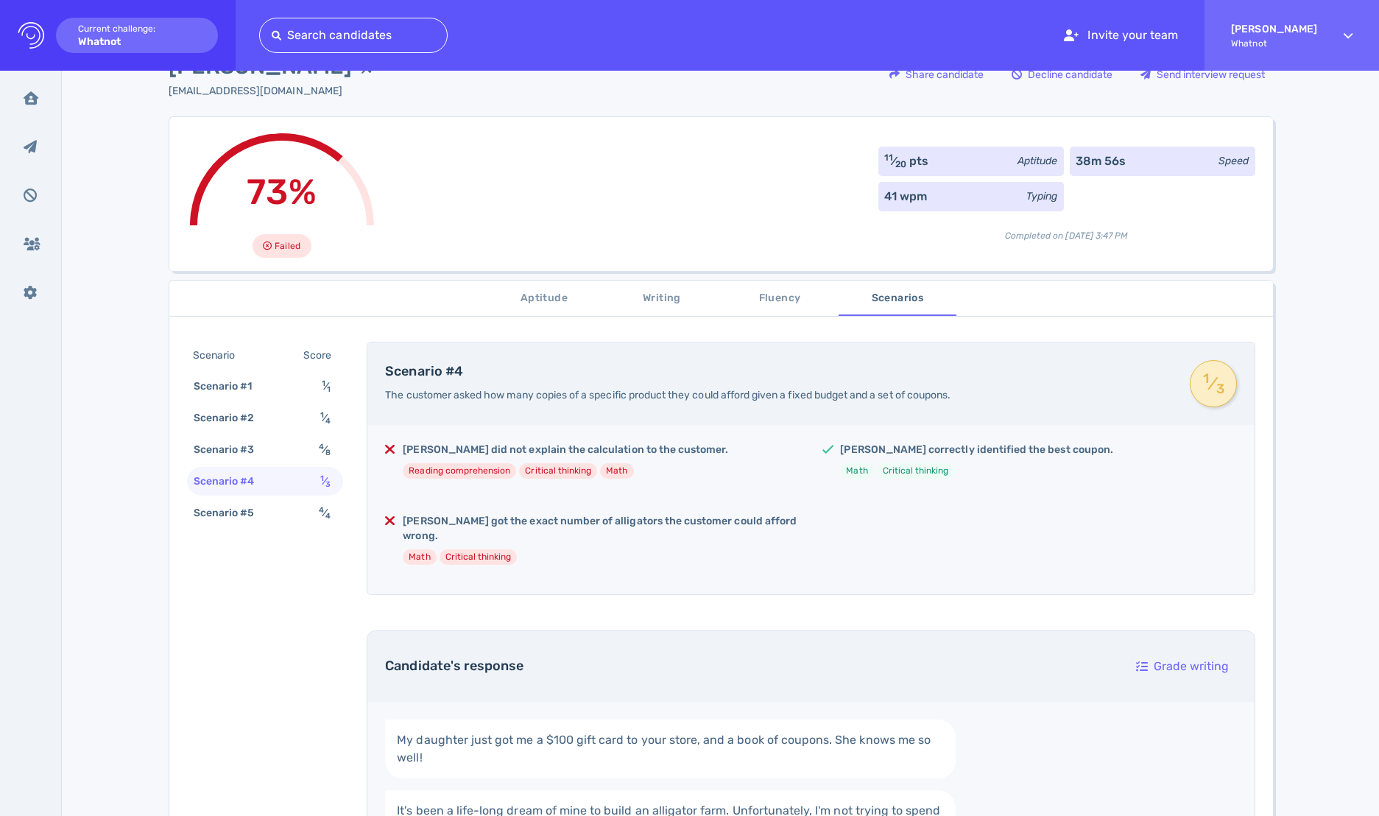
scroll to position [12, 0]
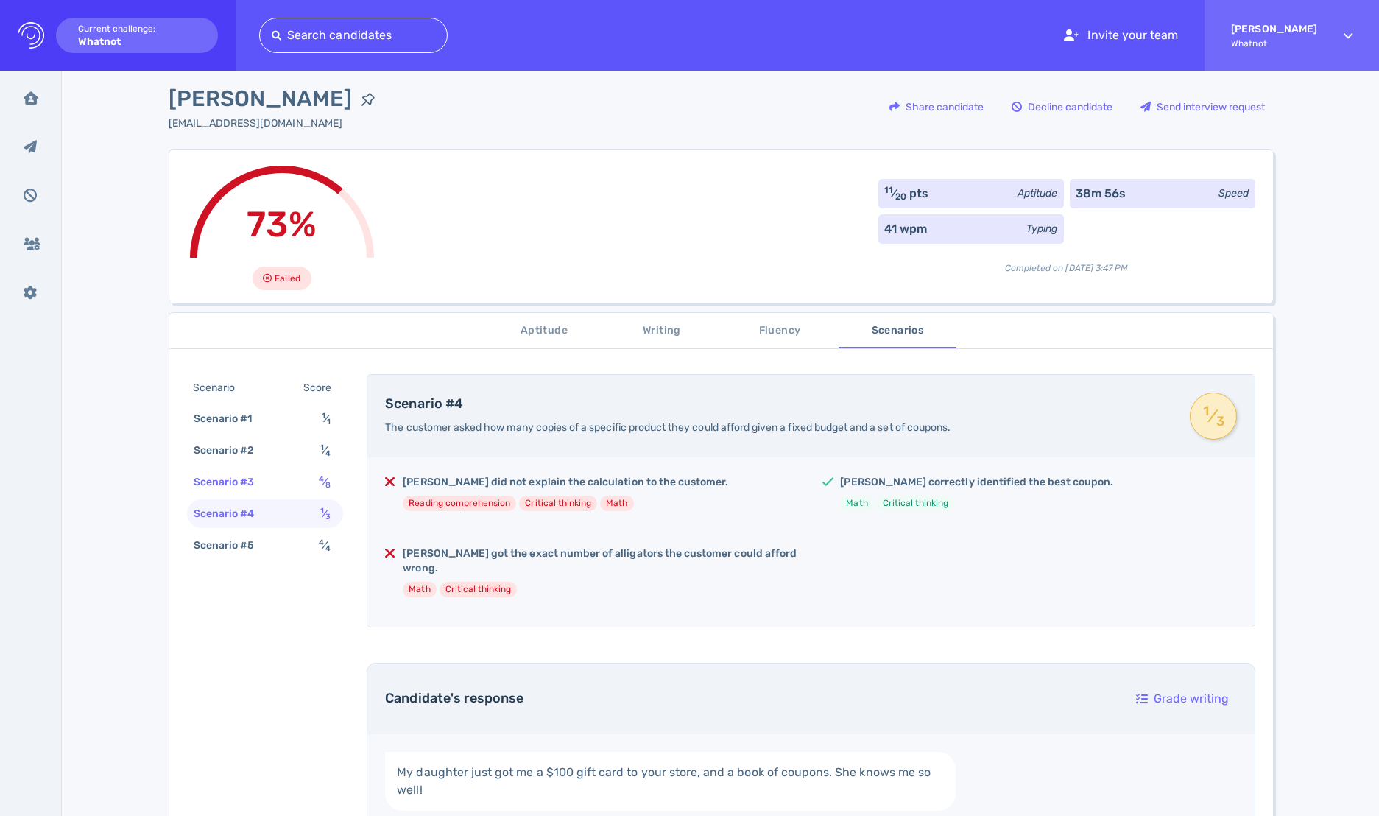
click at [297, 484] on div "Scenario #3 4 ⁄ 8" at bounding box center [265, 481] width 157 height 29
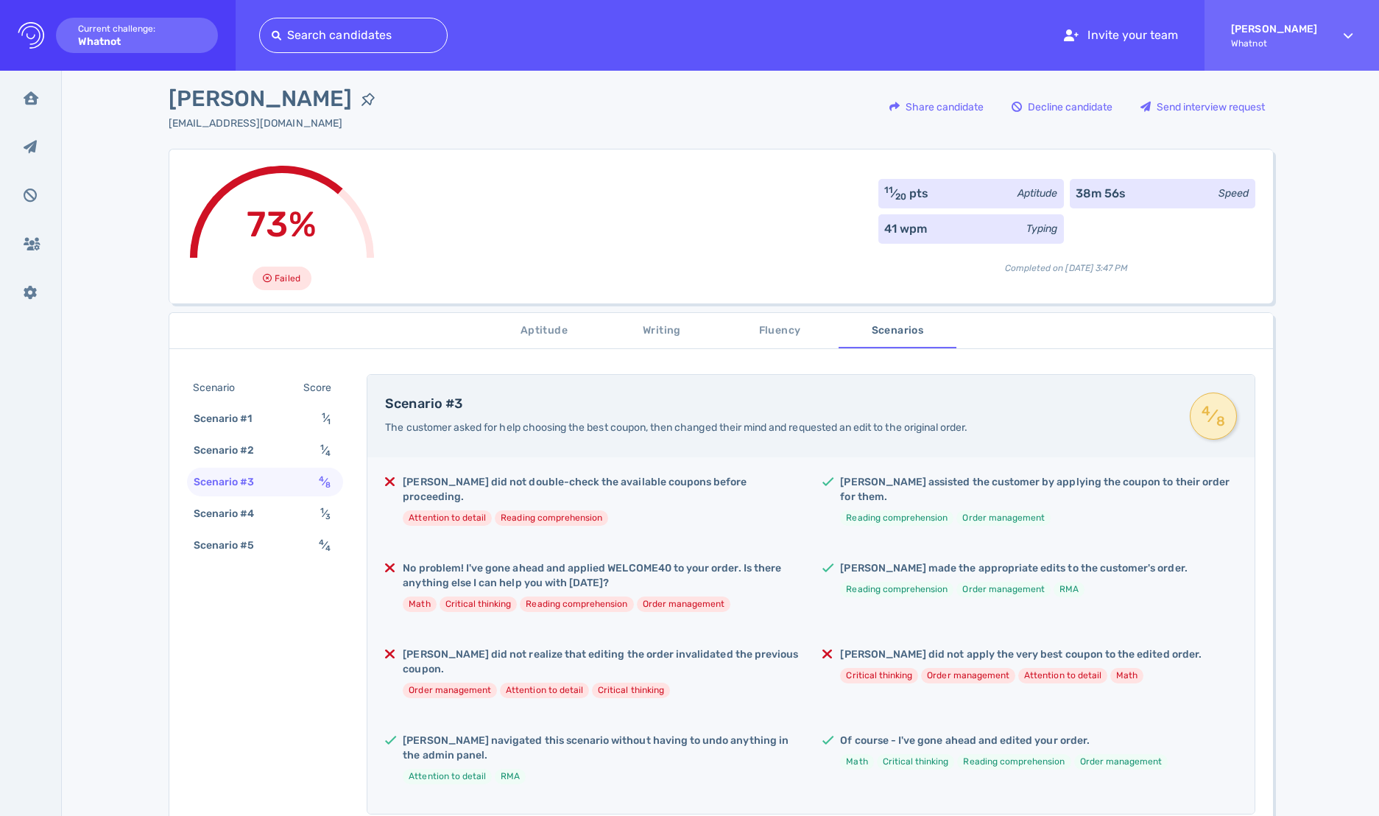
scroll to position [147, 0]
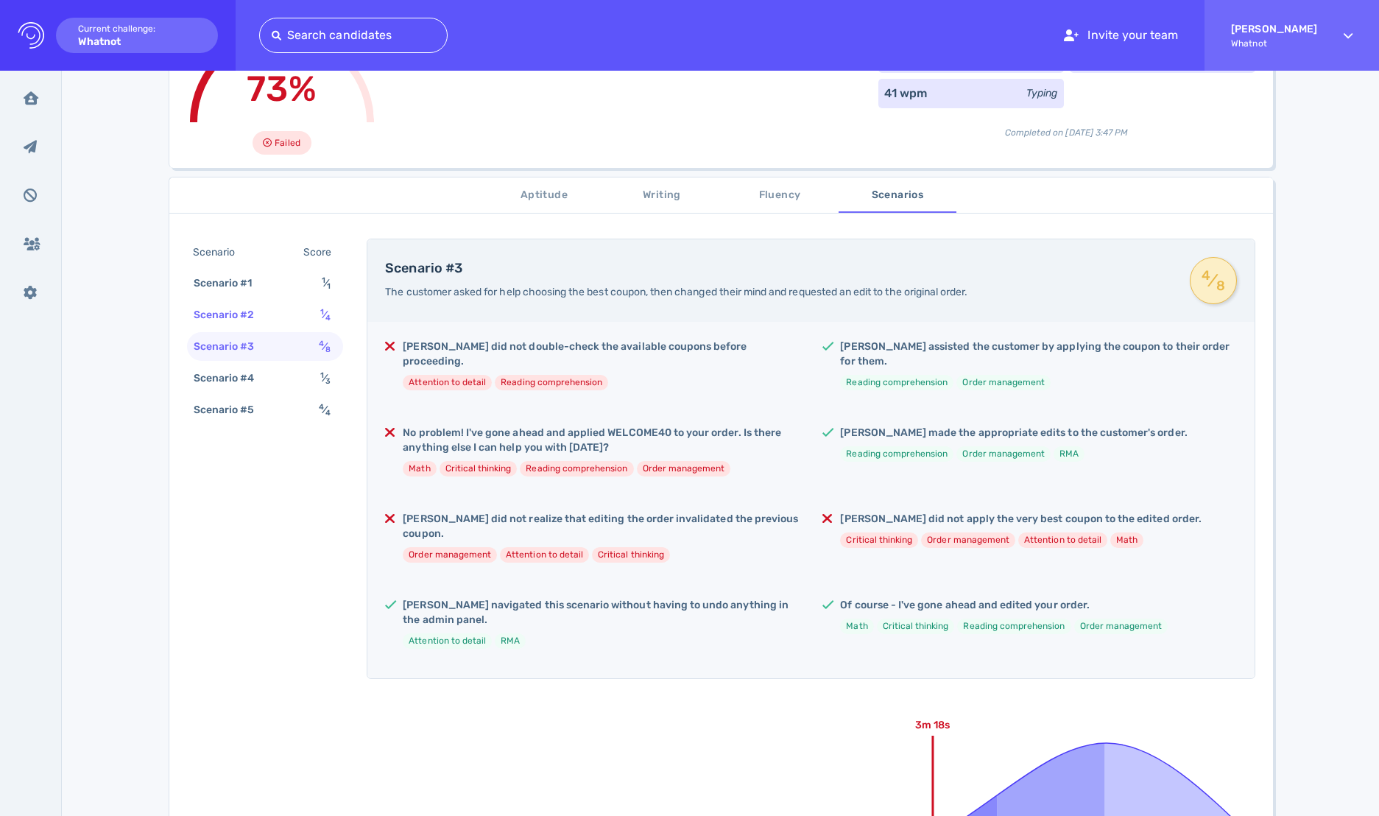
click at [256, 319] on div "Scenario #2" at bounding box center [232, 314] width 82 height 21
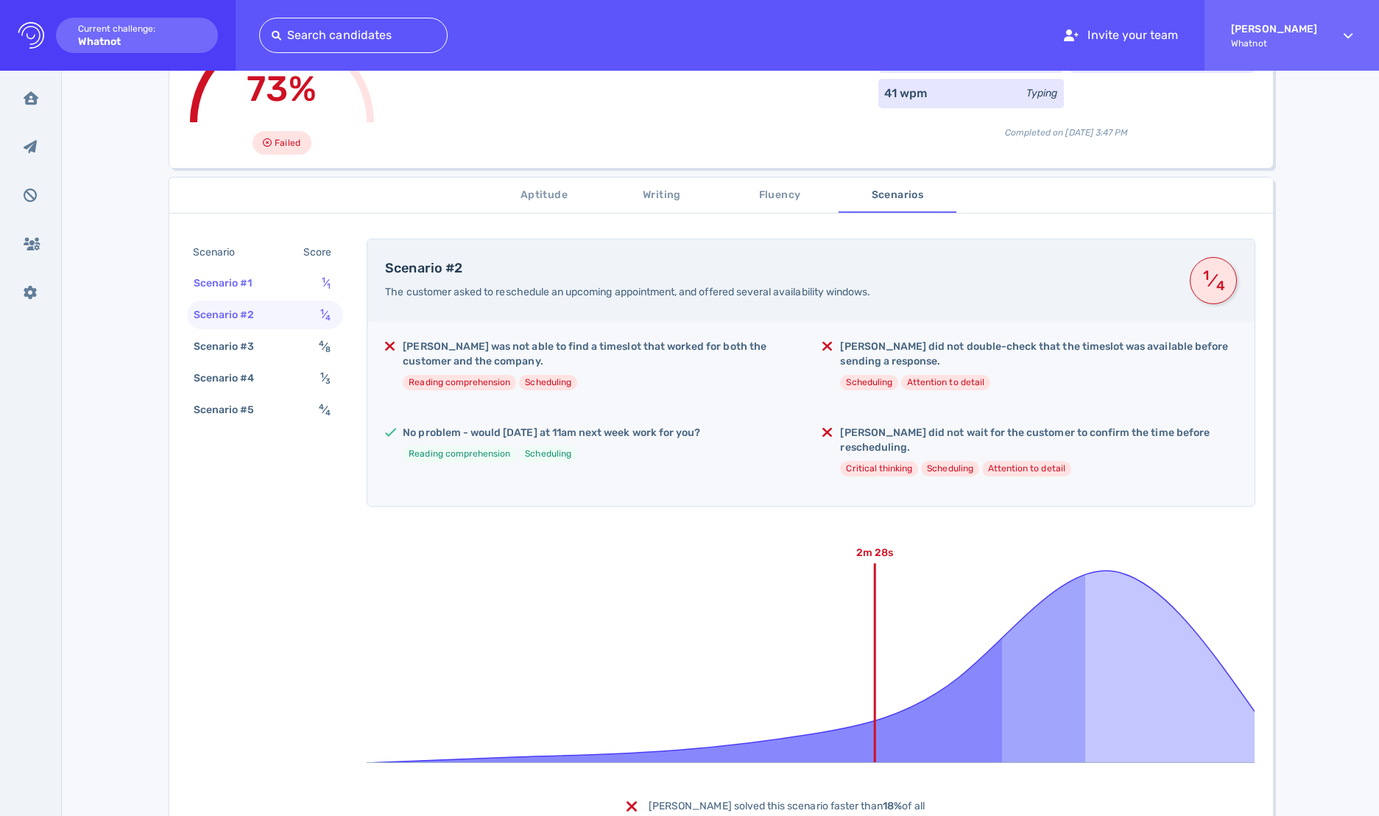
click at [265, 283] on div "Scenario #1" at bounding box center [231, 282] width 80 height 21
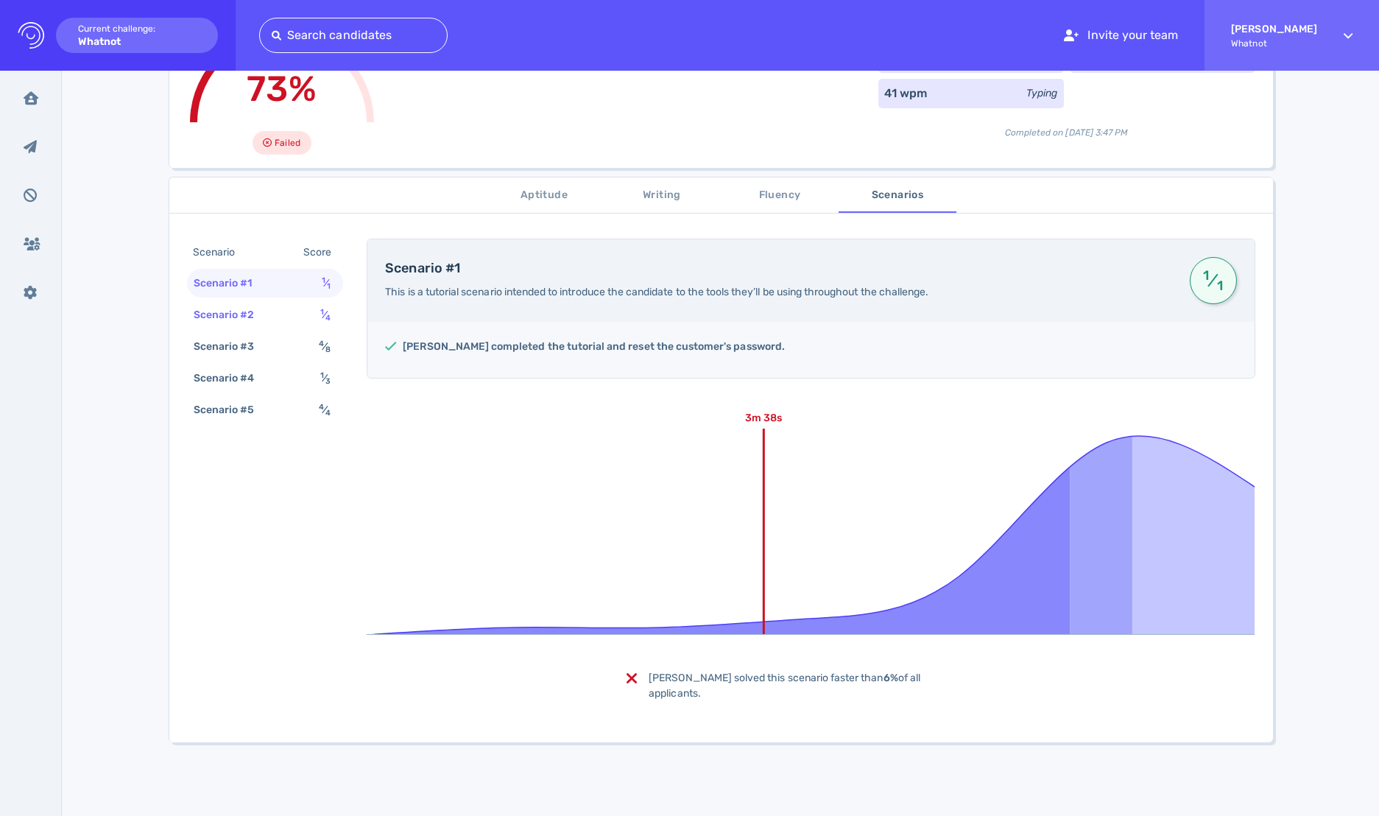
click at [270, 302] on div "Scenario #2 1 ⁄ 4" at bounding box center [265, 314] width 157 height 29
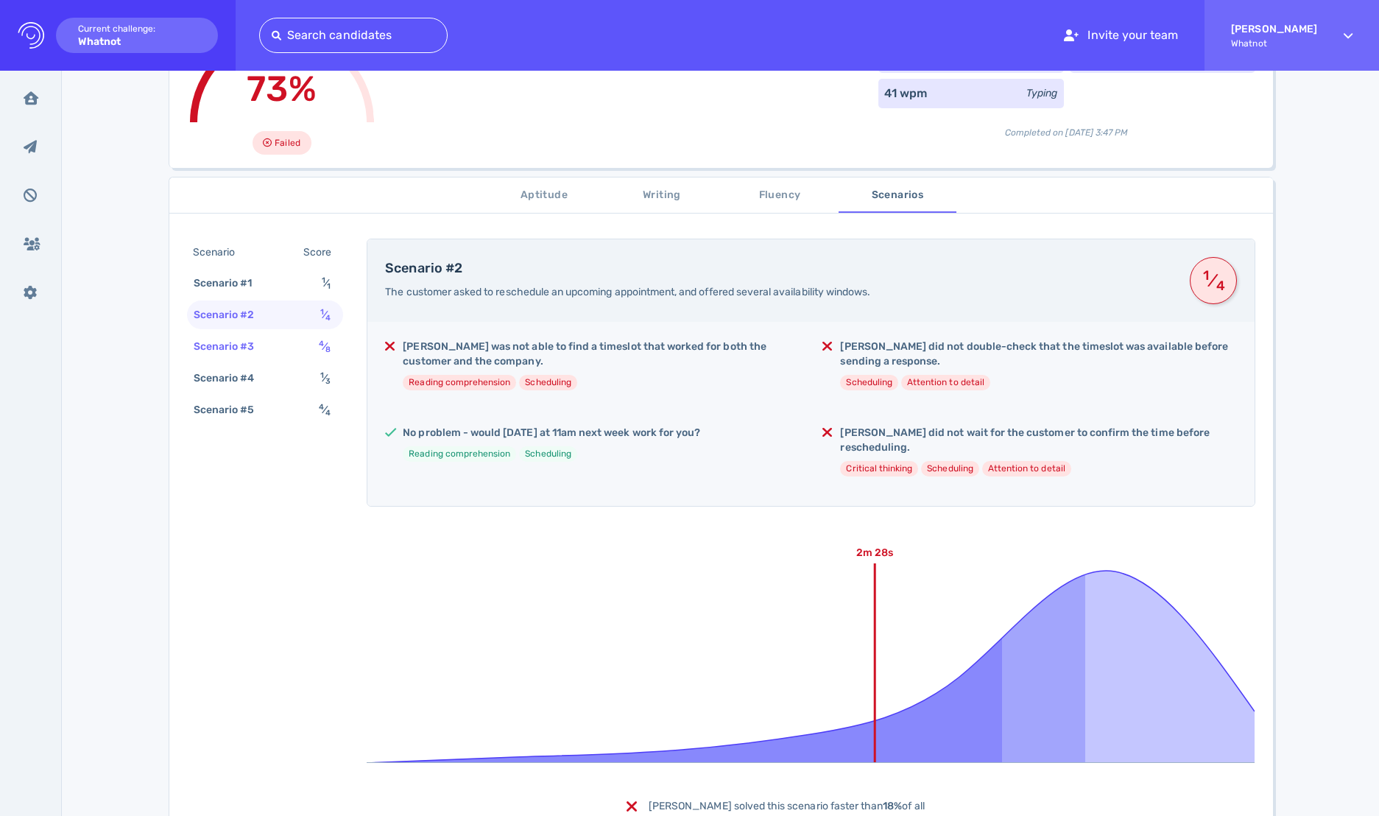
click at [276, 333] on div "Scenario #3 4 ⁄ 8" at bounding box center [265, 346] width 157 height 29
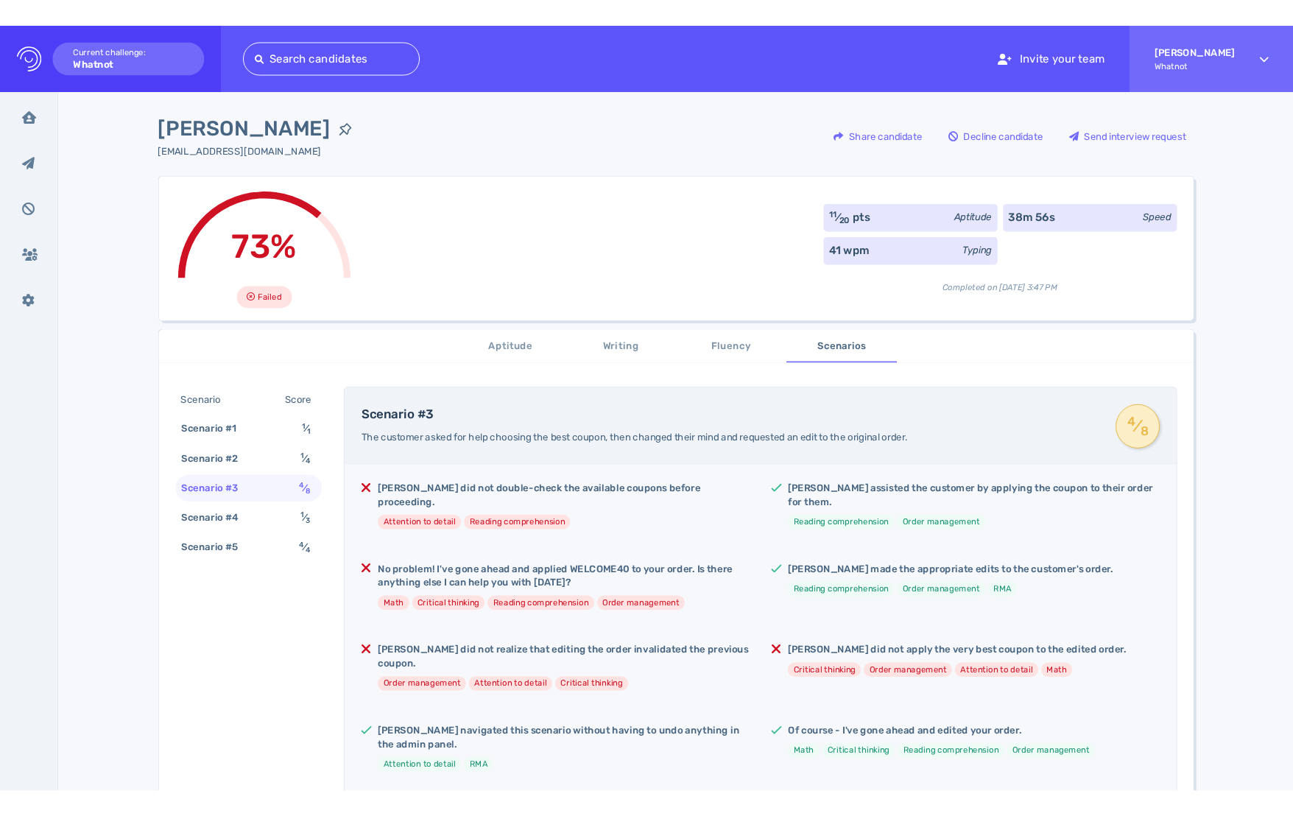
scroll to position [0, 0]
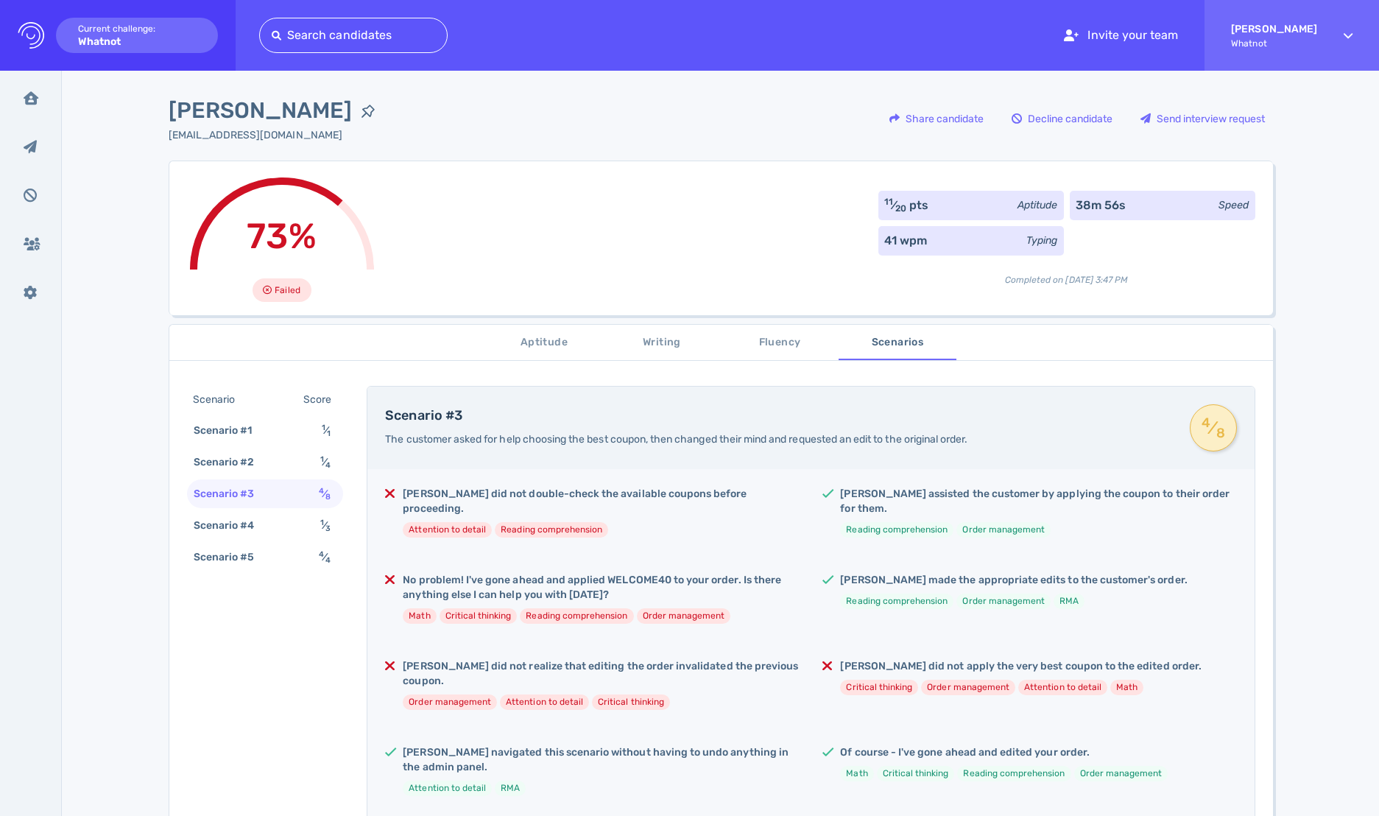
click at [540, 350] on span "Aptitude" at bounding box center [544, 342] width 100 height 18
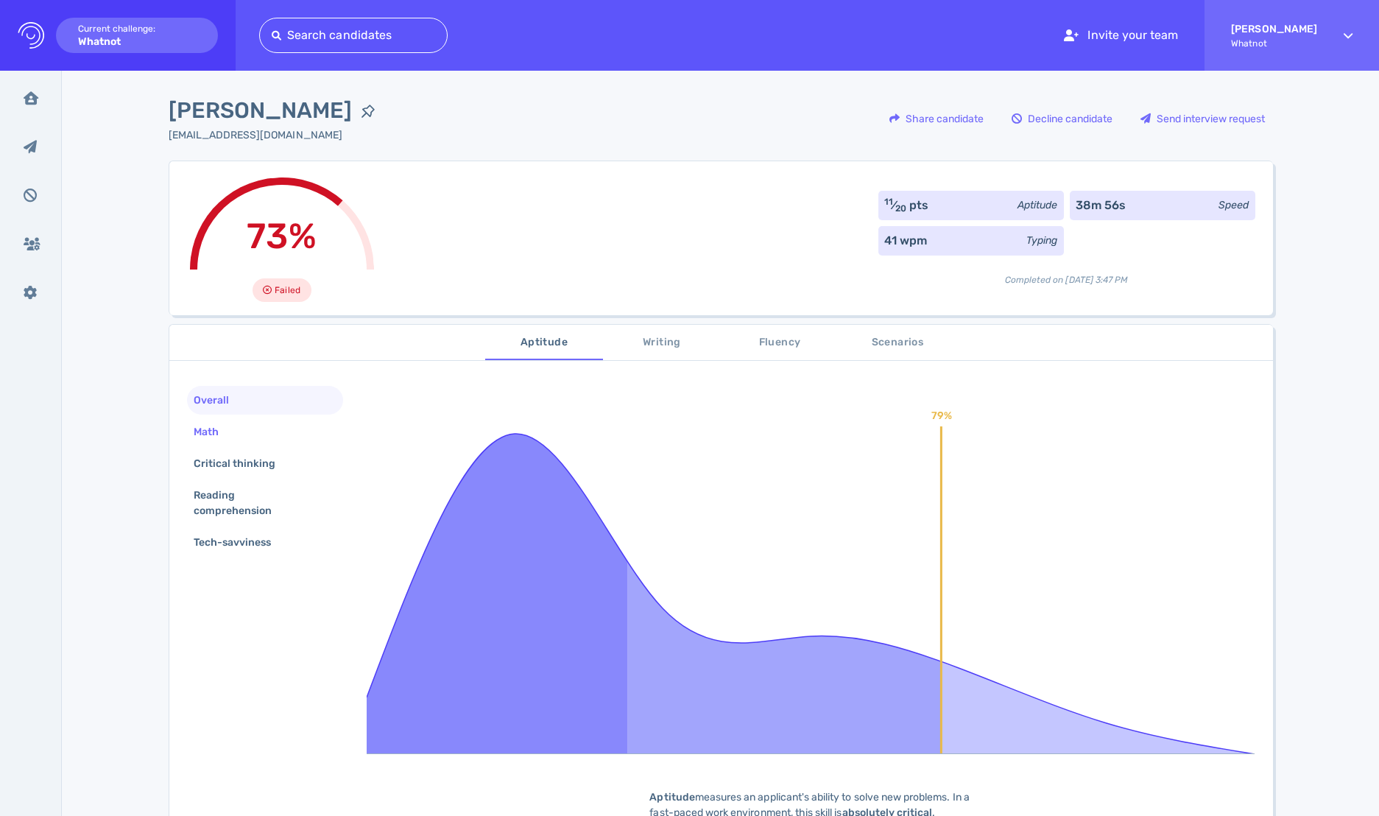
click at [233, 436] on div "Math" at bounding box center [265, 431] width 157 height 29
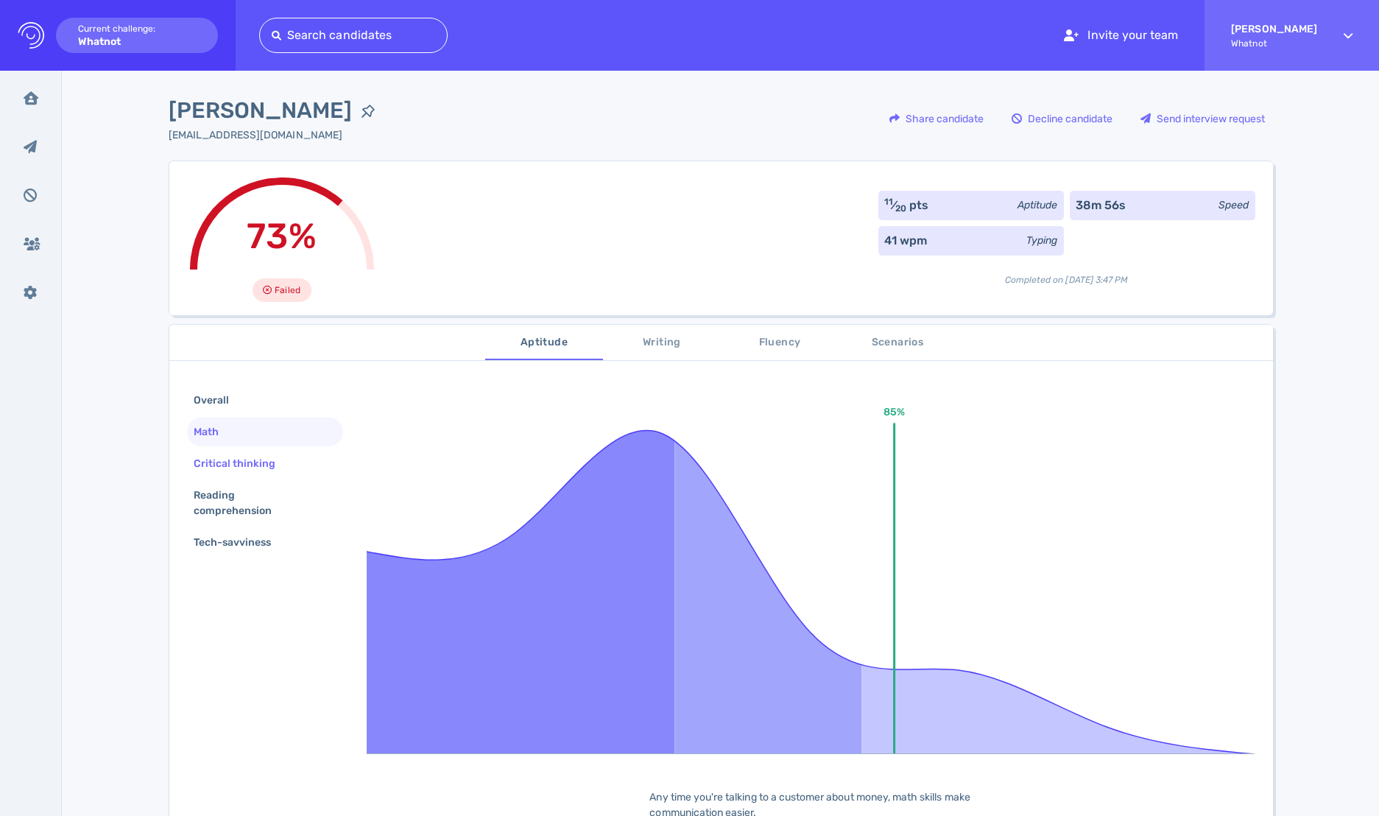
click at [241, 453] on div "Critical thinking" at bounding box center [242, 463] width 103 height 21
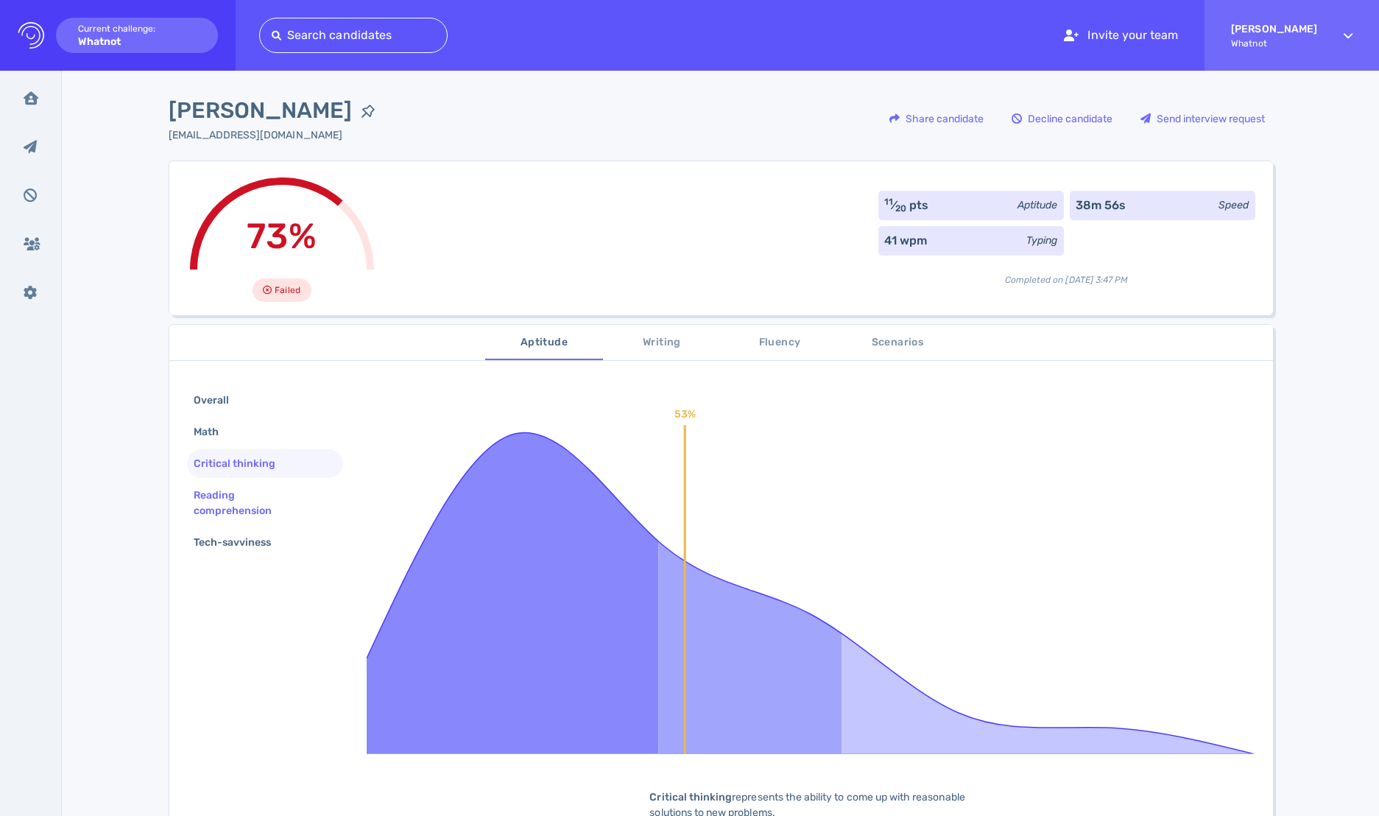
click at [245, 484] on div "Reading comprehension" at bounding box center [260, 502] width 138 height 37
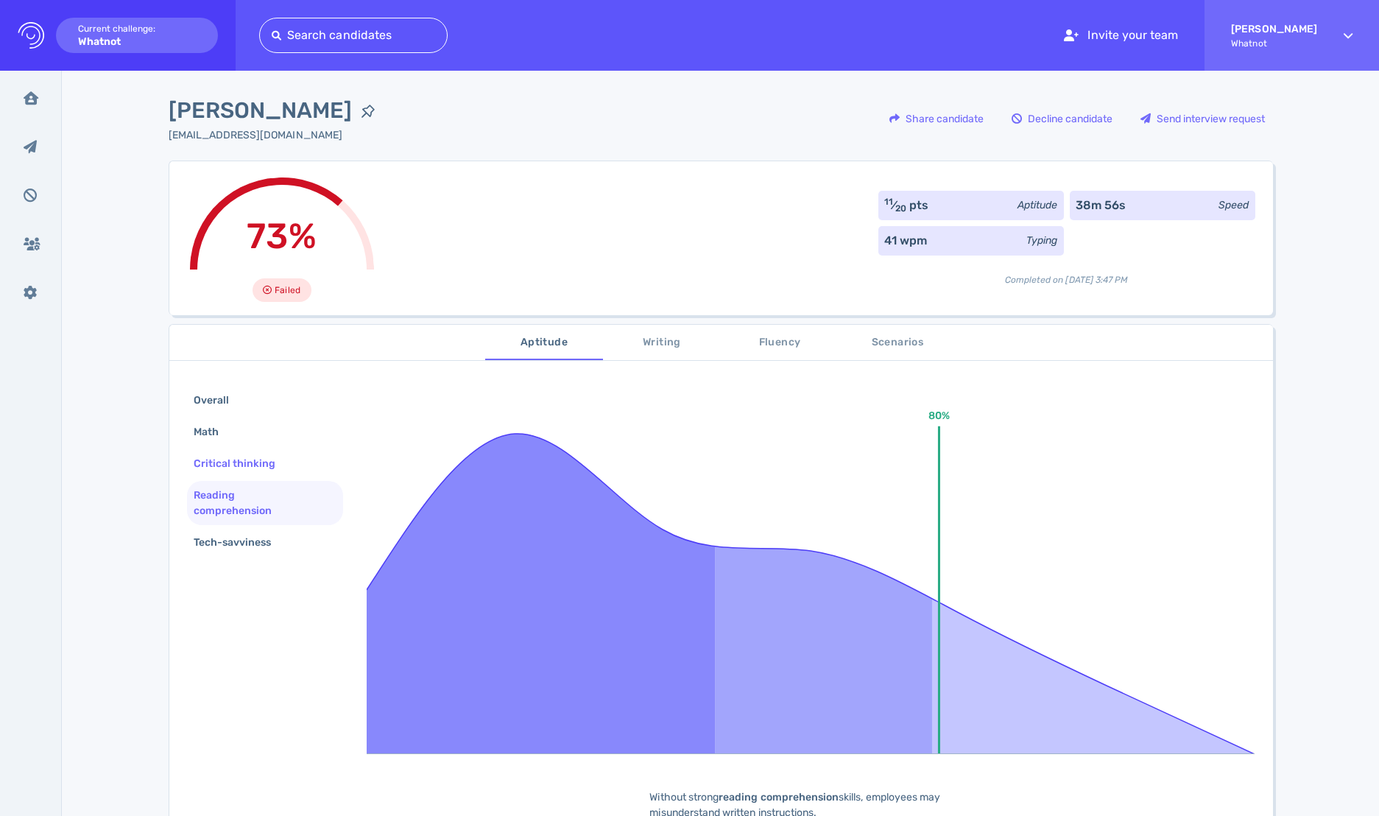
click at [250, 470] on div "Critical thinking" at bounding box center [242, 463] width 103 height 21
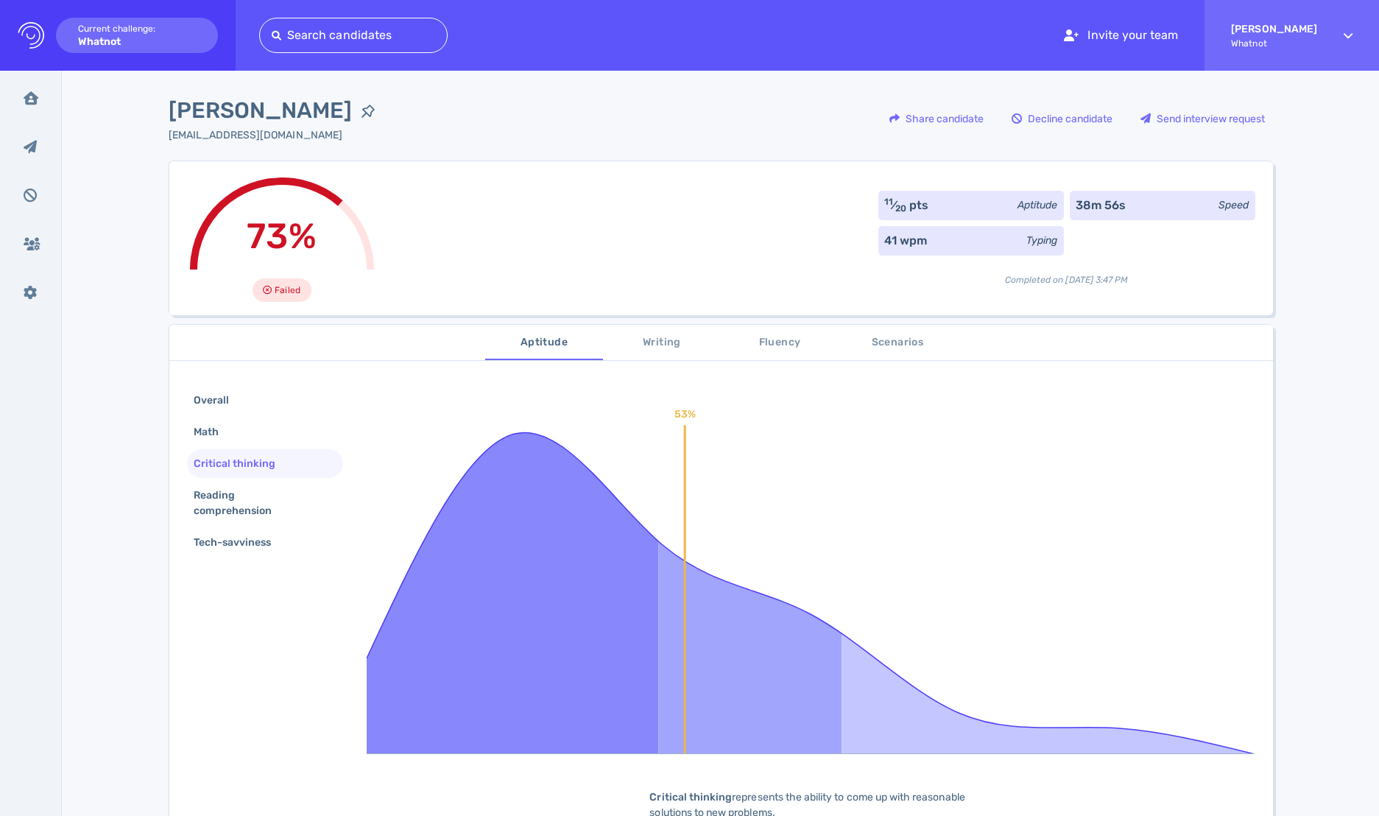
click at [786, 336] on span "Fluency" at bounding box center [779, 342] width 100 height 18
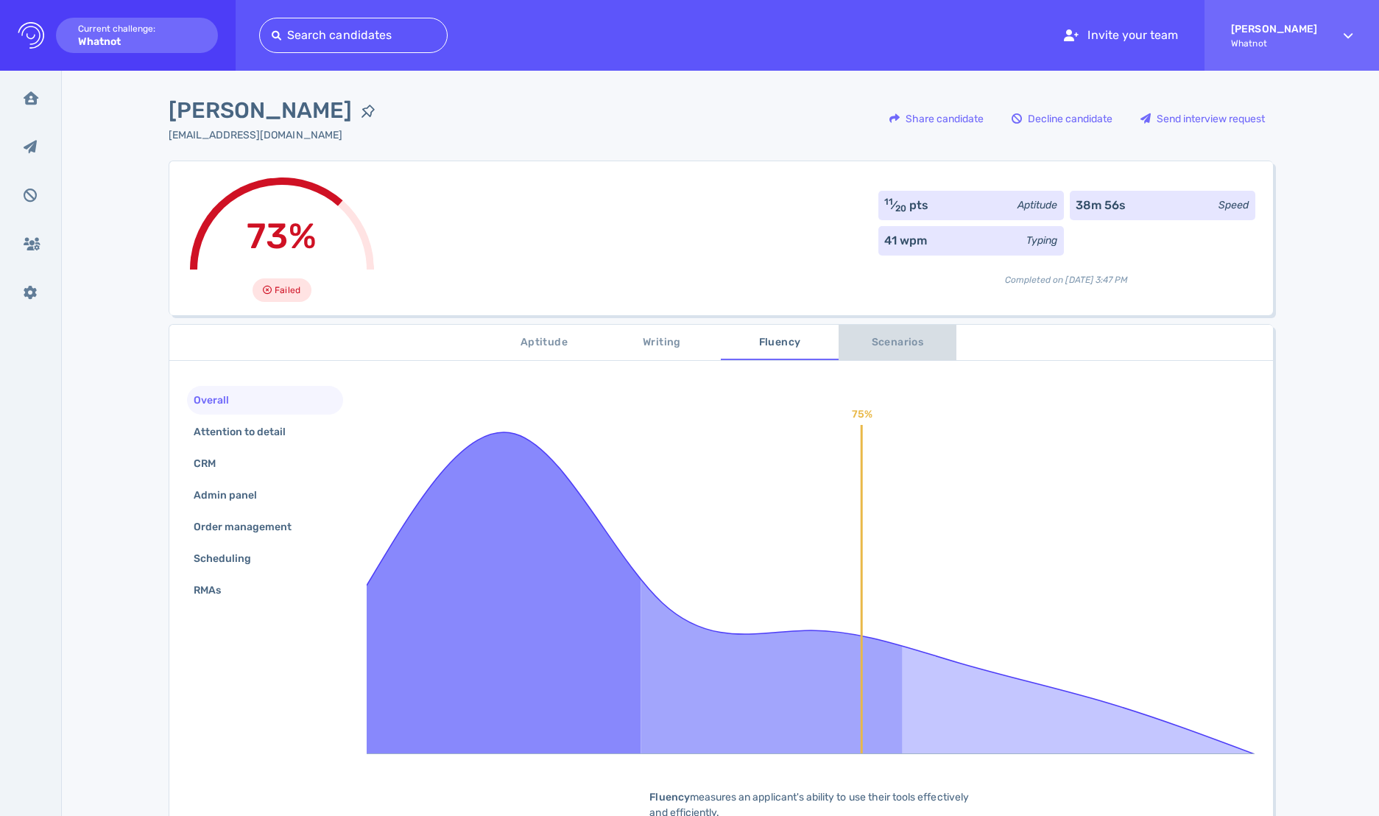
click at [891, 337] on span "Scenarios" at bounding box center [897, 342] width 100 height 18
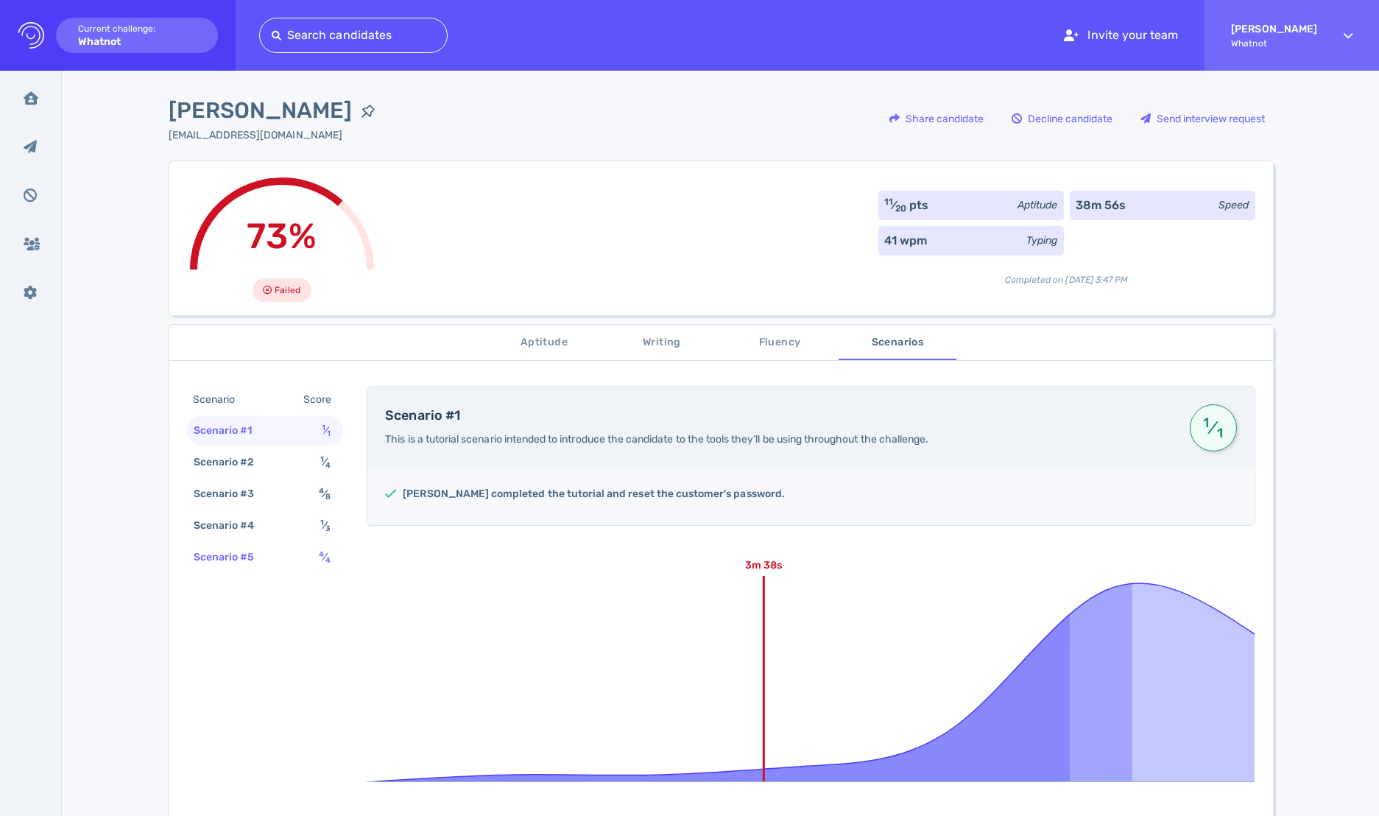
click at [256, 561] on div "Scenario #5" at bounding box center [232, 556] width 82 height 21
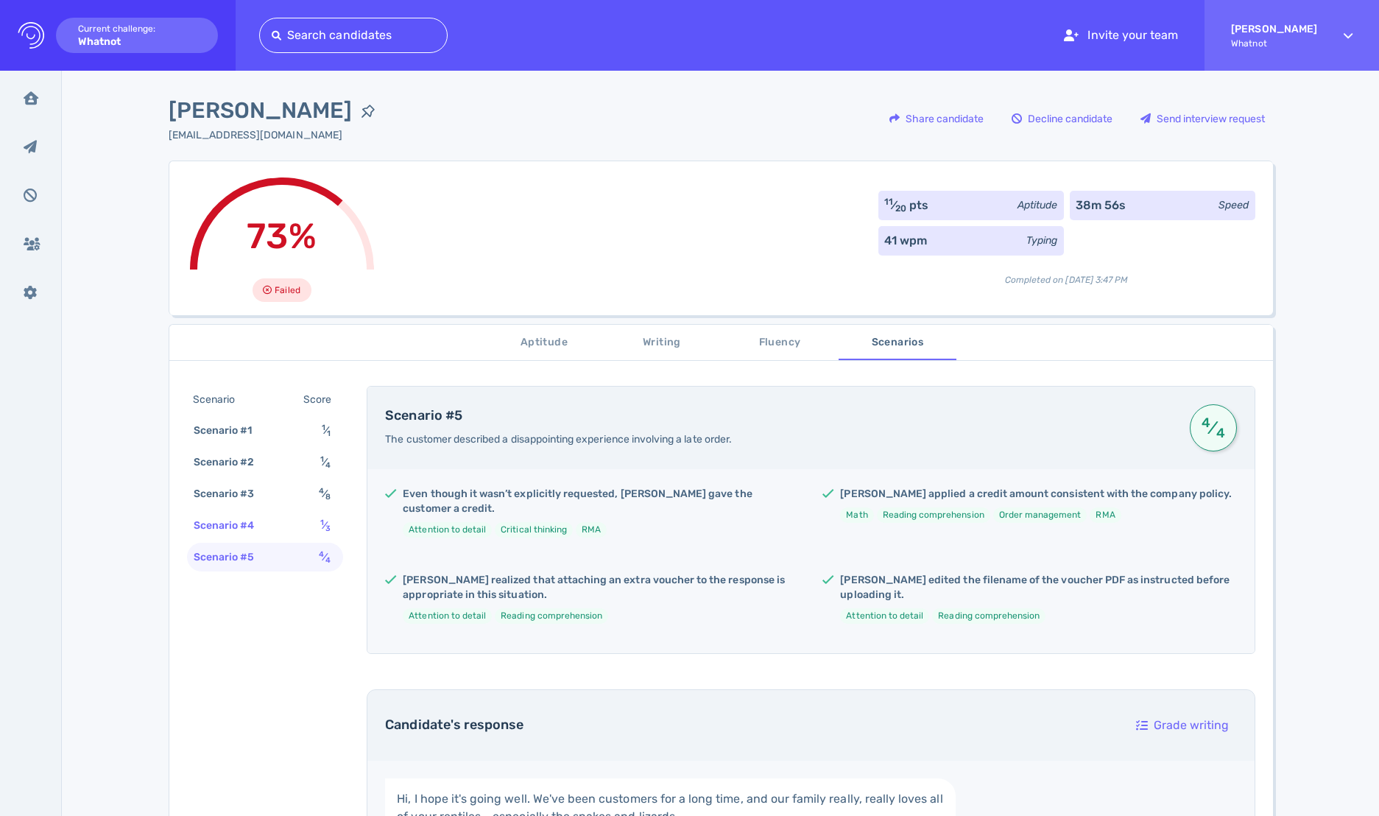
click at [260, 526] on div "Scenario #4" at bounding box center [232, 525] width 82 height 21
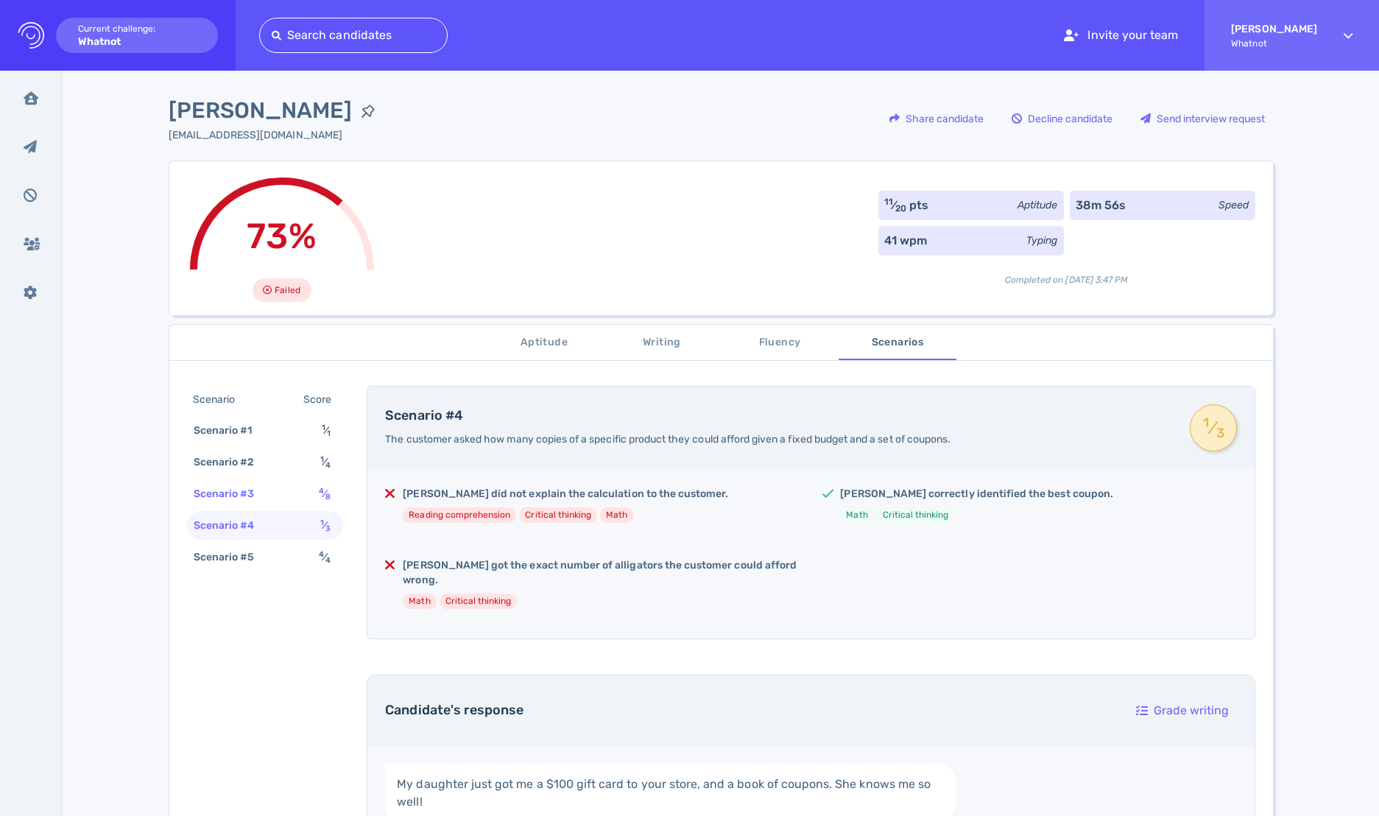
click at [268, 494] on div "Scenario #3 4 ⁄ 8" at bounding box center [265, 493] width 157 height 29
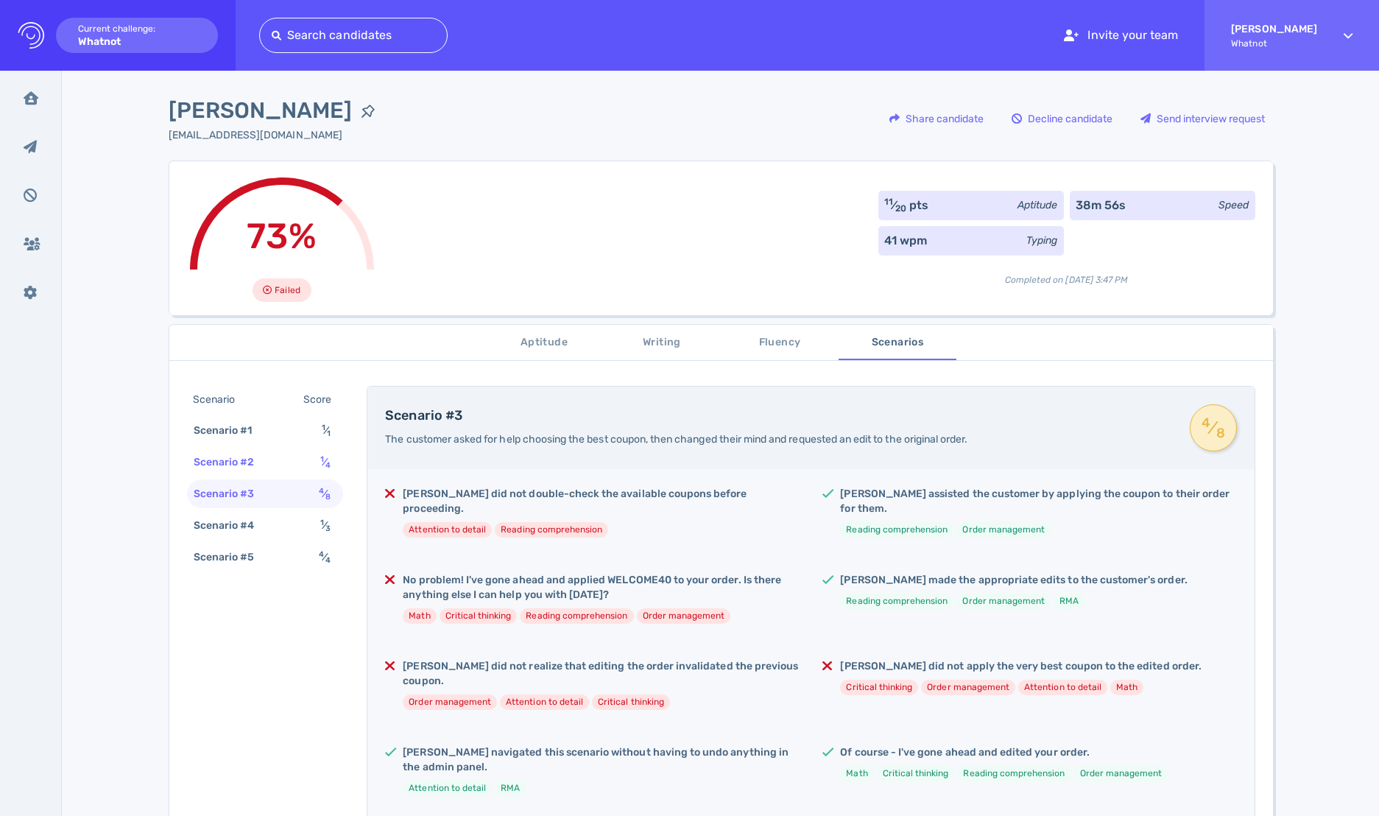
click at [283, 461] on div "Scenario #2 1 ⁄ 4" at bounding box center [265, 462] width 157 height 29
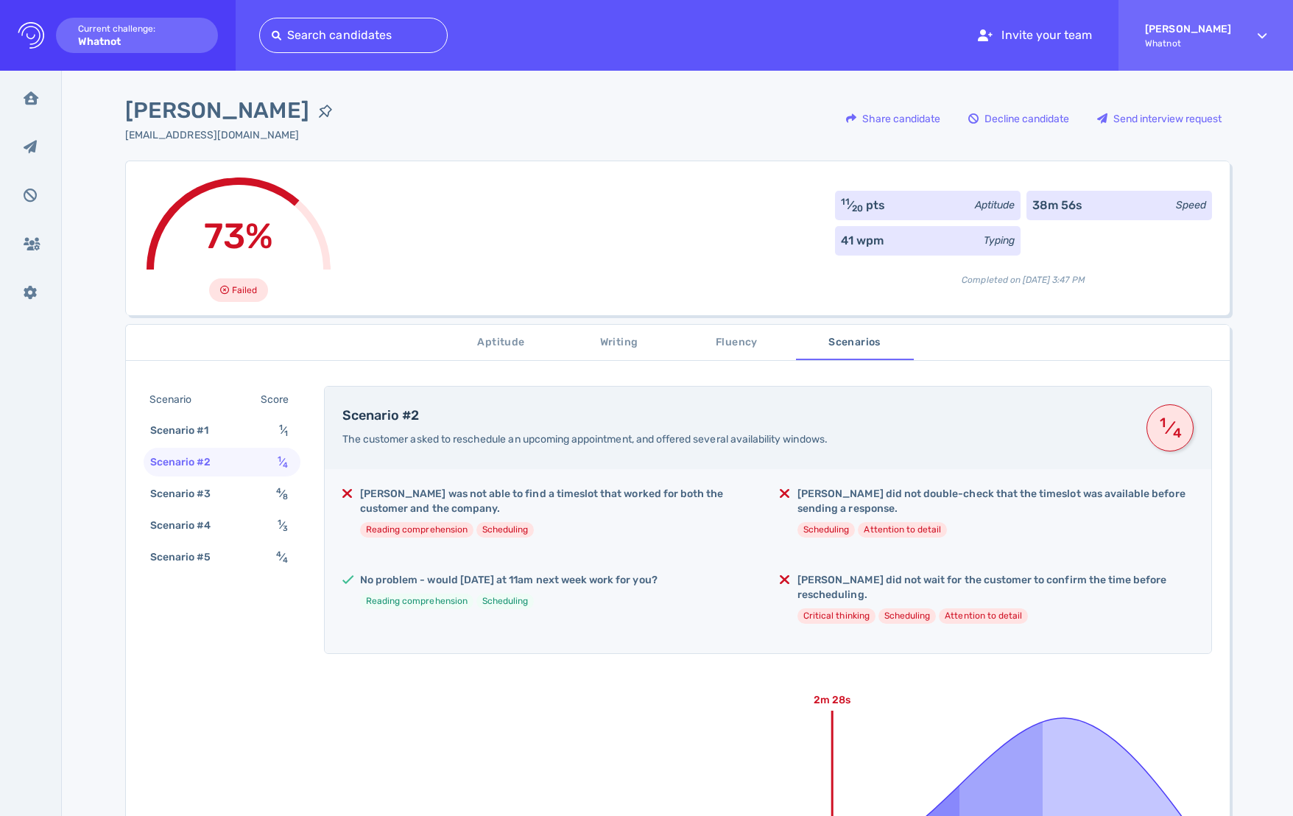
click at [518, 337] on span "Aptitude" at bounding box center [501, 342] width 100 height 18
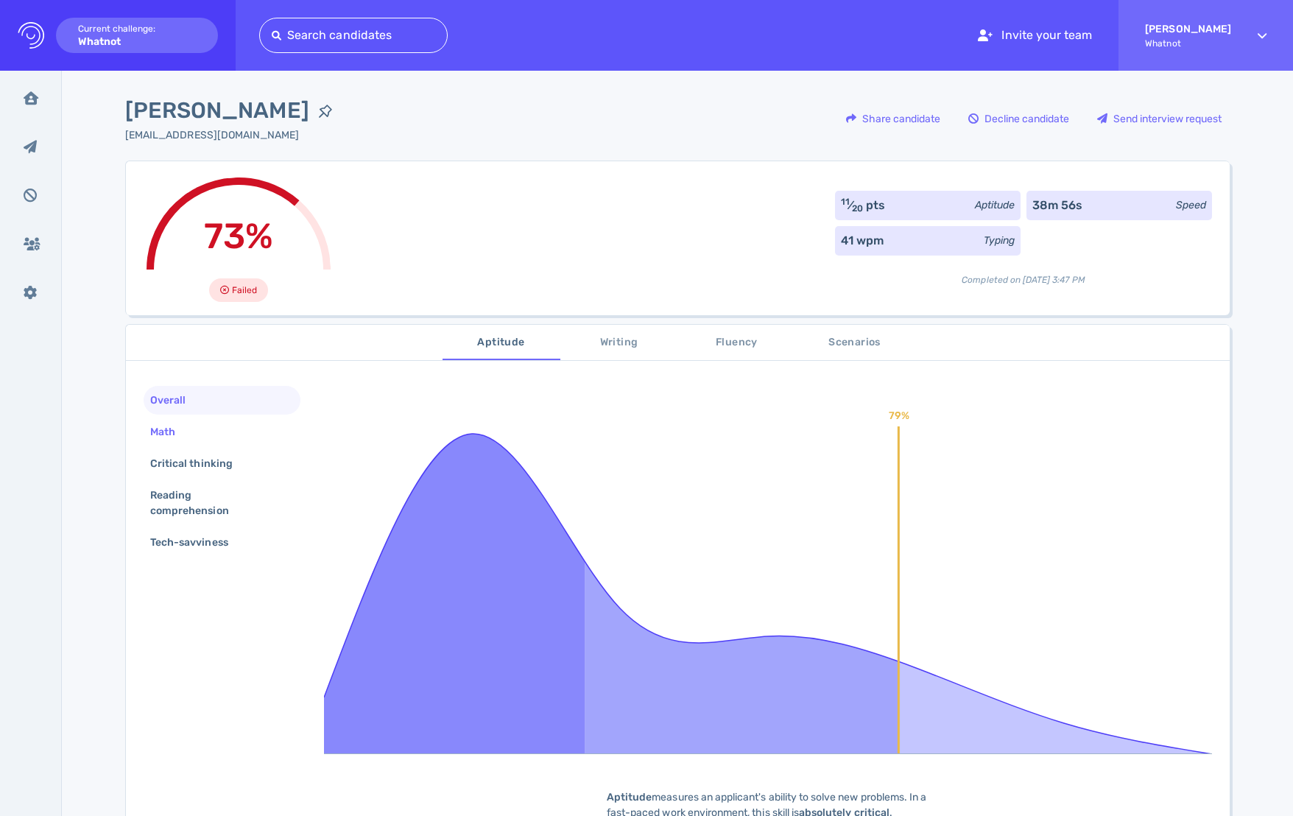
click at [201, 434] on div "Math" at bounding box center [222, 431] width 157 height 29
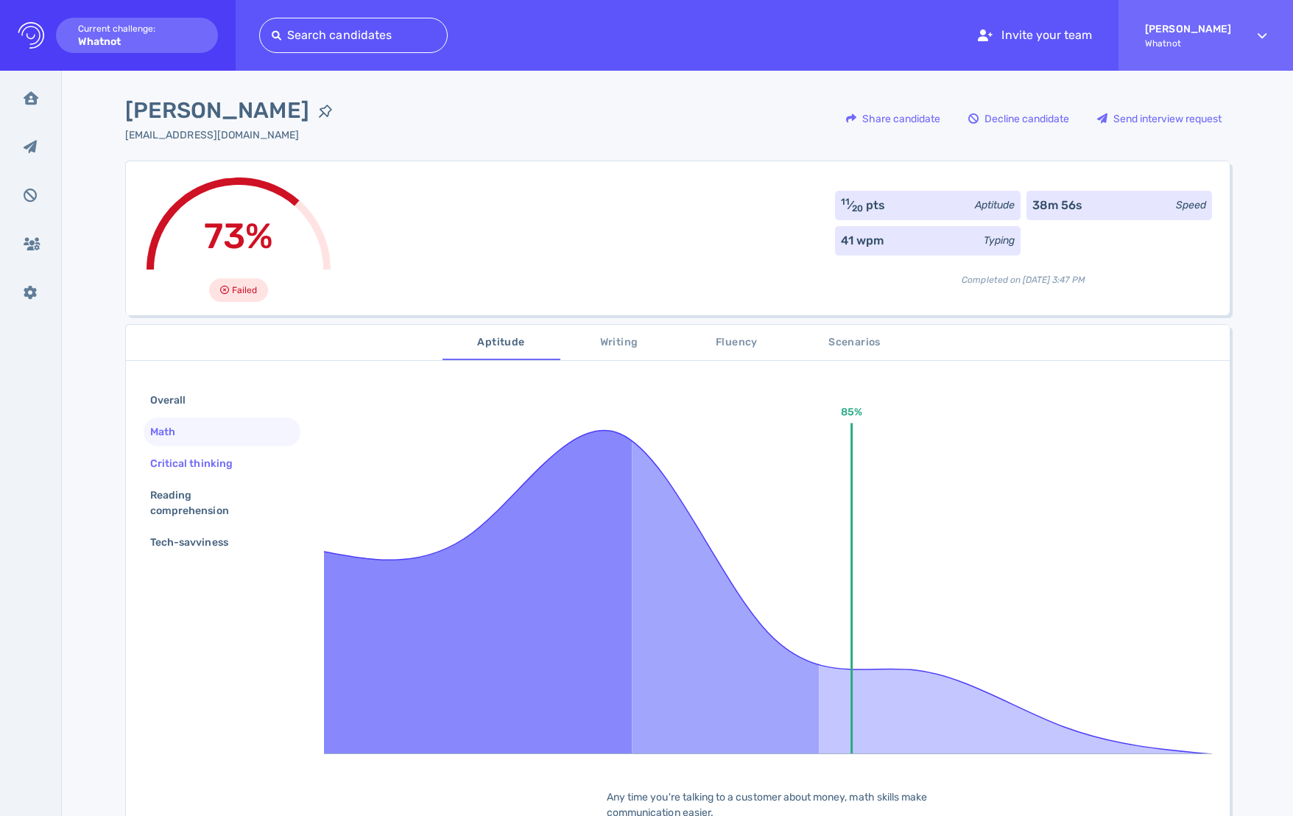
click at [206, 453] on div "Critical thinking" at bounding box center [198, 463] width 103 height 21
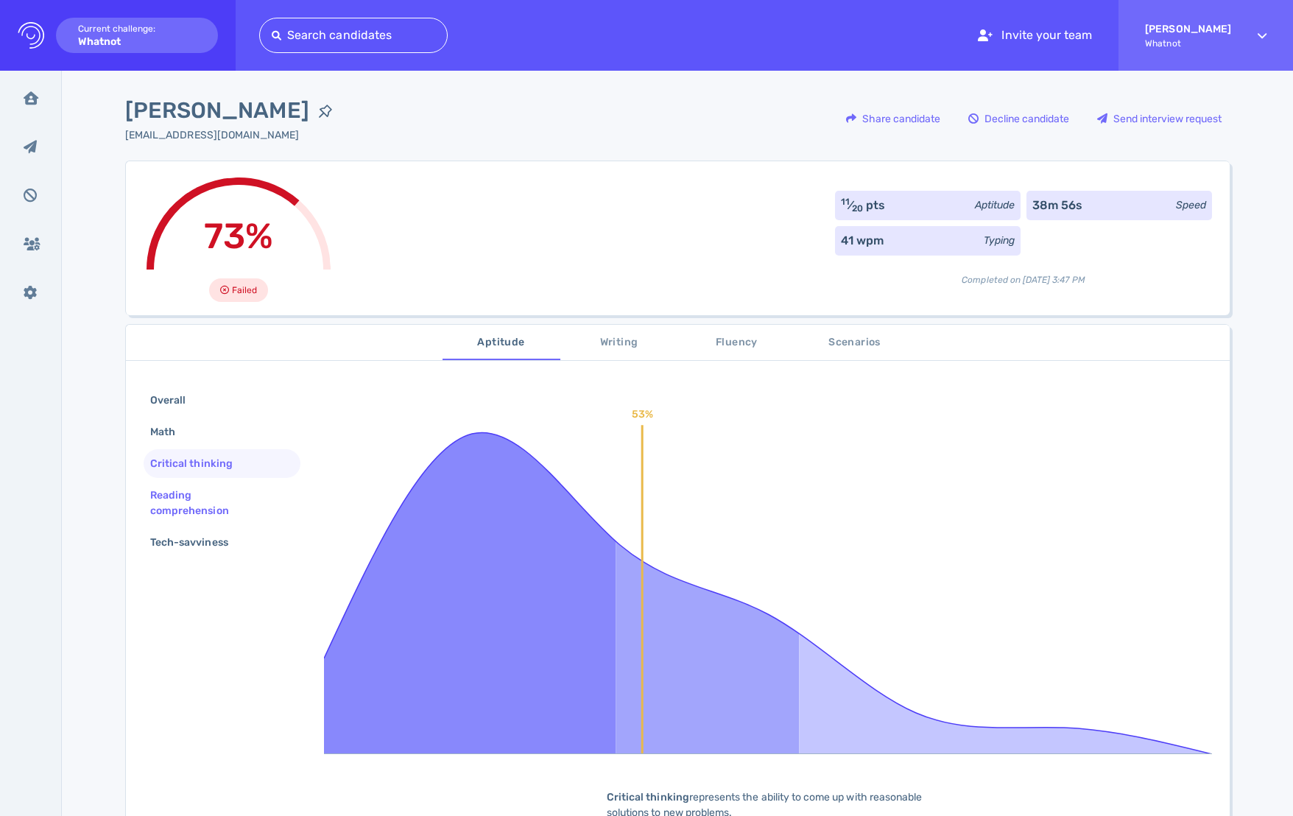
drag, startPoint x: 205, startPoint y: 481, endPoint x: 213, endPoint y: 486, distance: 9.0
click at [205, 481] on div "Reading comprehension" at bounding box center [222, 503] width 157 height 44
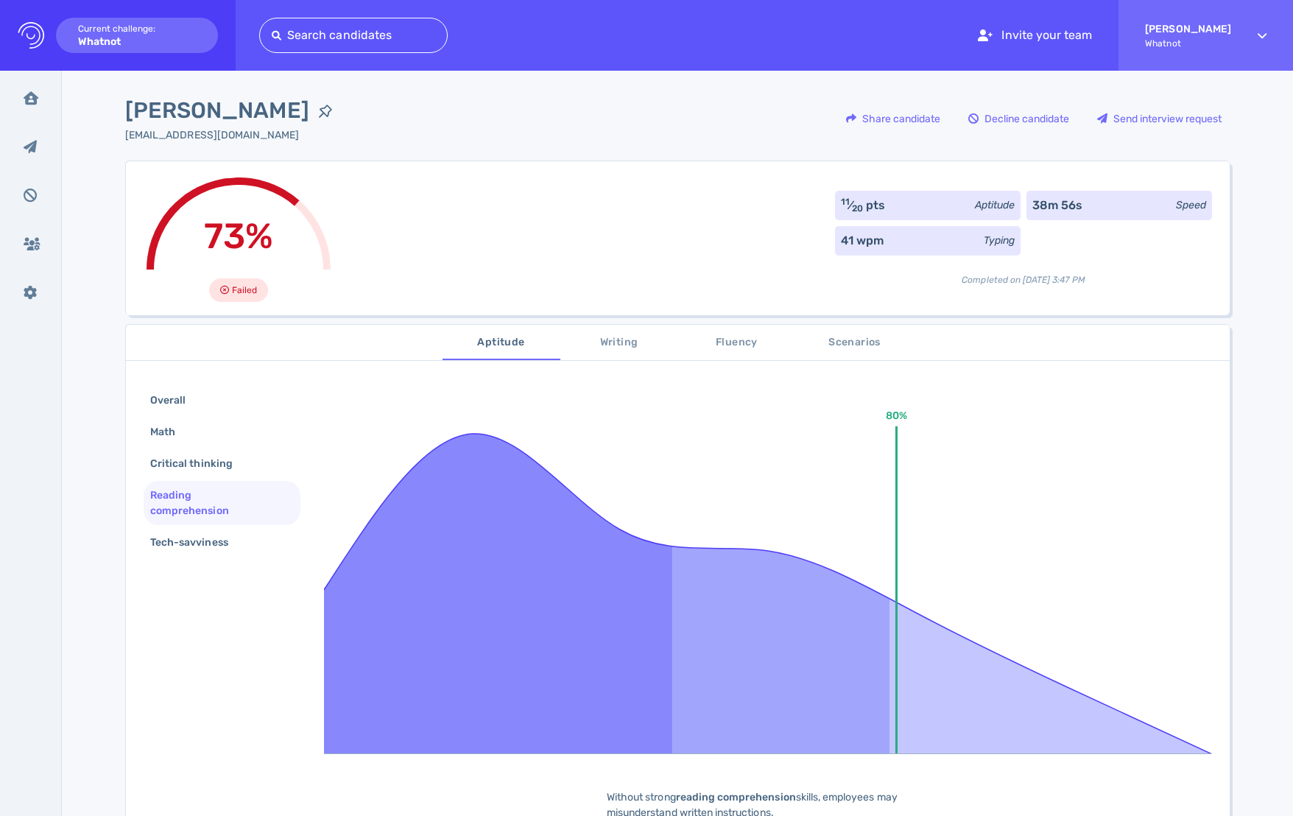
click at [218, 525] on div "Overall Math Critical thinking Reading comprehension Tech-savviness" at bounding box center [222, 473] width 157 height 174
click at [217, 534] on div "Tech-savviness" at bounding box center [196, 541] width 99 height 21
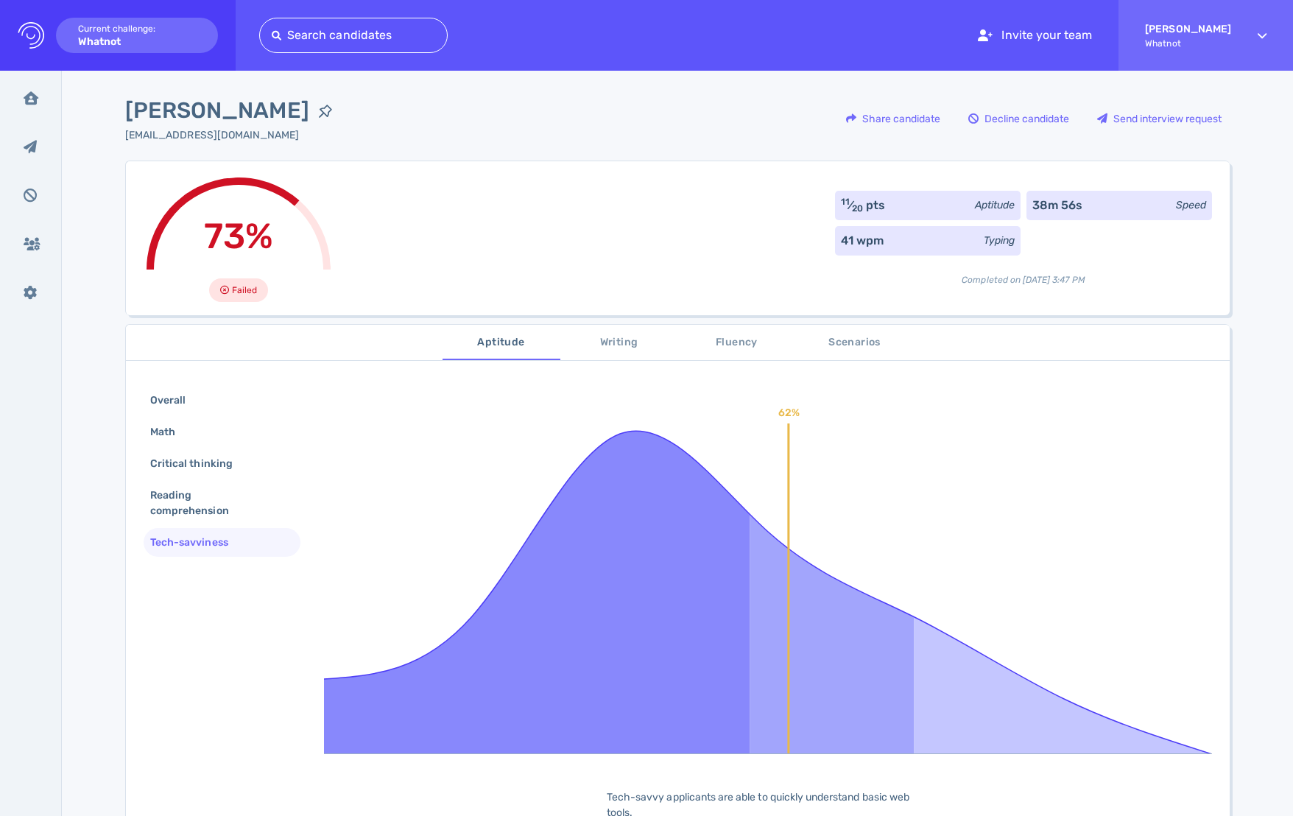
click at [618, 339] on span "Writing" at bounding box center [619, 342] width 100 height 18
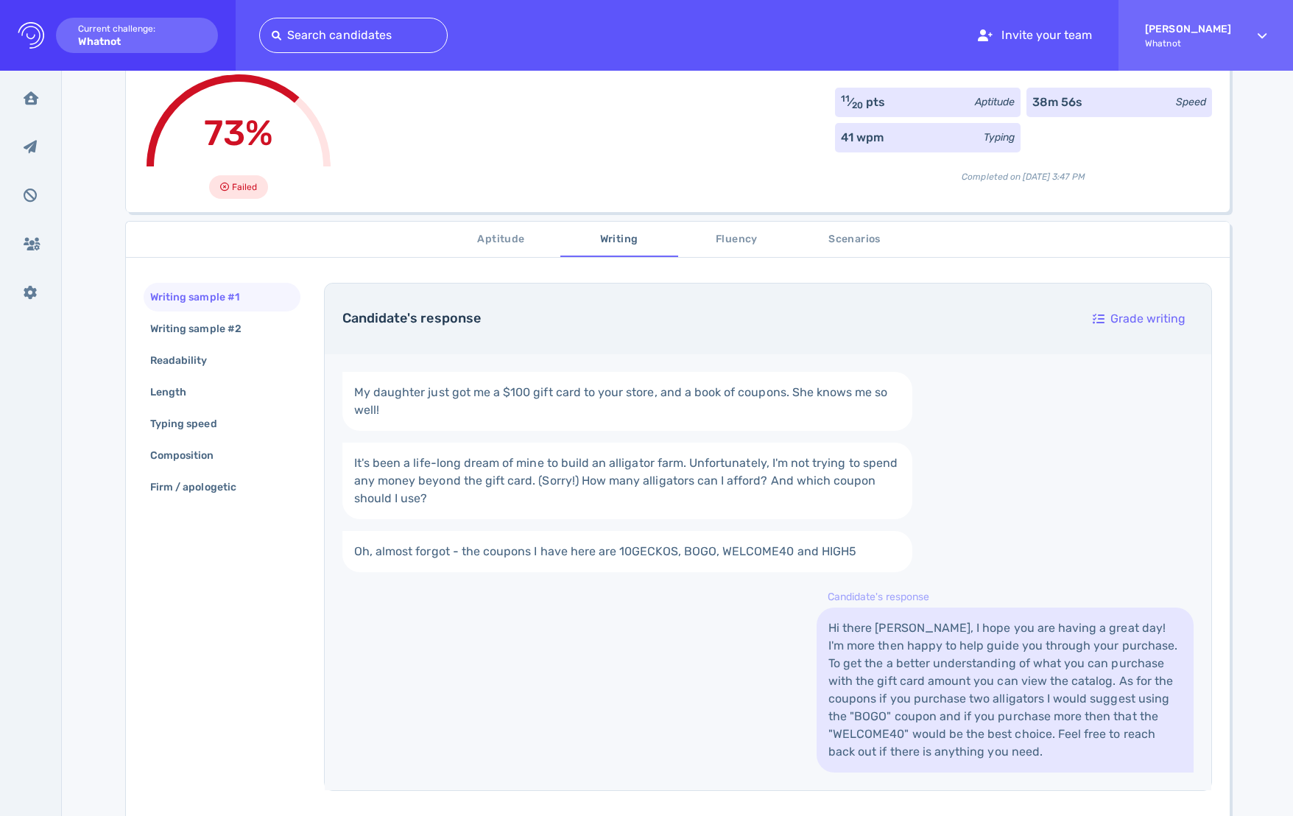
scroll to position [198, 0]
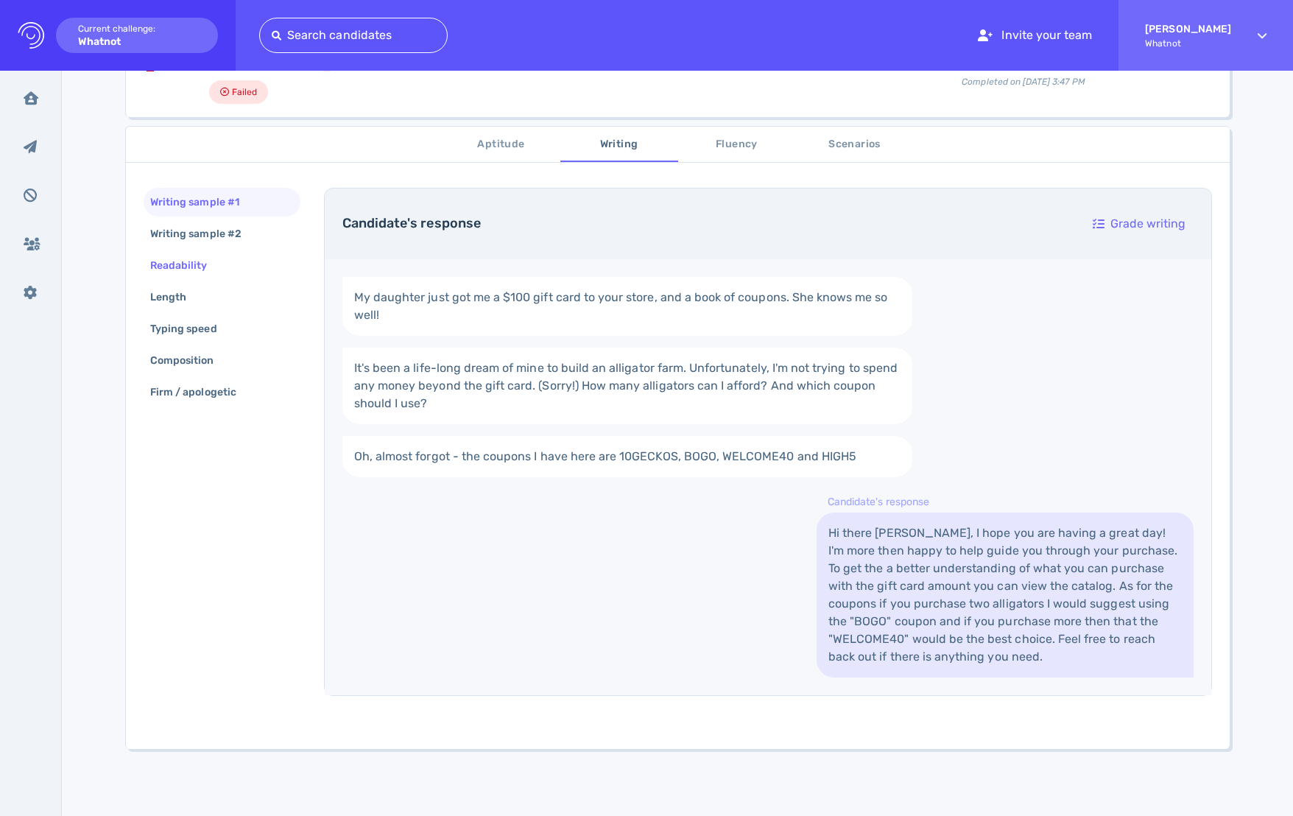
drag, startPoint x: 159, startPoint y: 261, endPoint x: 178, endPoint y: 272, distance: 22.5
click at [160, 261] on div "Readability" at bounding box center [186, 265] width 78 height 21
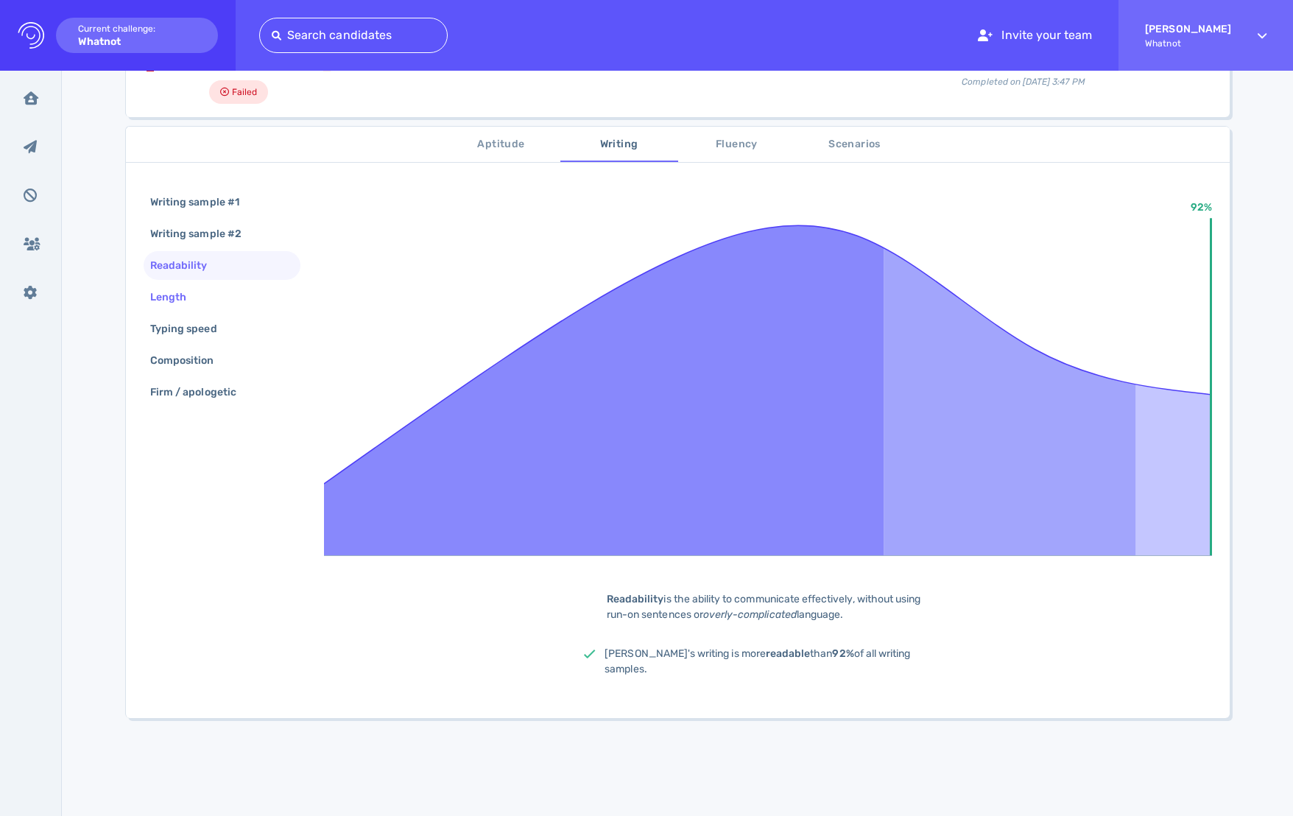
click at [180, 289] on div "Length" at bounding box center [175, 296] width 57 height 21
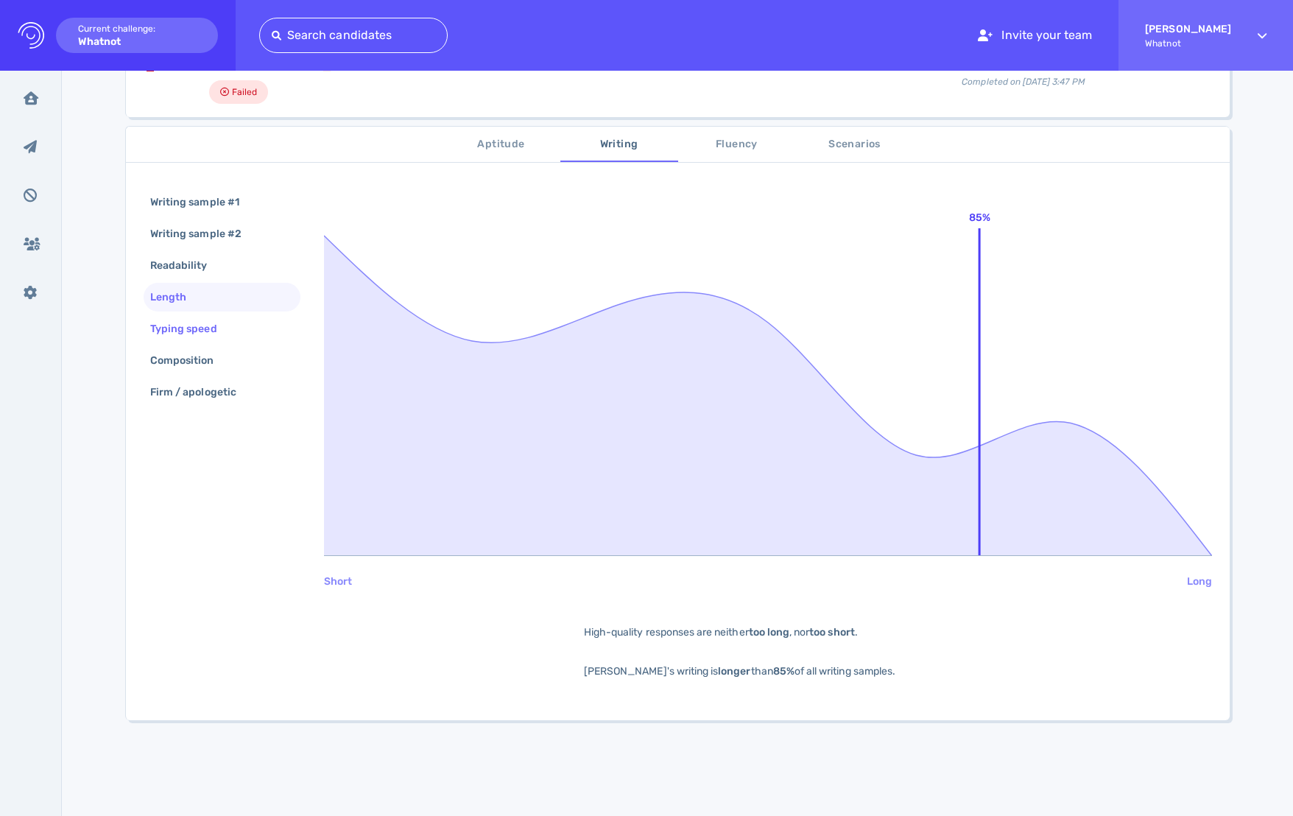
click at [199, 324] on div "Typing speed" at bounding box center [191, 328] width 88 height 21
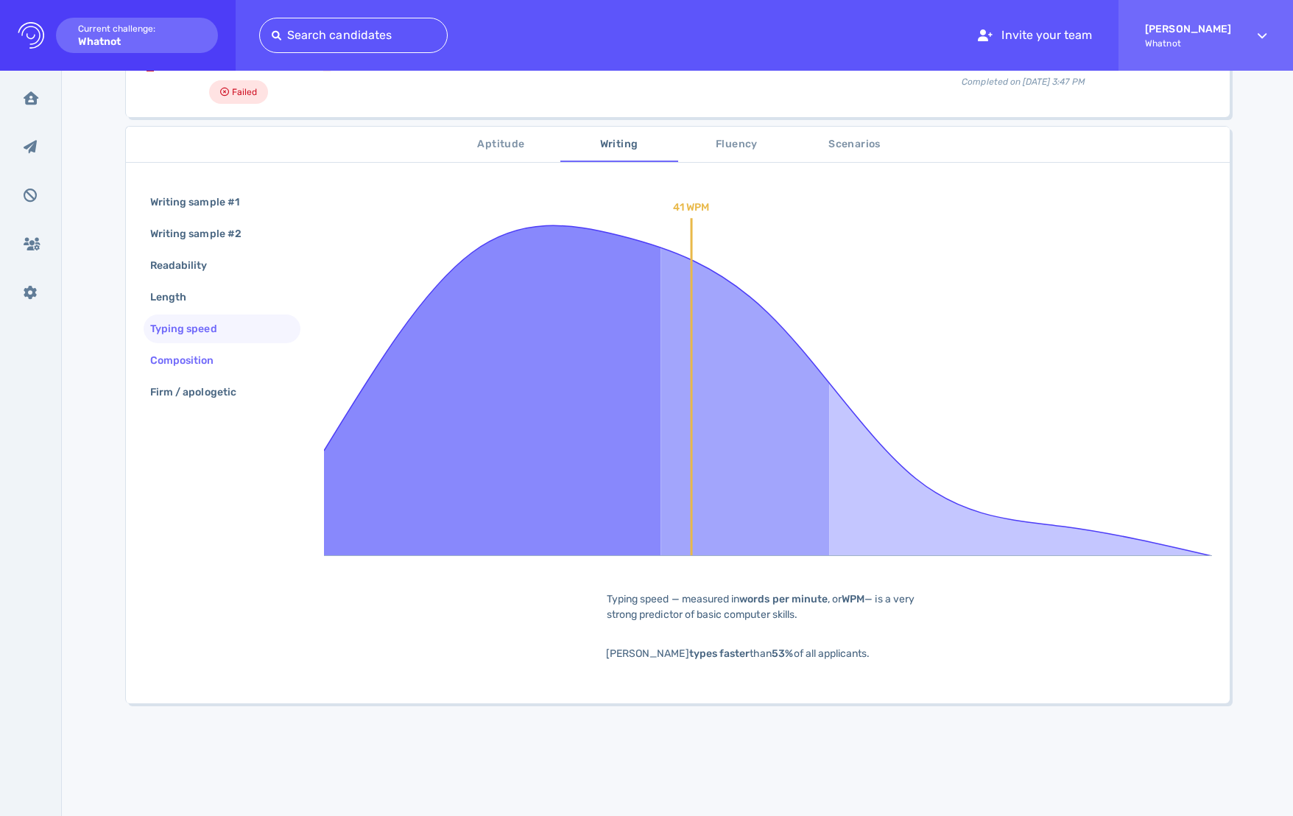
click at [208, 363] on div "Composition" at bounding box center [189, 360] width 85 height 21
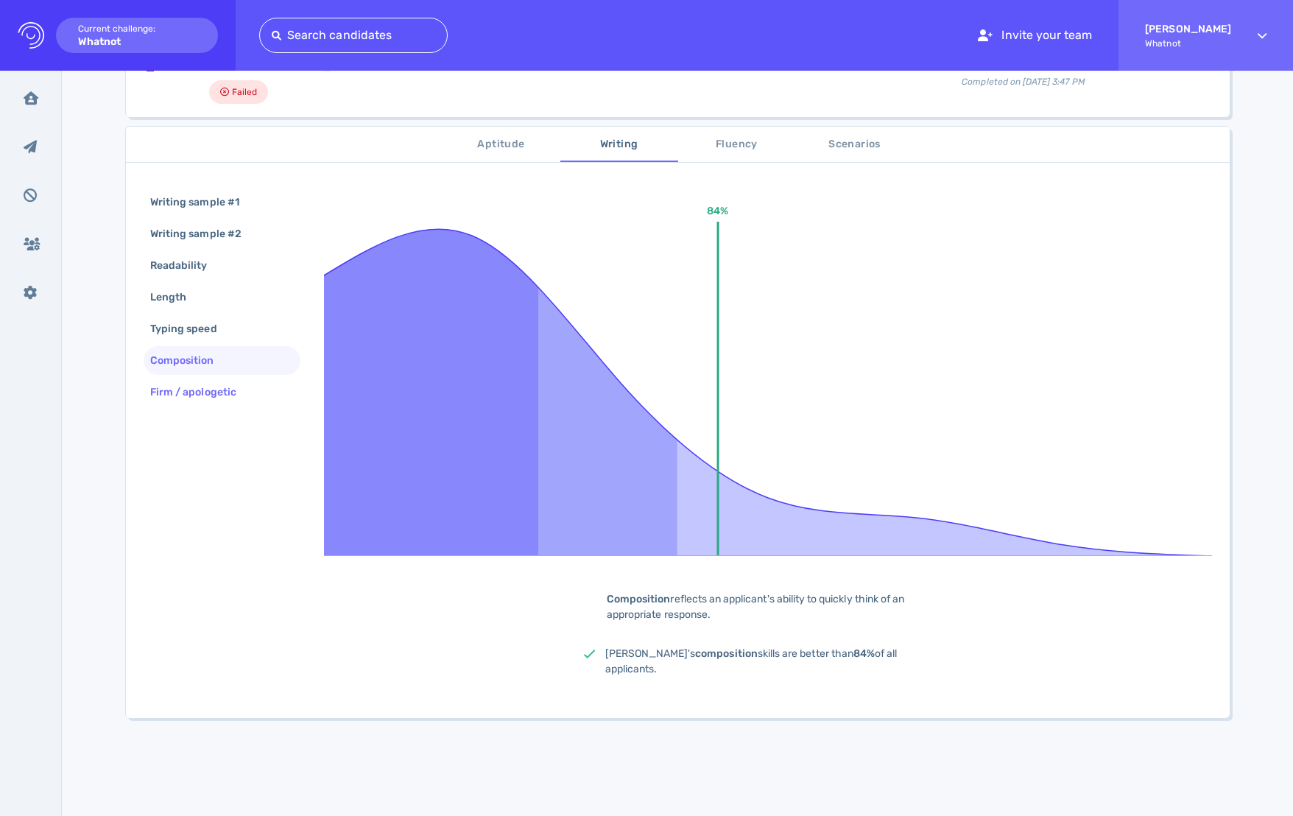
click at [208, 394] on div "Firm / apologetic" at bounding box center [200, 391] width 107 height 21
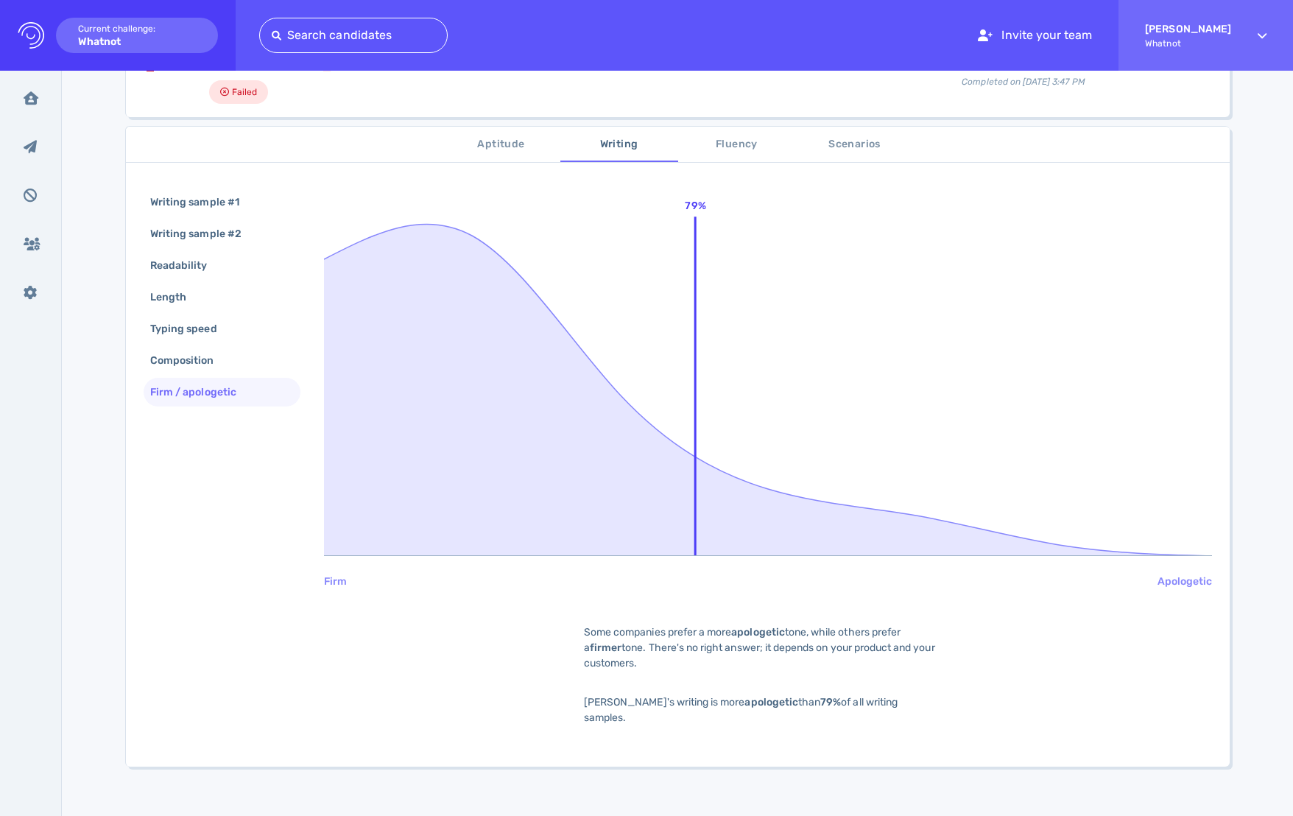
click at [735, 146] on span "Fluency" at bounding box center [737, 144] width 100 height 18
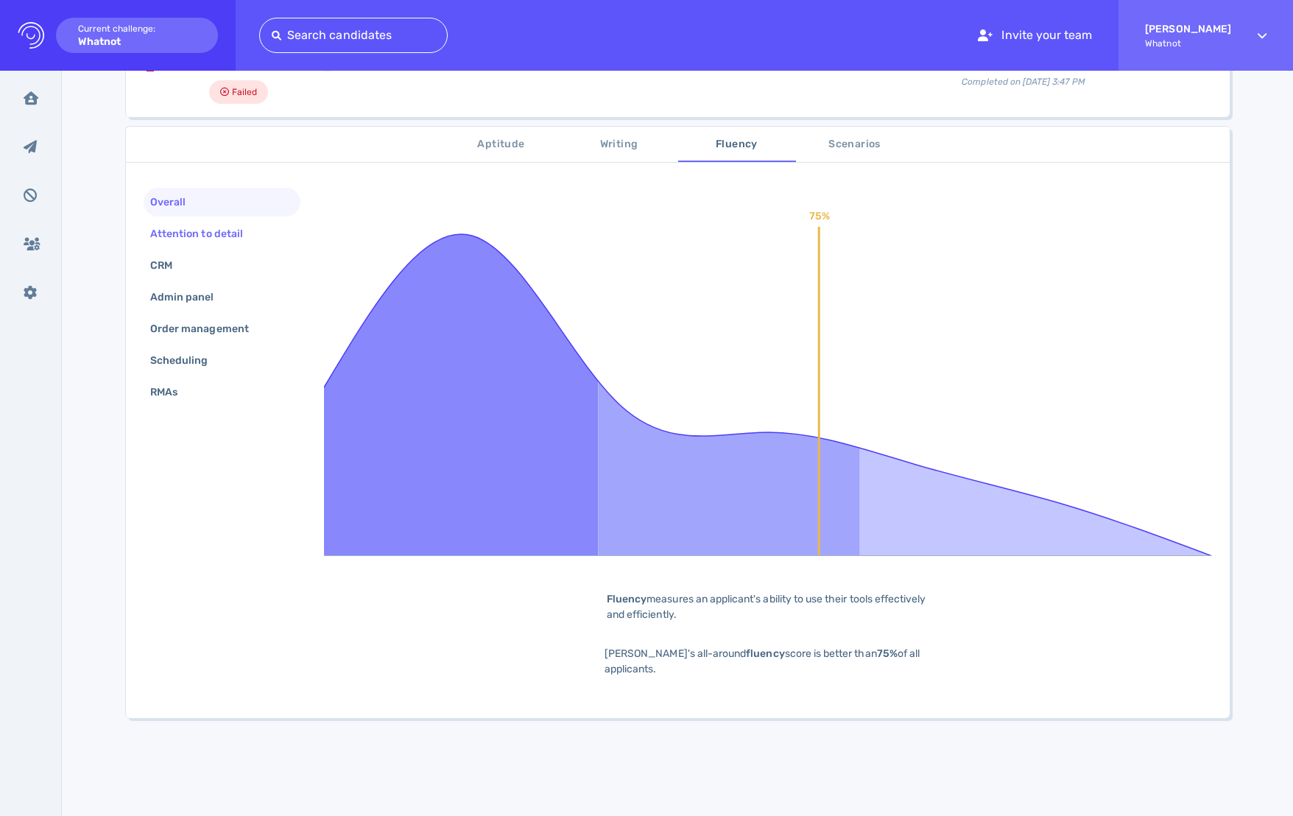
click at [161, 235] on div "Attention to detail" at bounding box center [203, 233] width 113 height 21
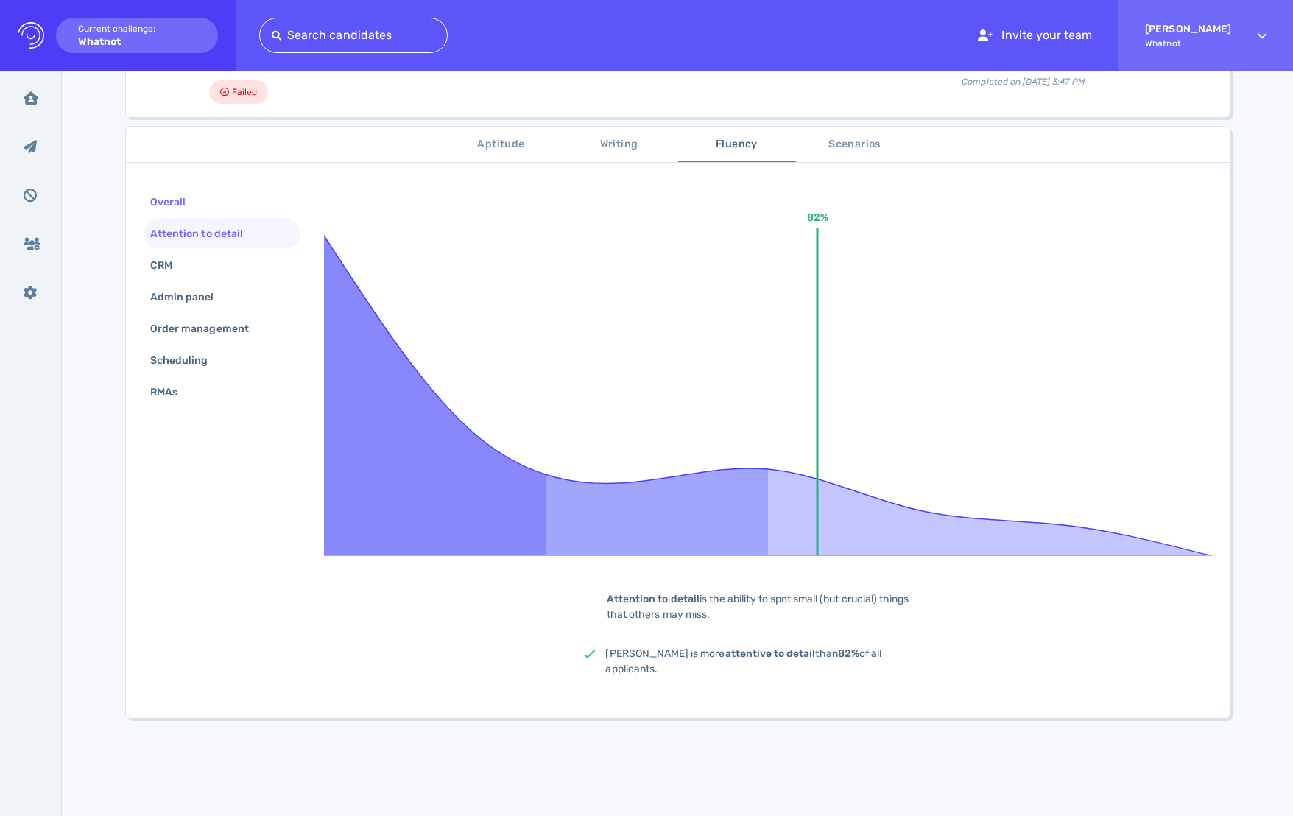
click at [166, 205] on div "Overall" at bounding box center [175, 201] width 56 height 21
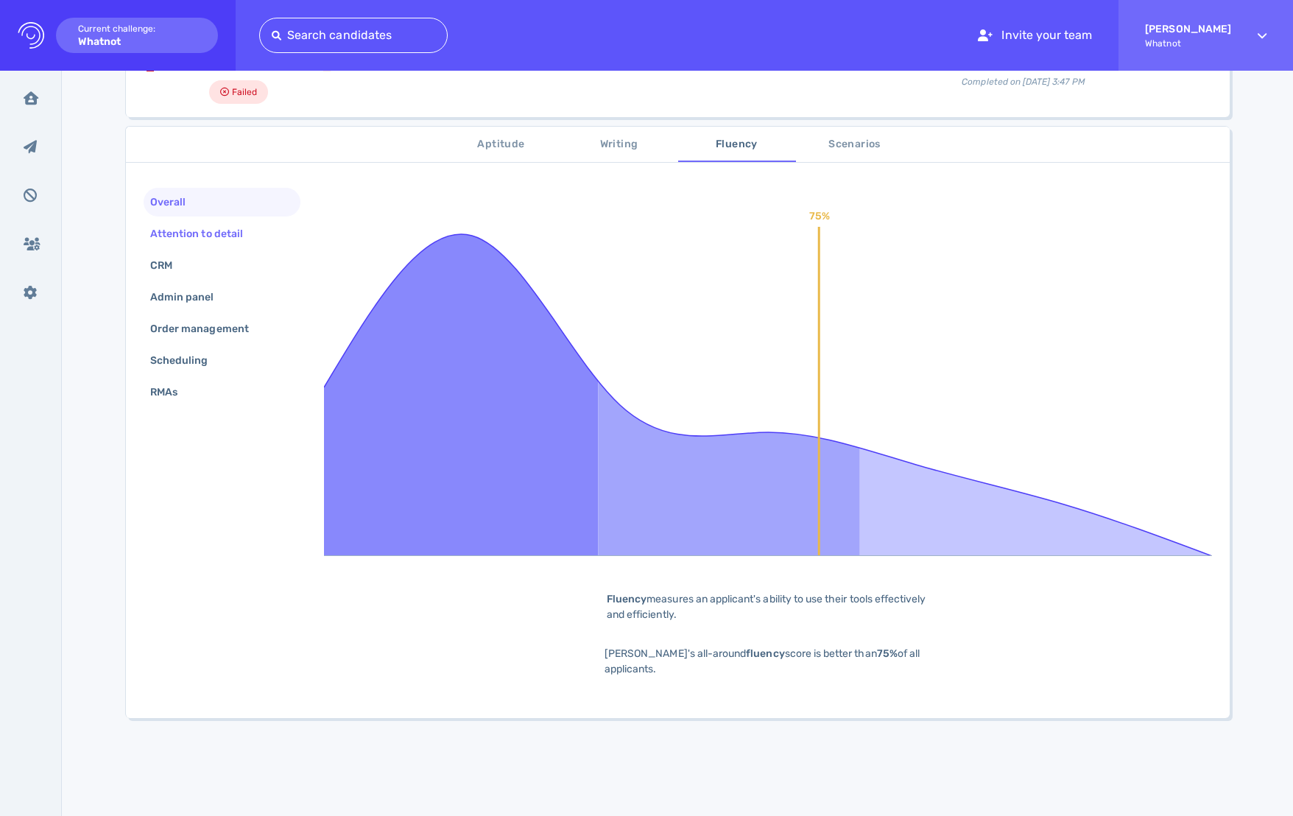
click at [177, 231] on div "Attention to detail" at bounding box center [203, 233] width 113 height 21
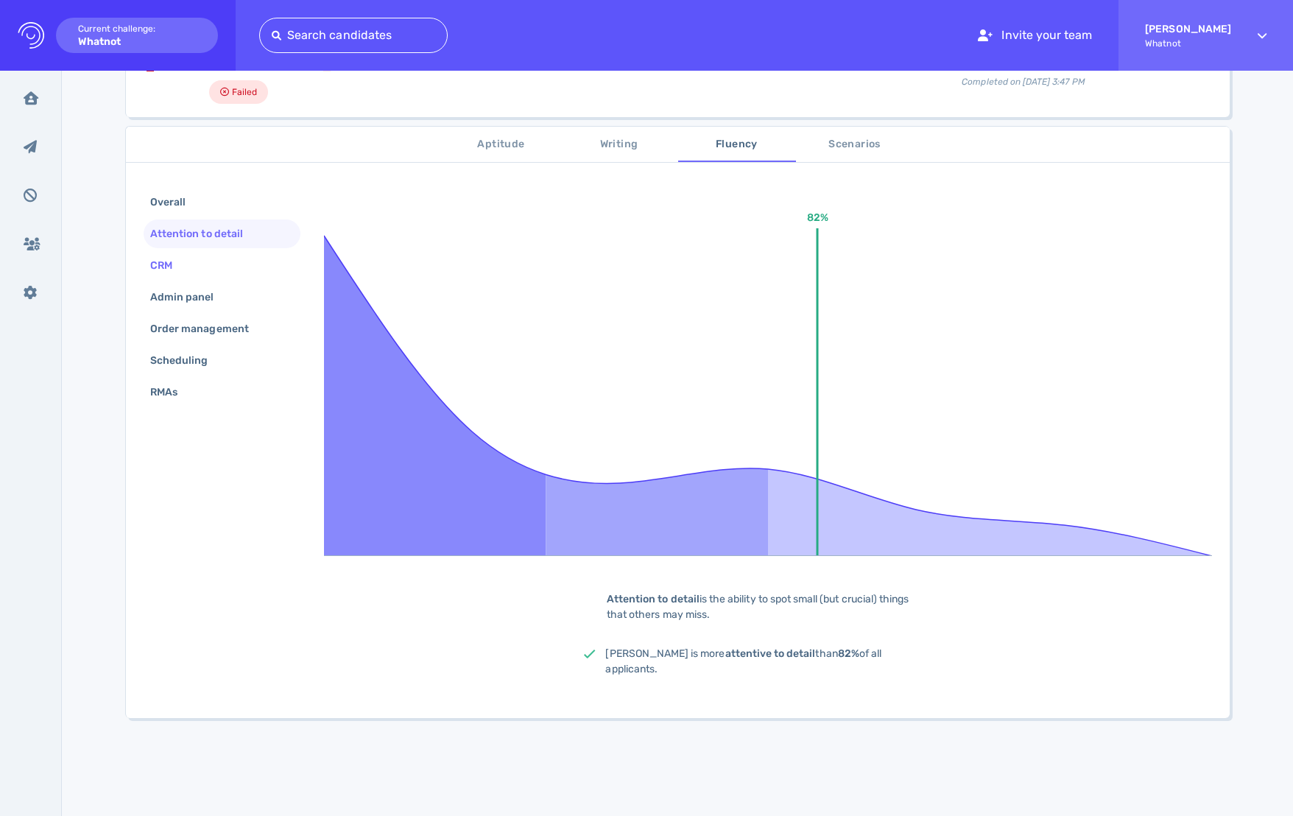
click at [177, 263] on div "CRM" at bounding box center [168, 265] width 43 height 21
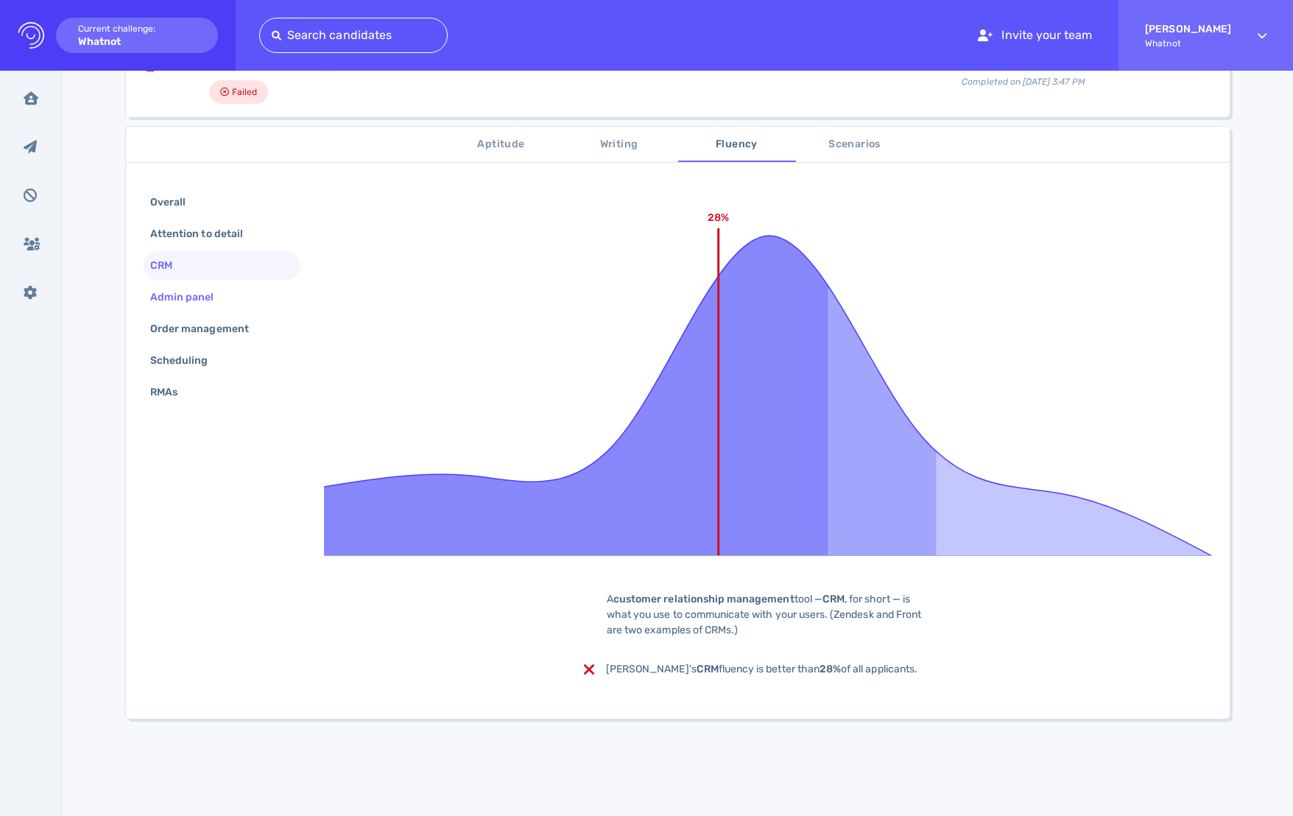
click at [186, 305] on div "Admin panel" at bounding box center [189, 296] width 85 height 21
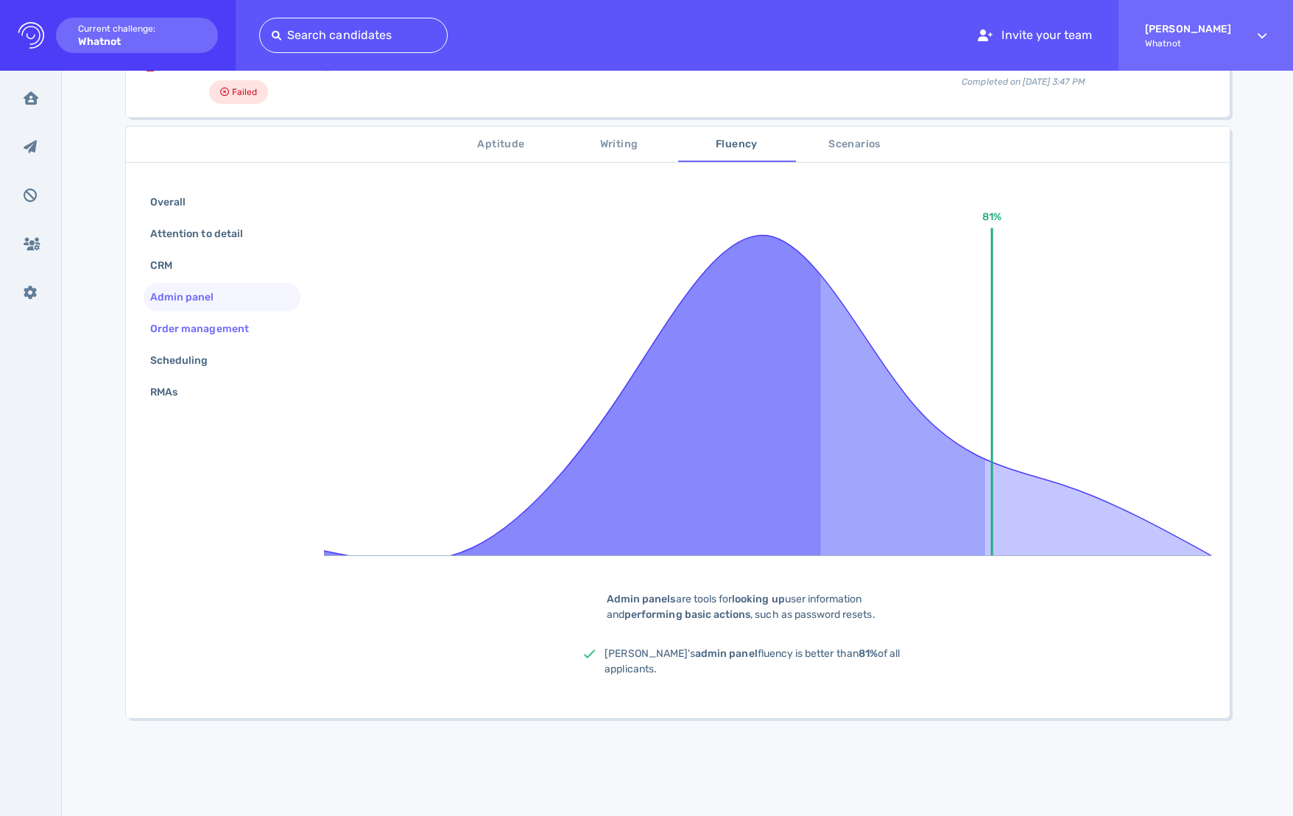
click at [190, 331] on div "Order management" at bounding box center [206, 328] width 119 height 21
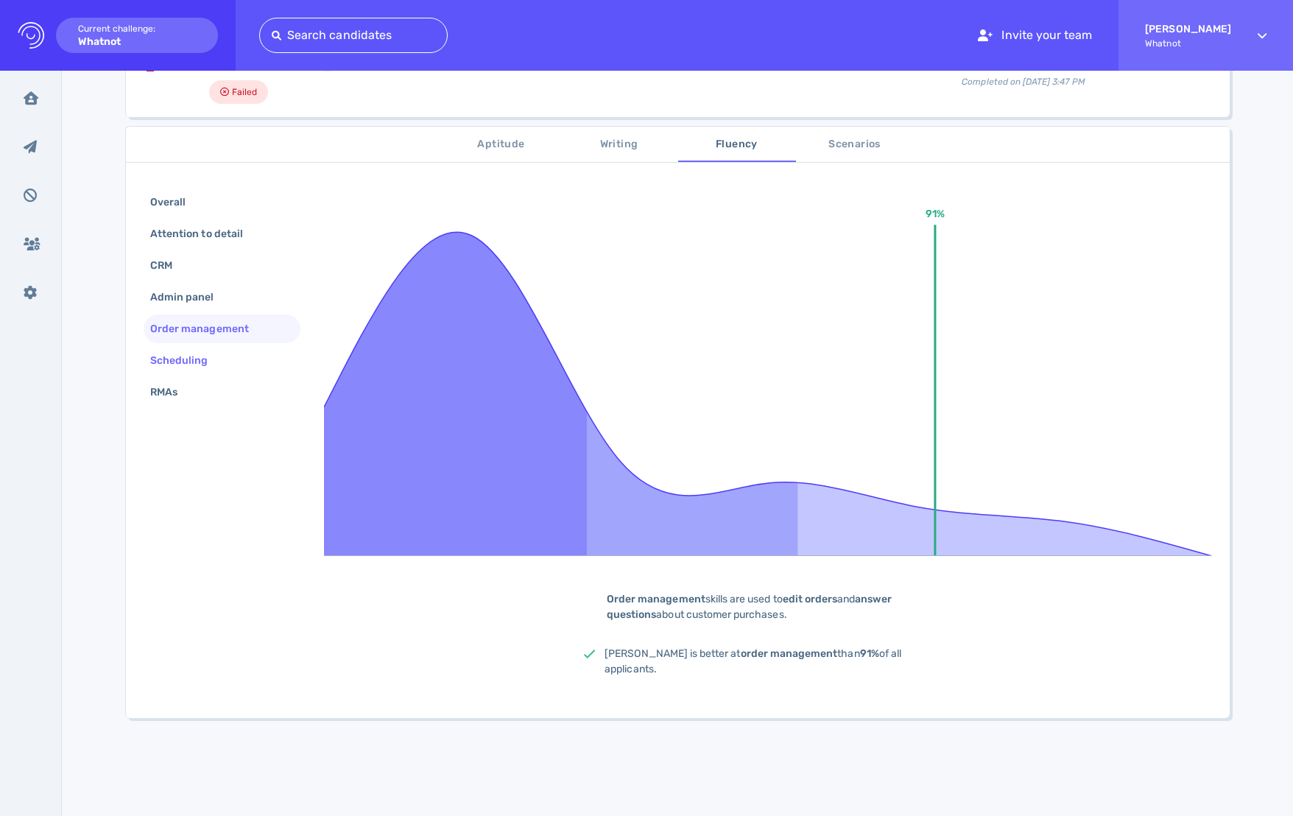
click at [199, 354] on div "Scheduling" at bounding box center [186, 360] width 79 height 21
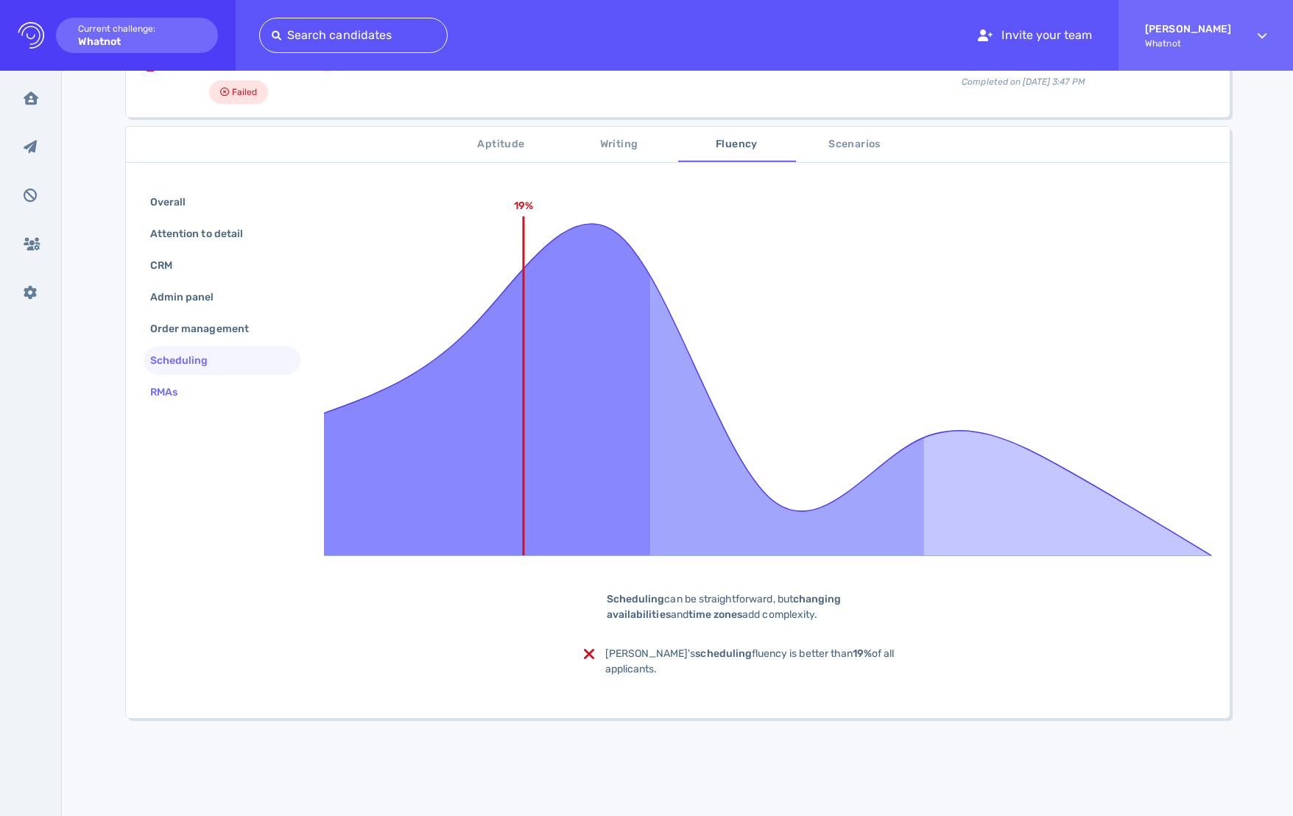
click at [202, 390] on div "RMAs" at bounding box center [222, 392] width 157 height 29
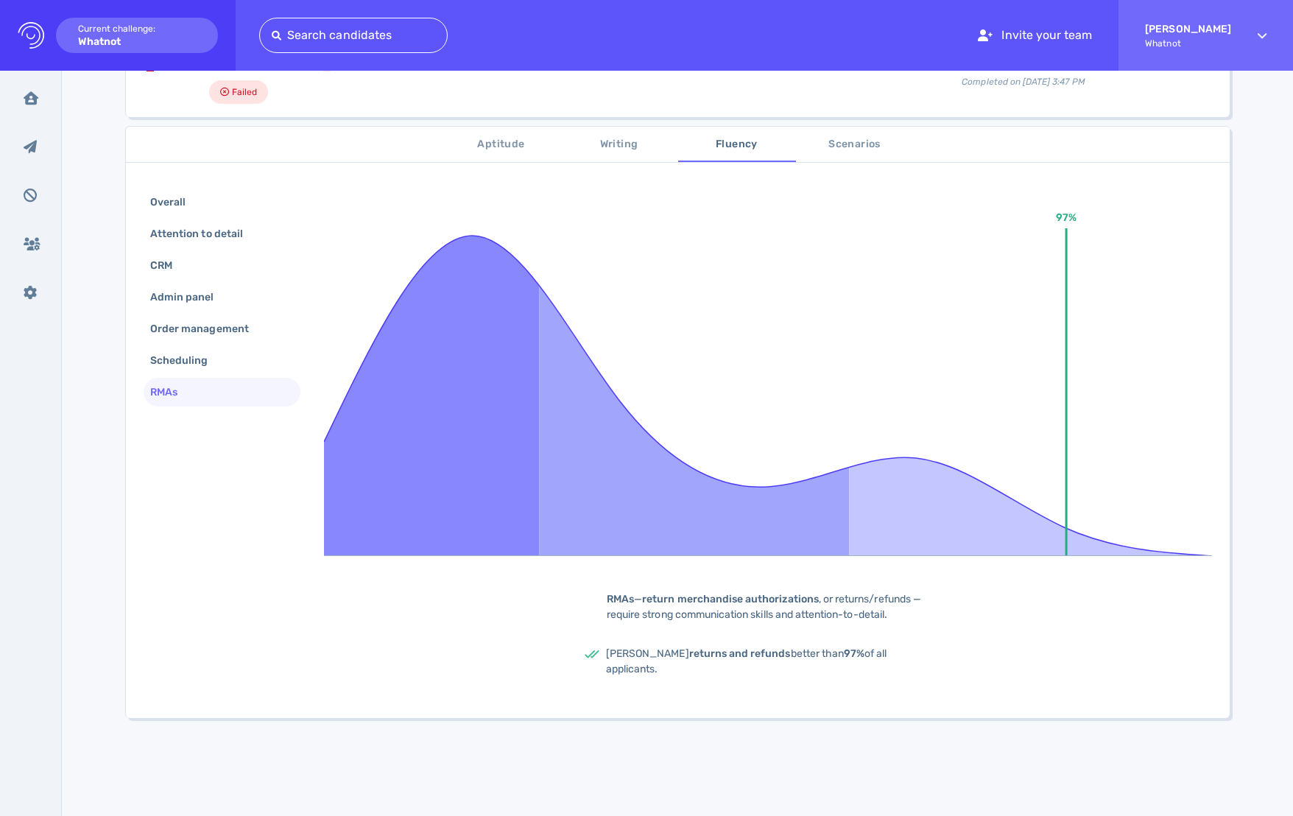
drag, startPoint x: 515, startPoint y: 137, endPoint x: 481, endPoint y: 144, distance: 35.4
click at [515, 138] on span "Aptitude" at bounding box center [501, 144] width 100 height 18
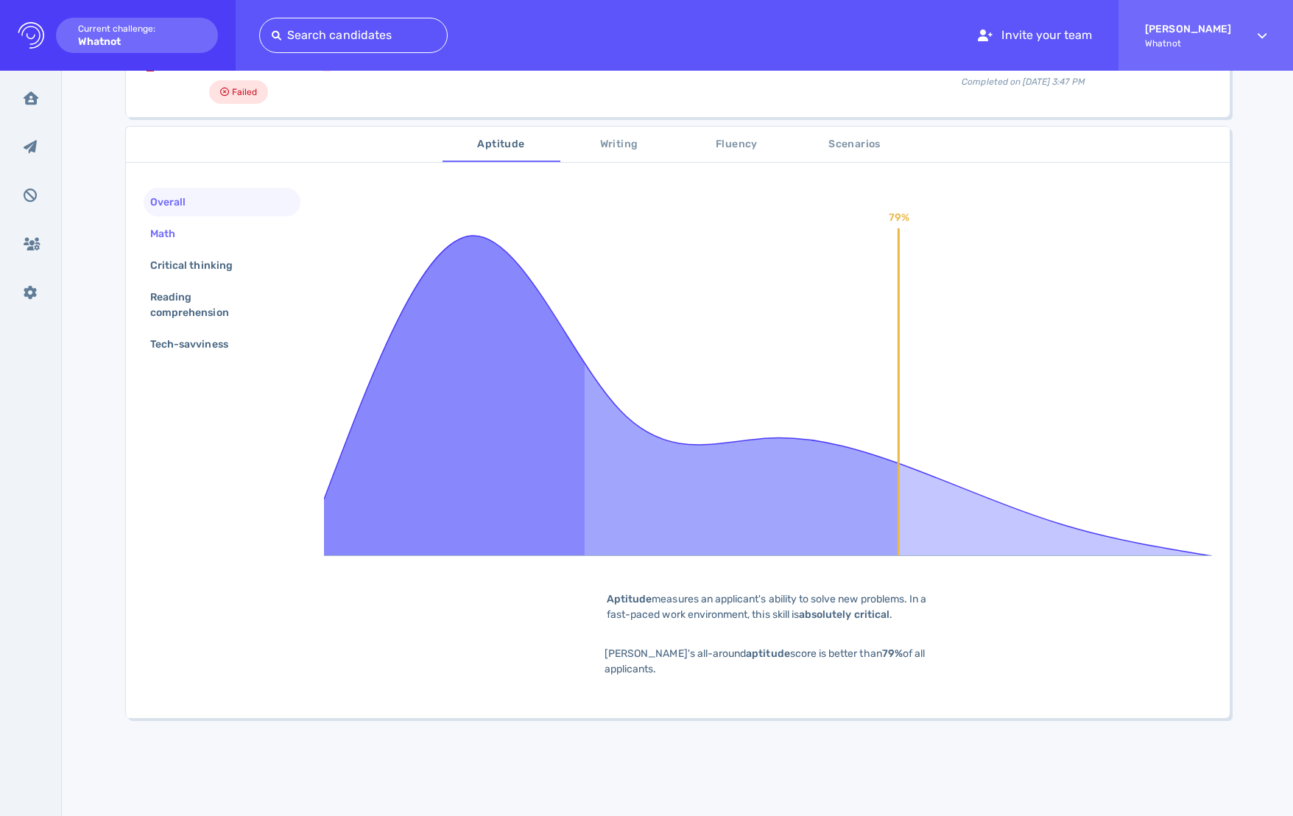
click at [176, 231] on div "Math" at bounding box center [170, 233] width 46 height 21
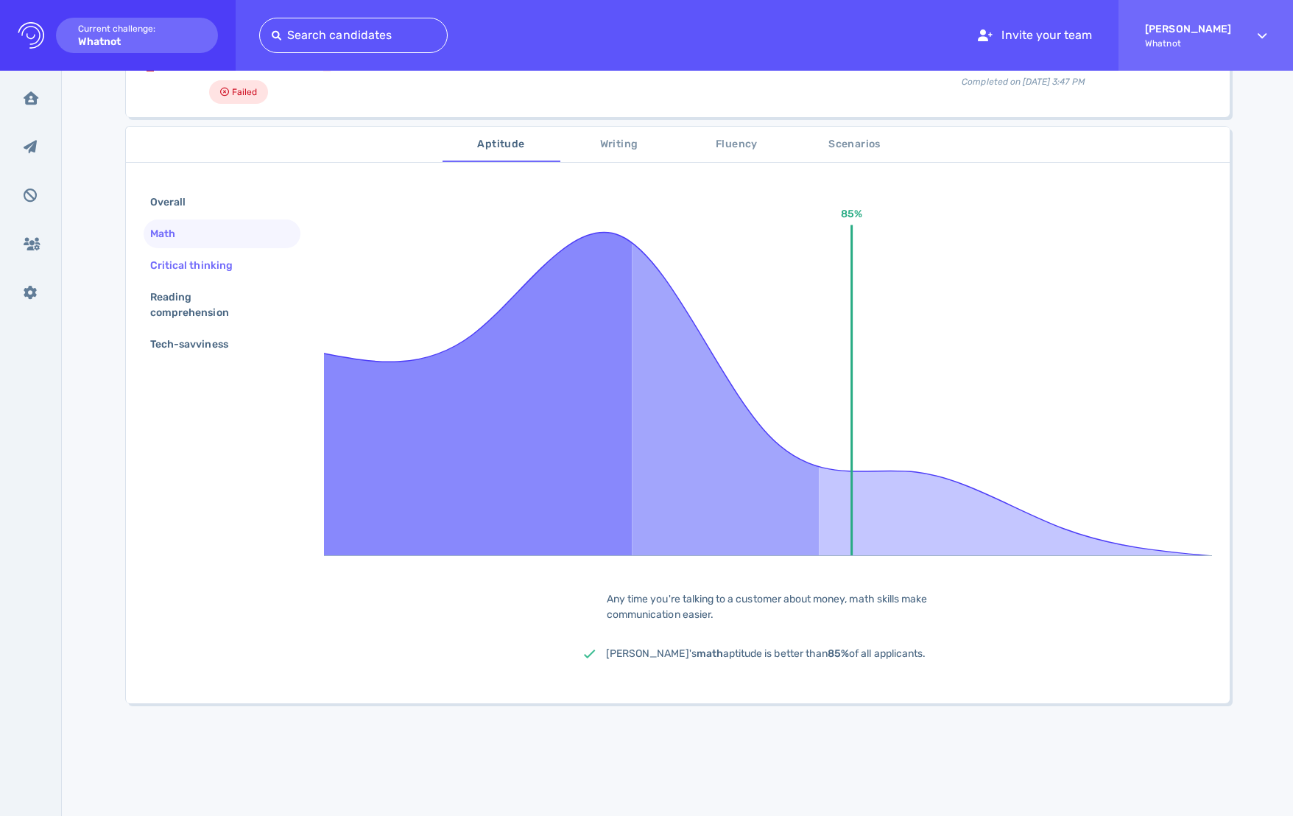
click at [184, 270] on div "Critical thinking" at bounding box center [198, 265] width 103 height 21
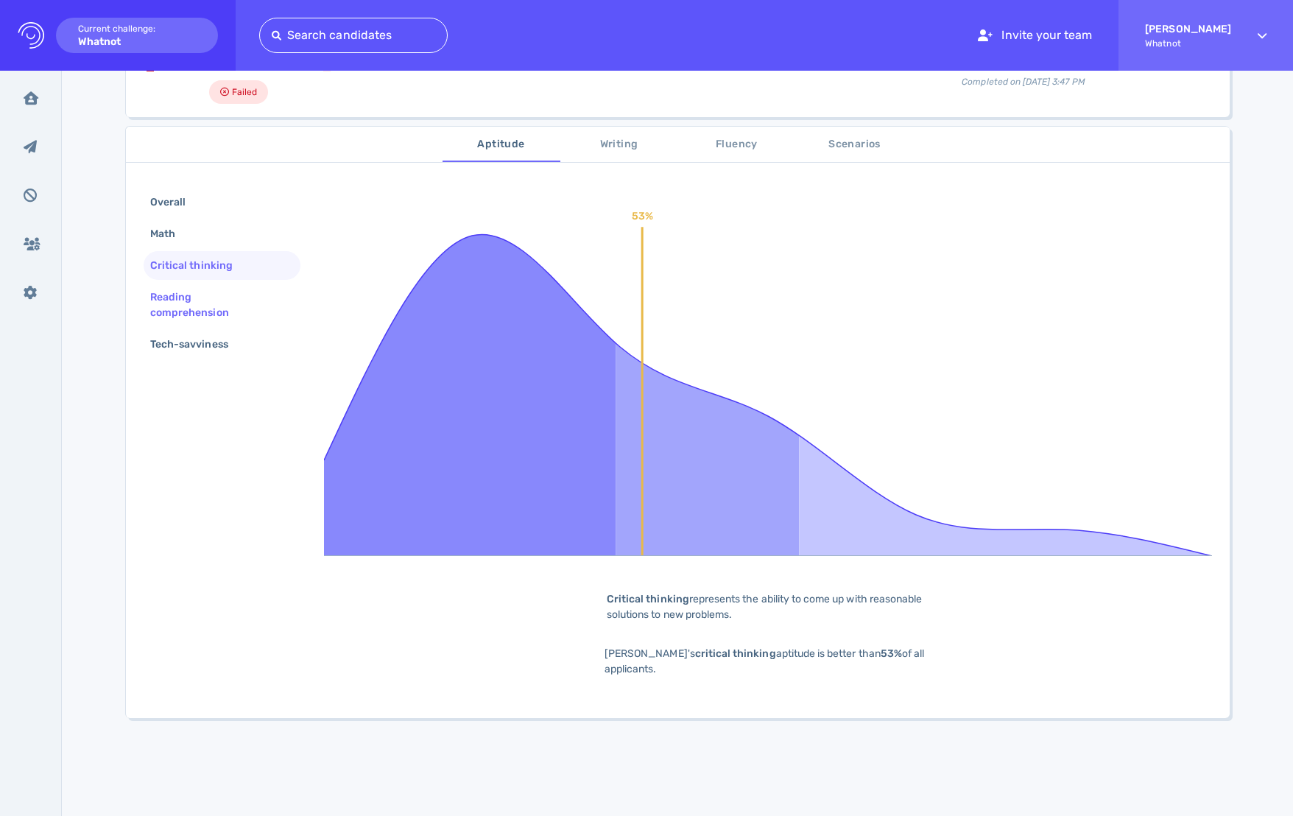
click at [185, 295] on div "Reading comprehension" at bounding box center [216, 304] width 138 height 37
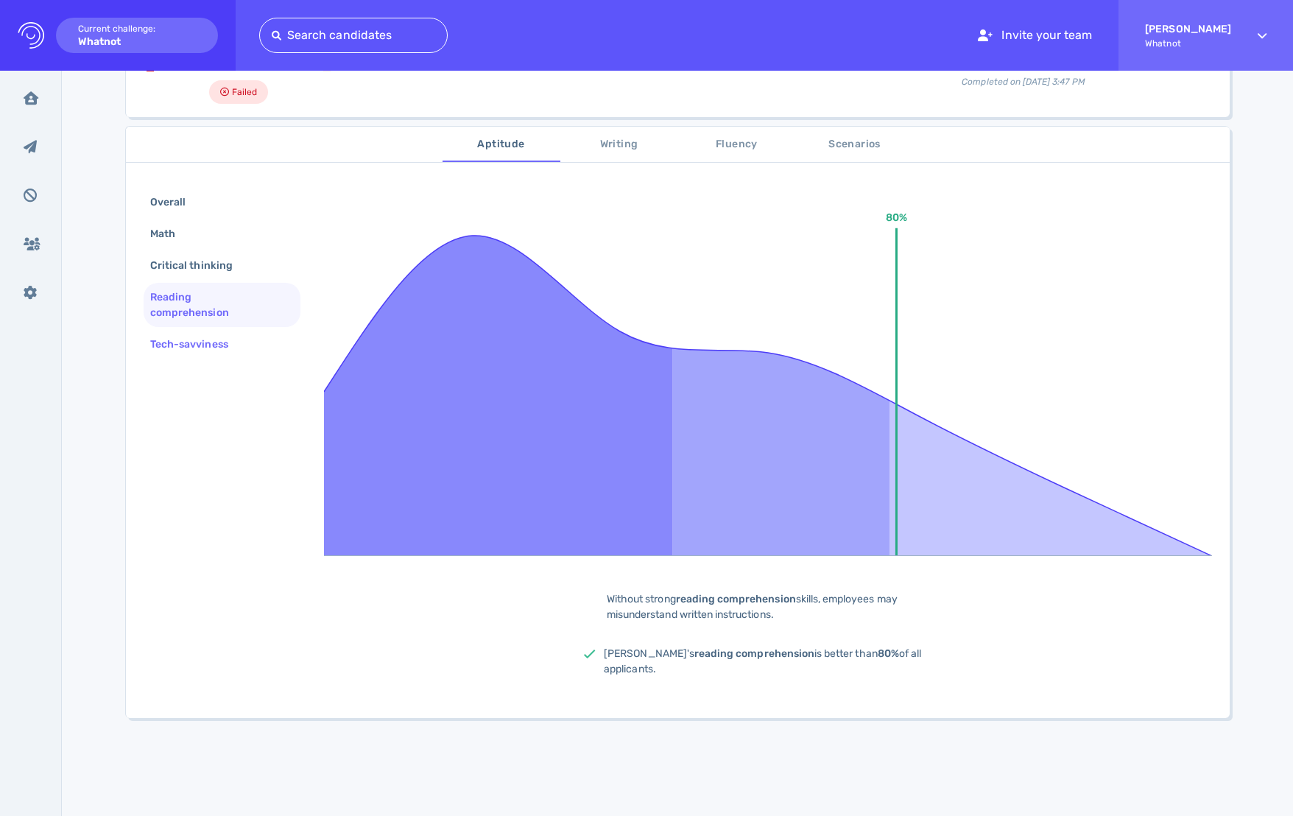
click at [187, 338] on div "Tech-savviness" at bounding box center [196, 343] width 99 height 21
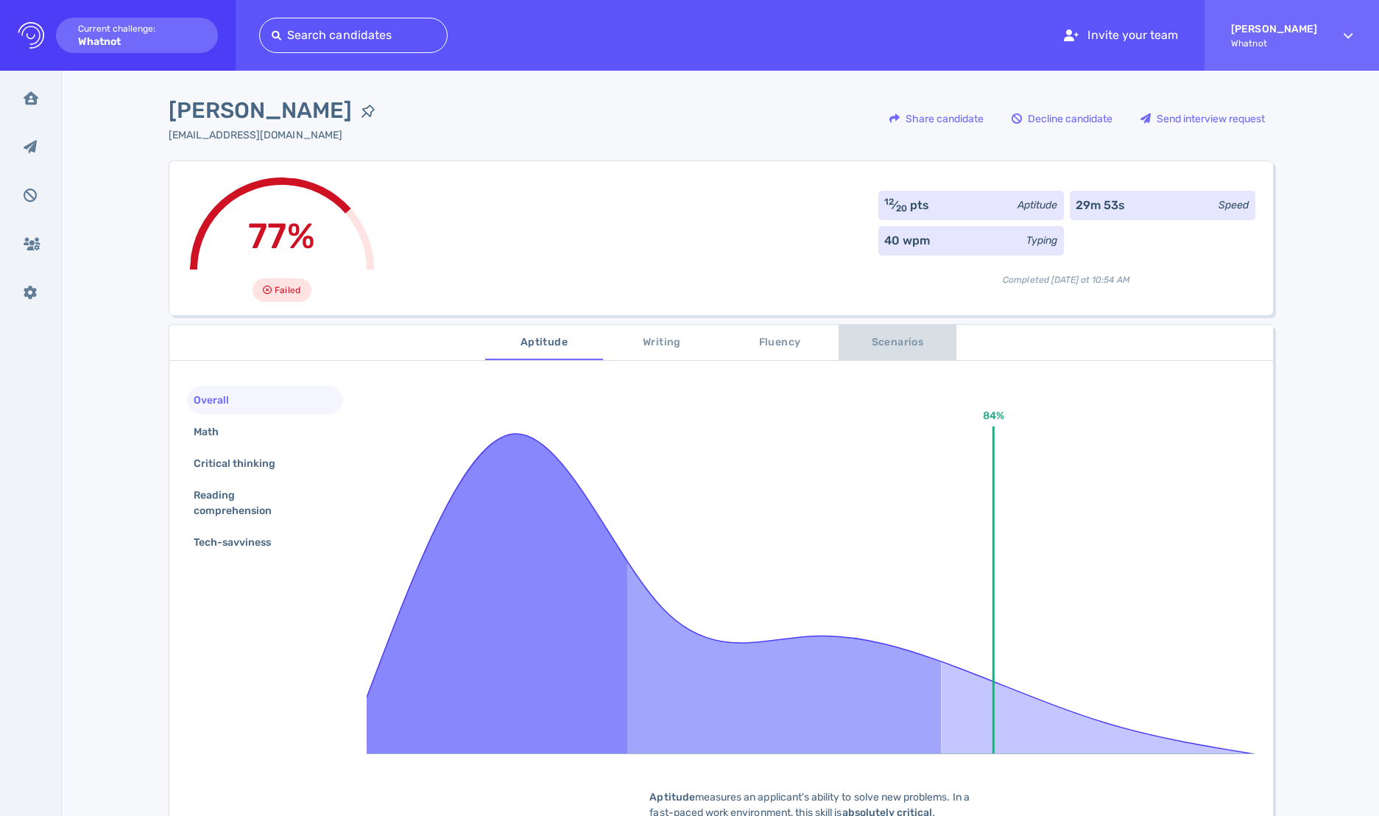
click at [887, 339] on span "Scenarios" at bounding box center [897, 342] width 100 height 18
